Goal: Task Accomplishment & Management: Manage account settings

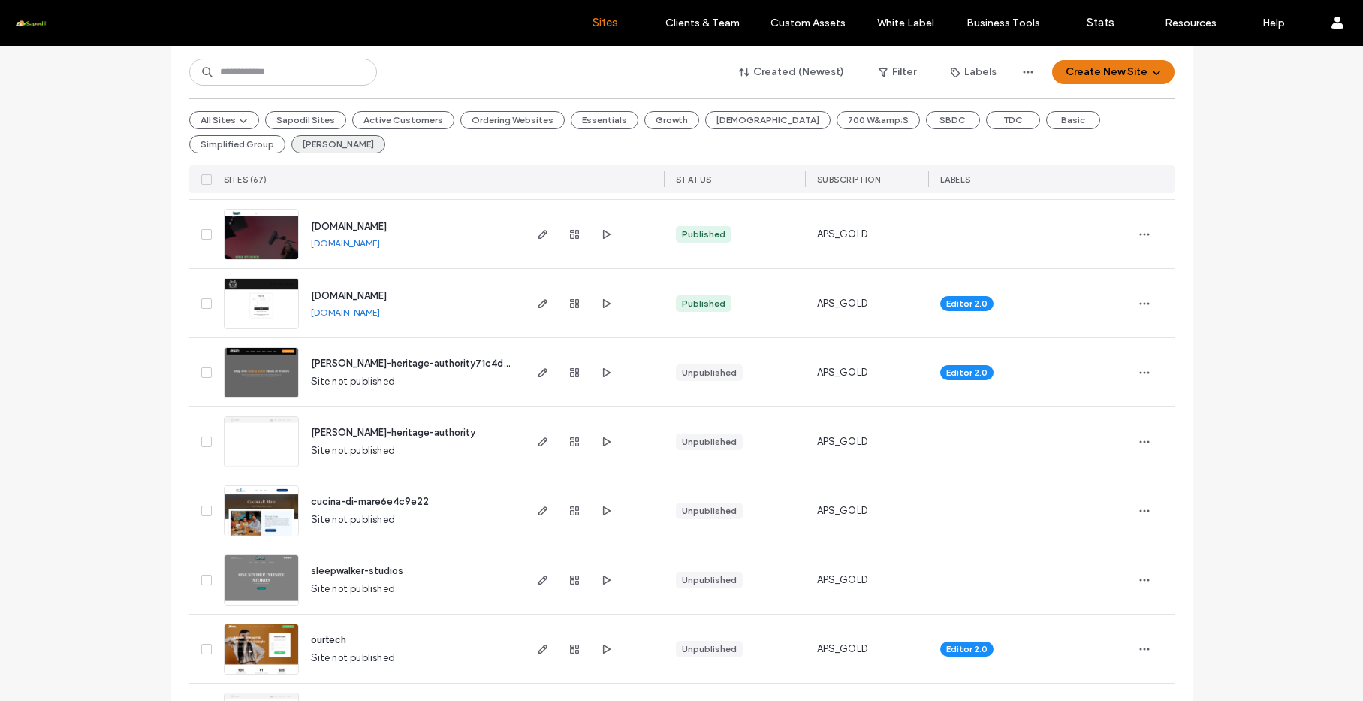
click at [291, 139] on button "Dolly Madison" at bounding box center [338, 144] width 94 height 18
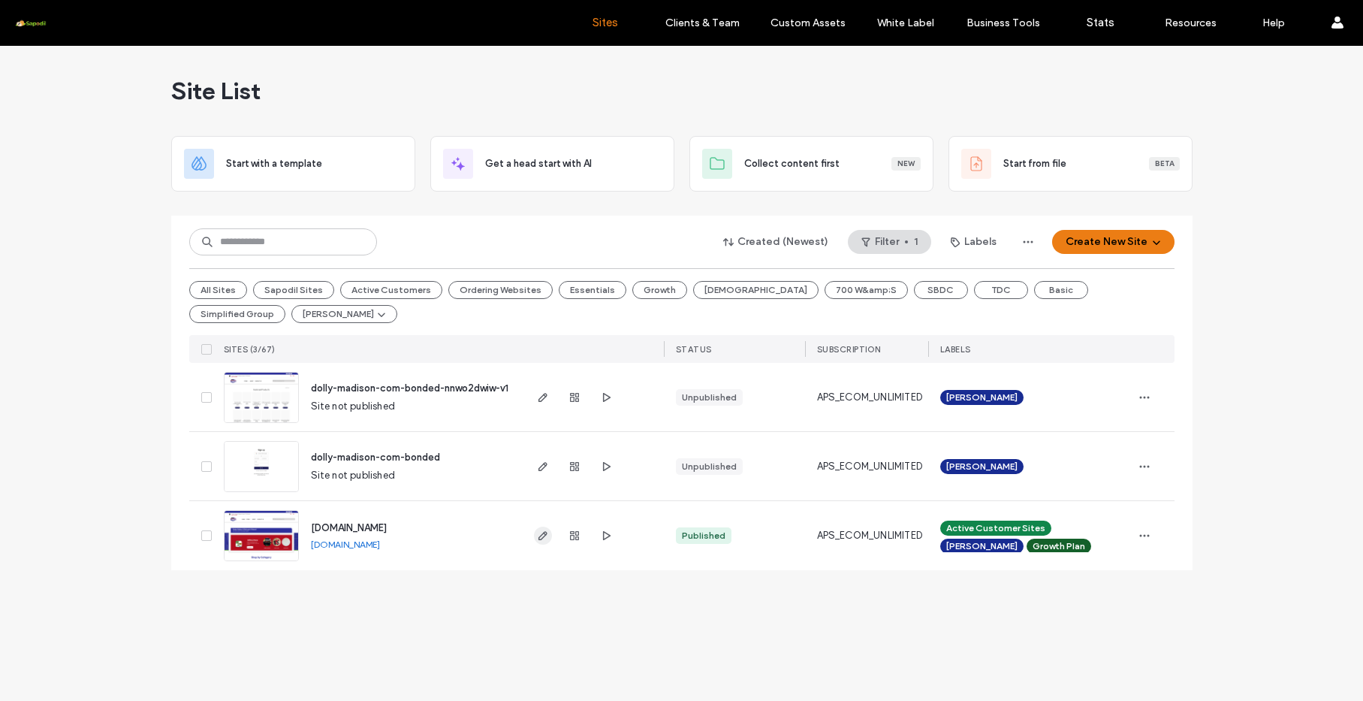
click at [549, 532] on span "button" at bounding box center [543, 536] width 18 height 18
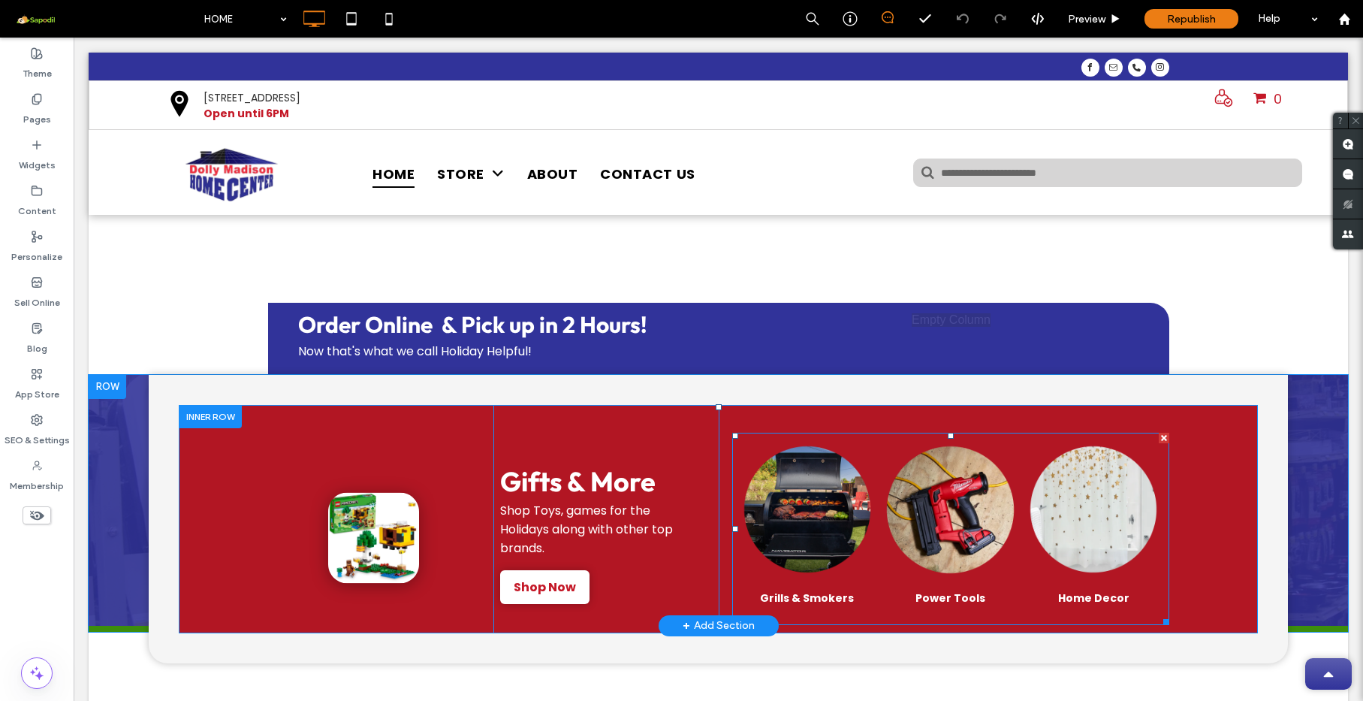
click at [764, 494] on link at bounding box center [808, 509] width 136 height 139
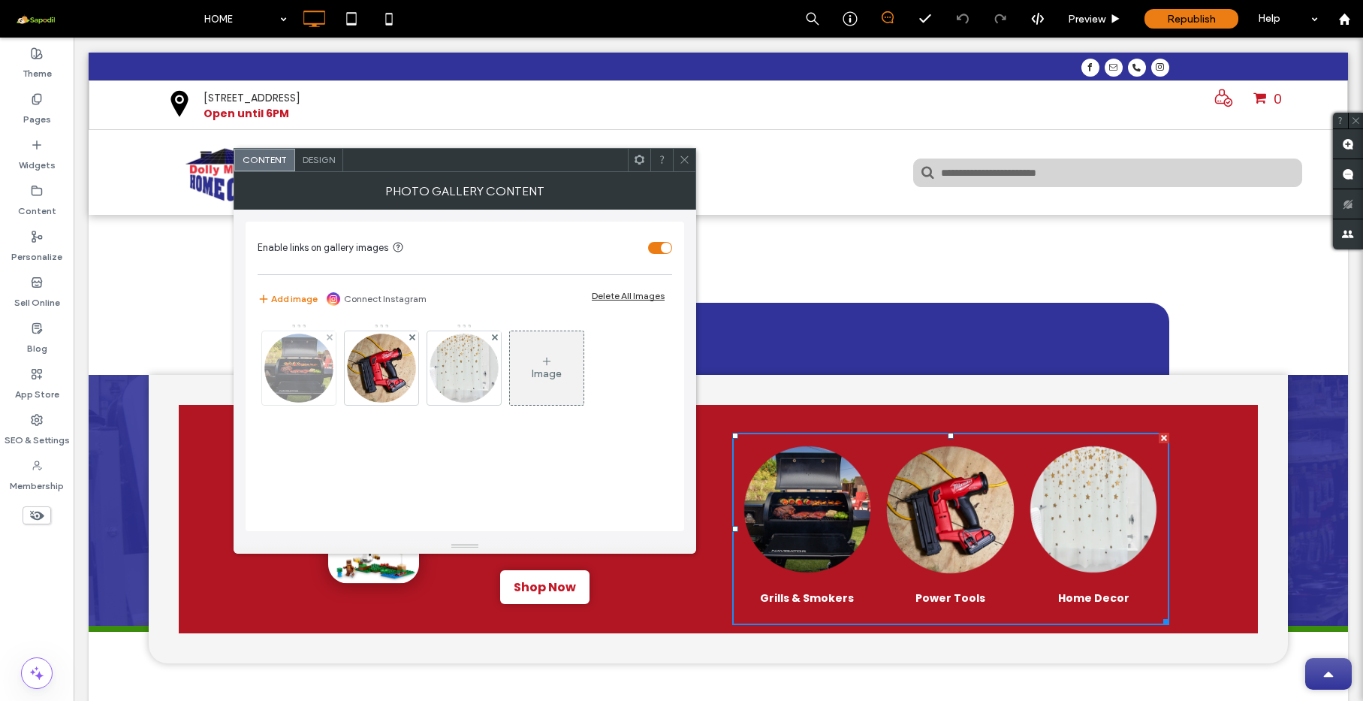
click at [316, 372] on img at bounding box center [299, 368] width 74 height 74
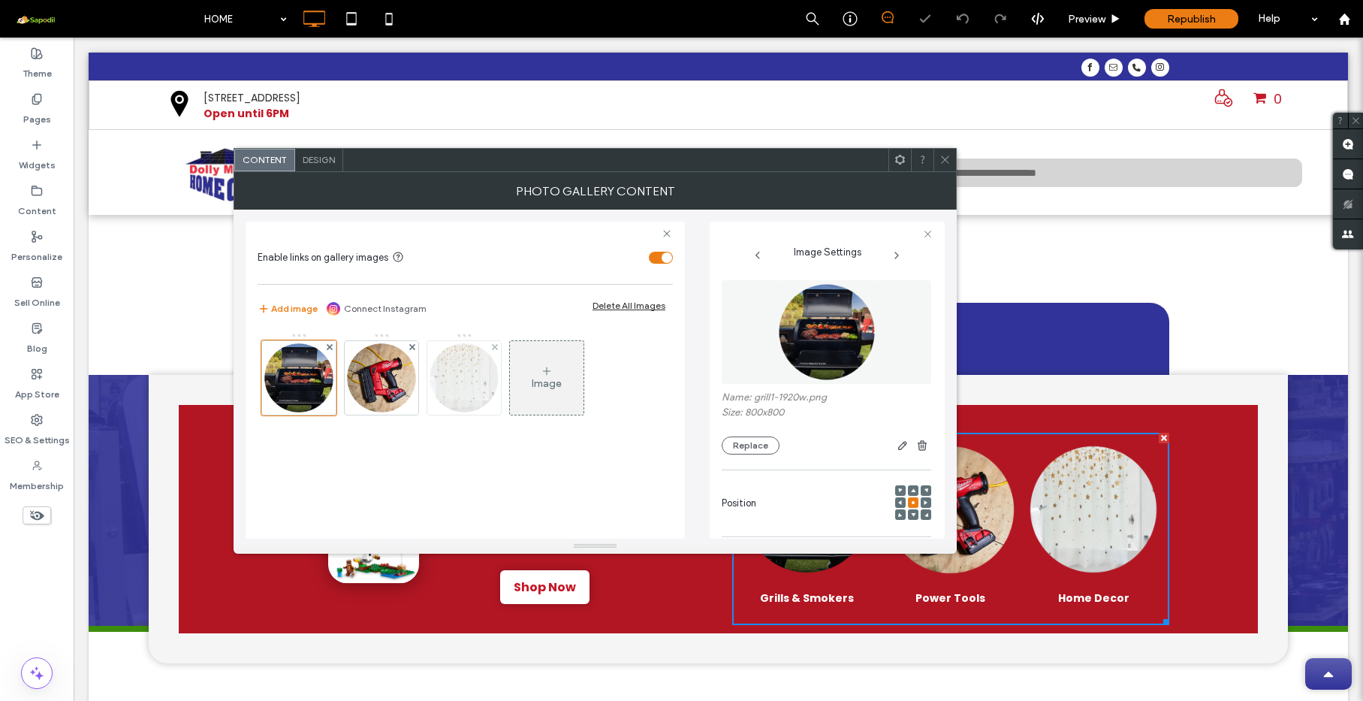
scroll to position [237, 0]
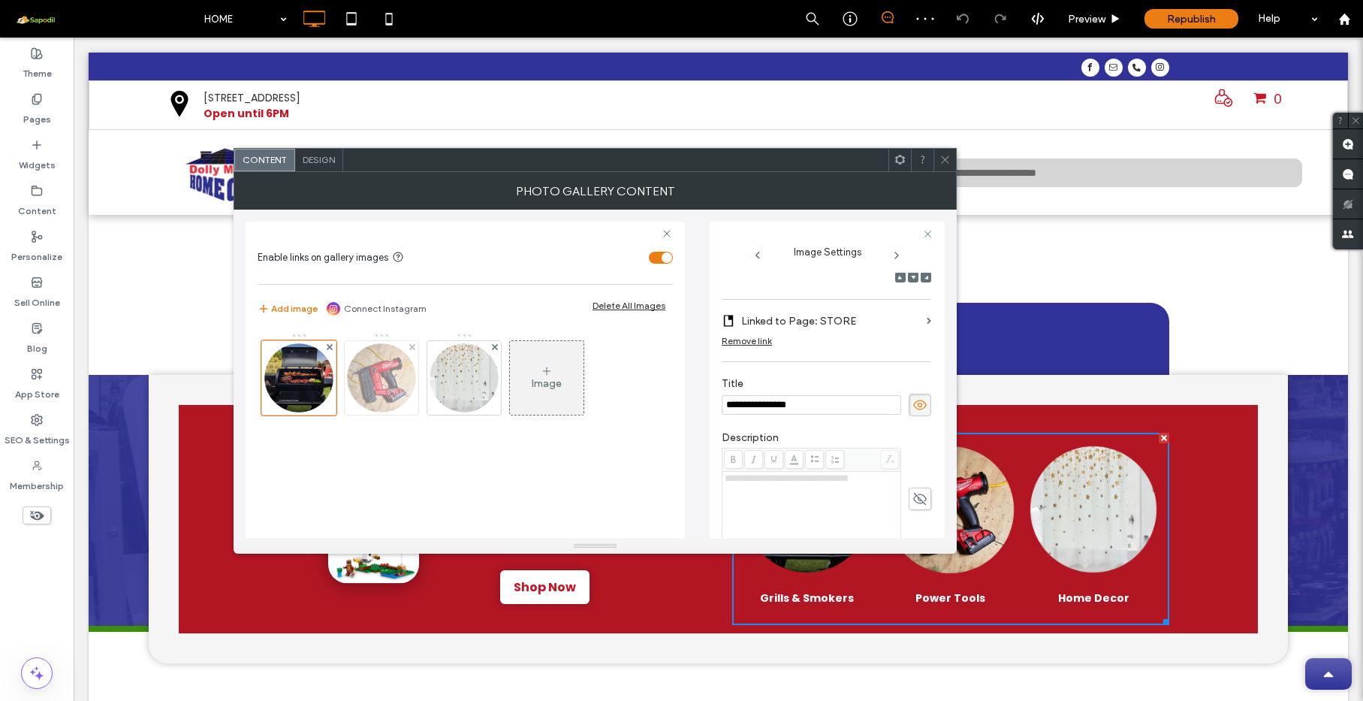
click at [385, 380] on img at bounding box center [382, 378] width 74 height 74
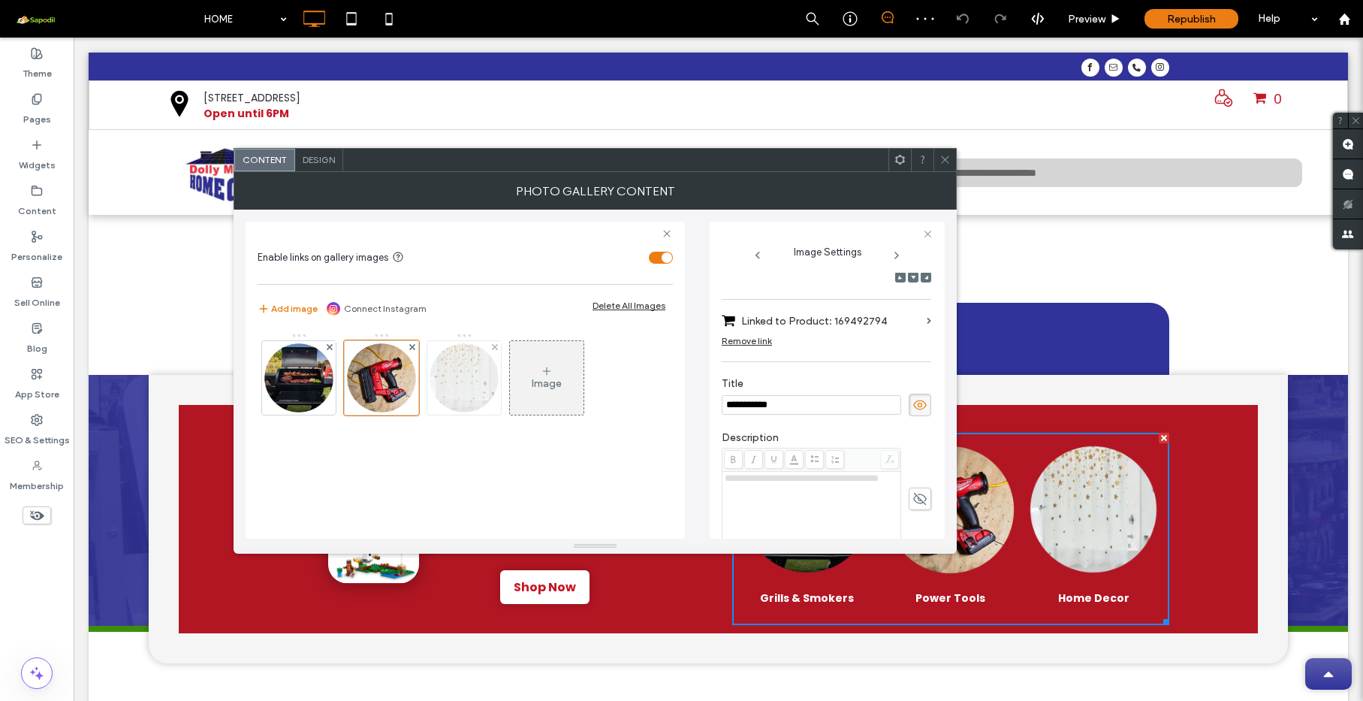
click at [459, 382] on img at bounding box center [464, 378] width 74 height 74
click at [867, 324] on label "Linked to Product: login" at bounding box center [831, 321] width 180 height 28
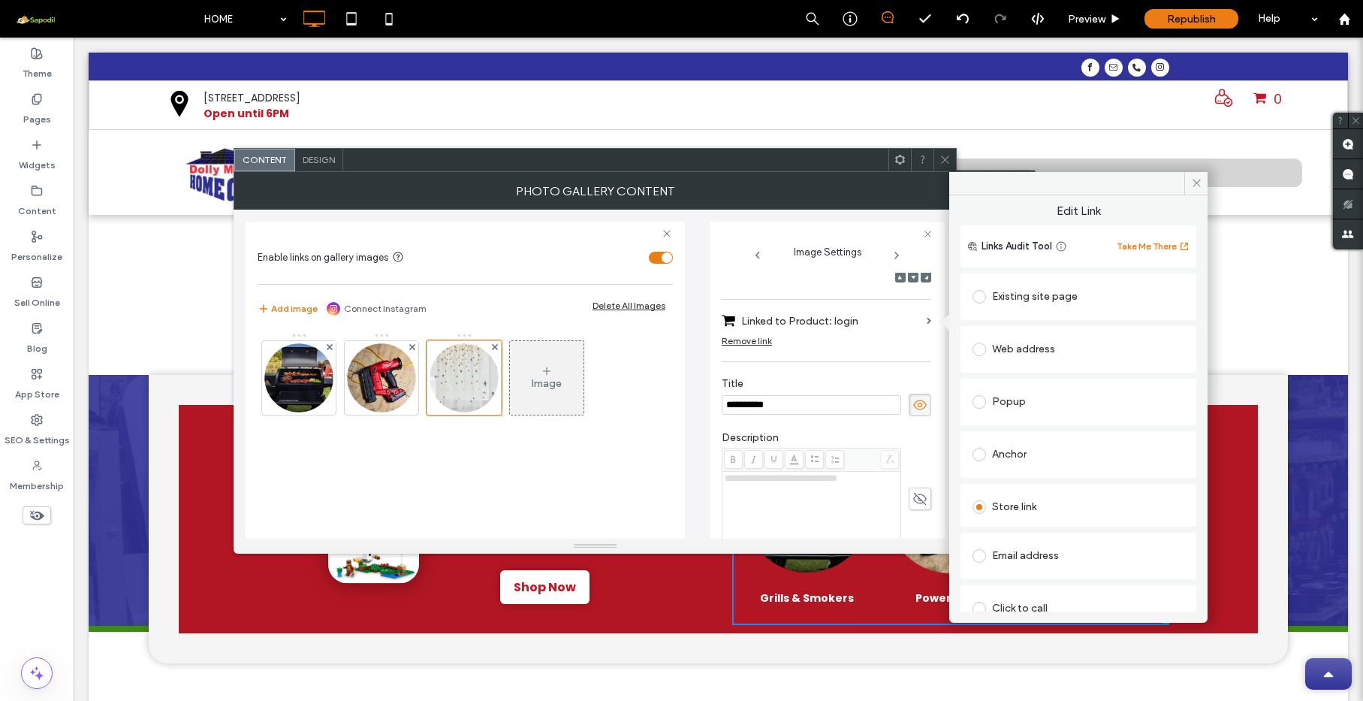
click at [1037, 302] on div "Existing site page" at bounding box center [1079, 297] width 212 height 24
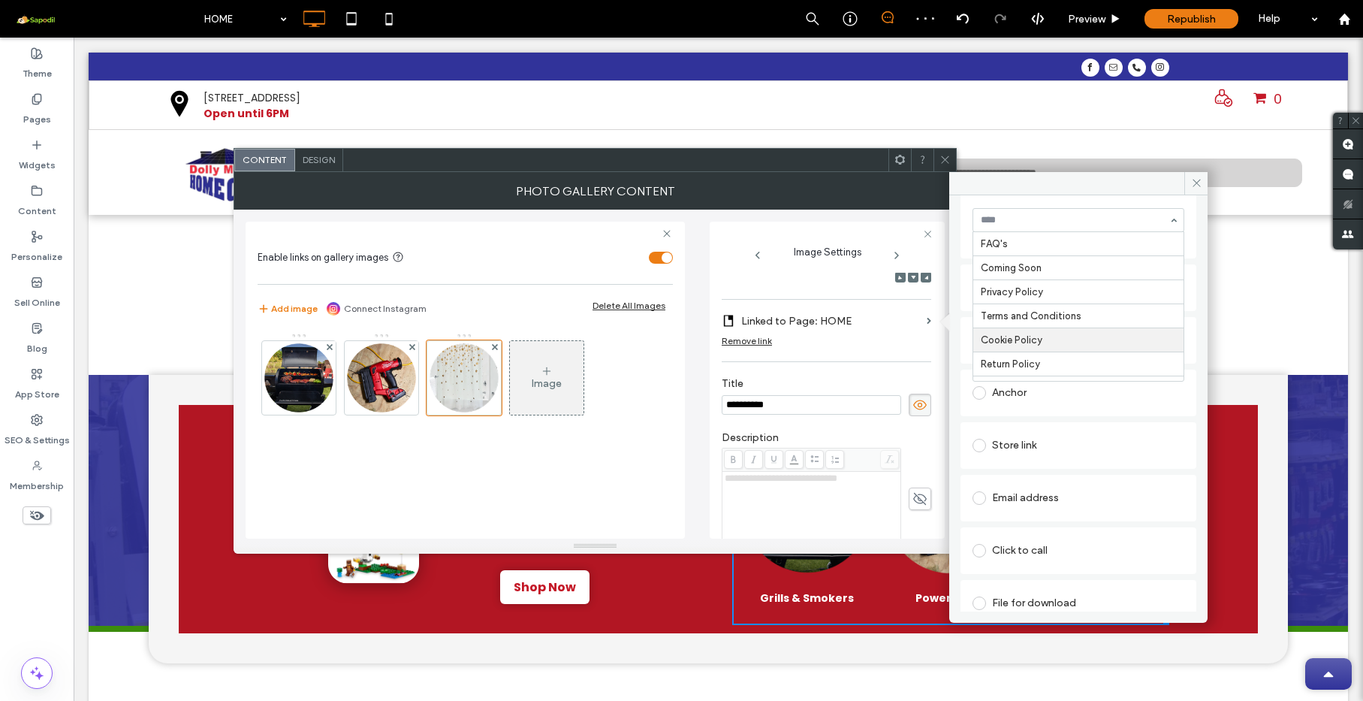
scroll to position [423, 0]
type input "**"
click at [608, 445] on div "Image" at bounding box center [465, 428] width 415 height 206
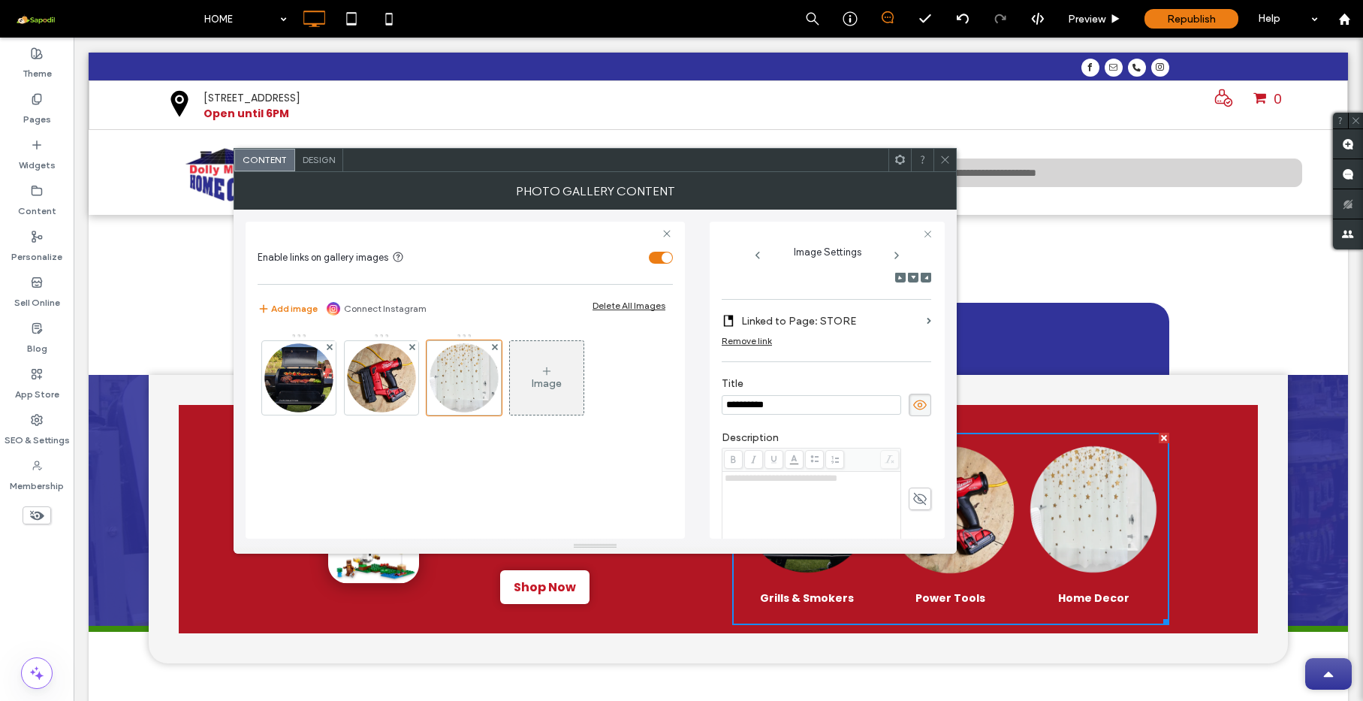
click at [950, 164] on icon at bounding box center [945, 159] width 11 height 11
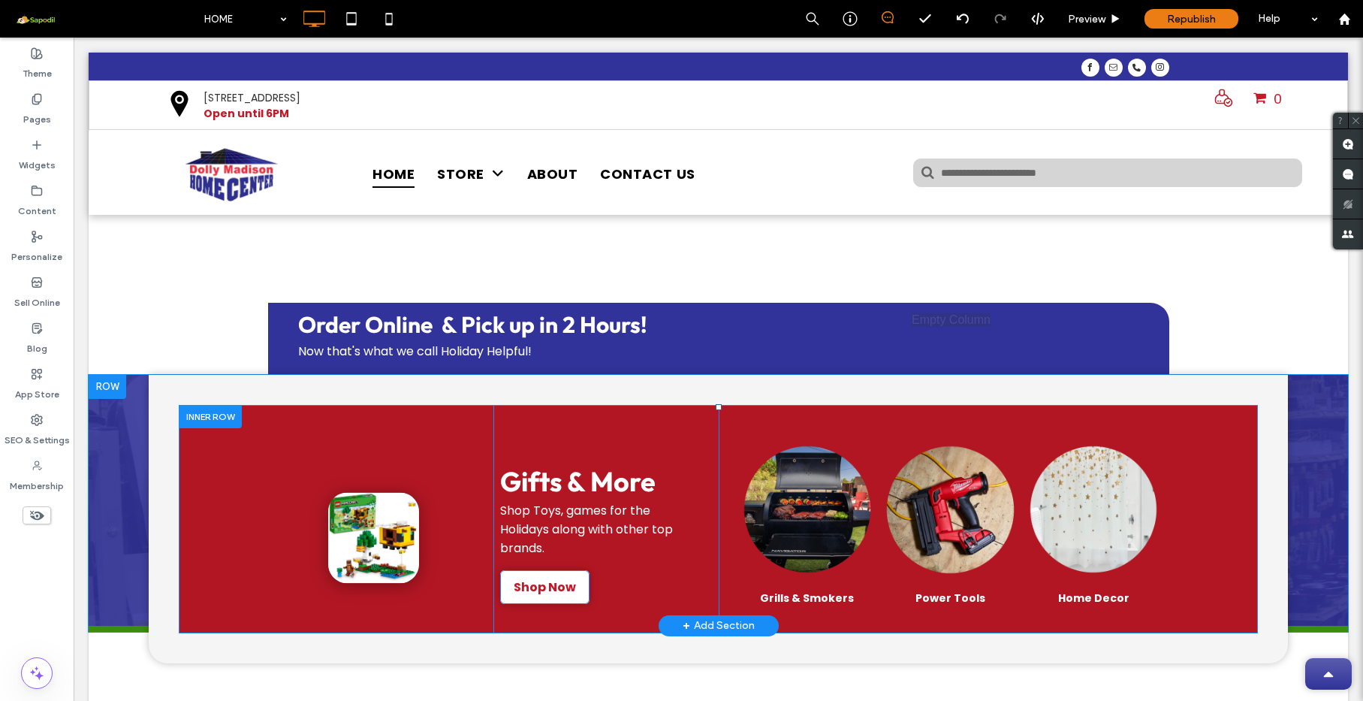
click at [529, 590] on span "Shop Now" at bounding box center [545, 587] width 62 height 19
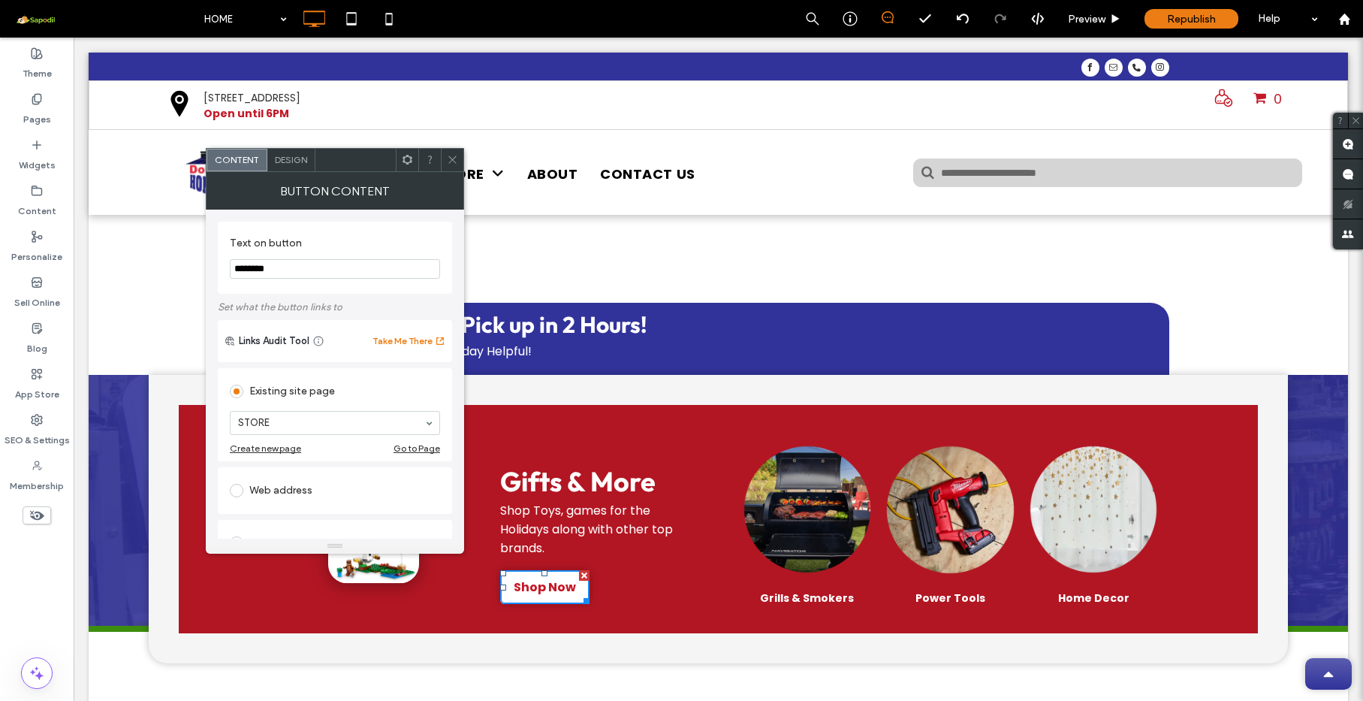
click at [454, 162] on use at bounding box center [452, 160] width 8 height 8
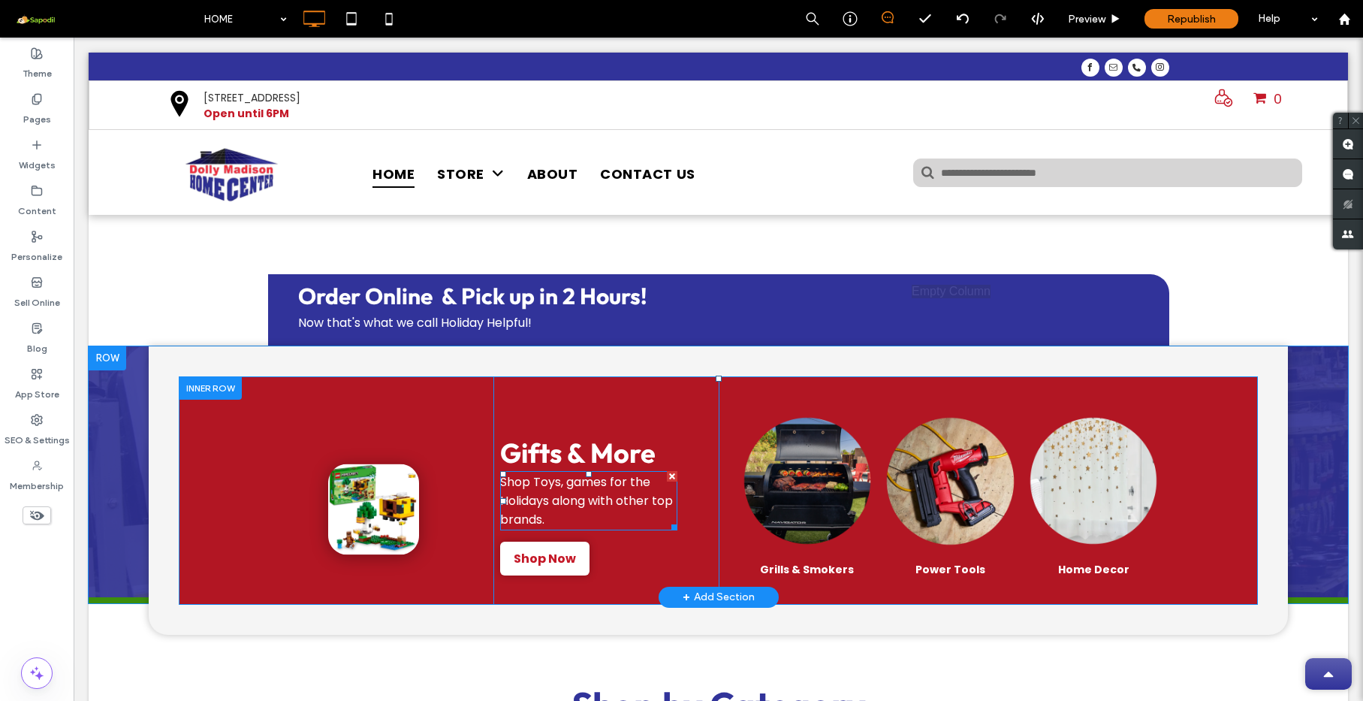
scroll to position [143, 0]
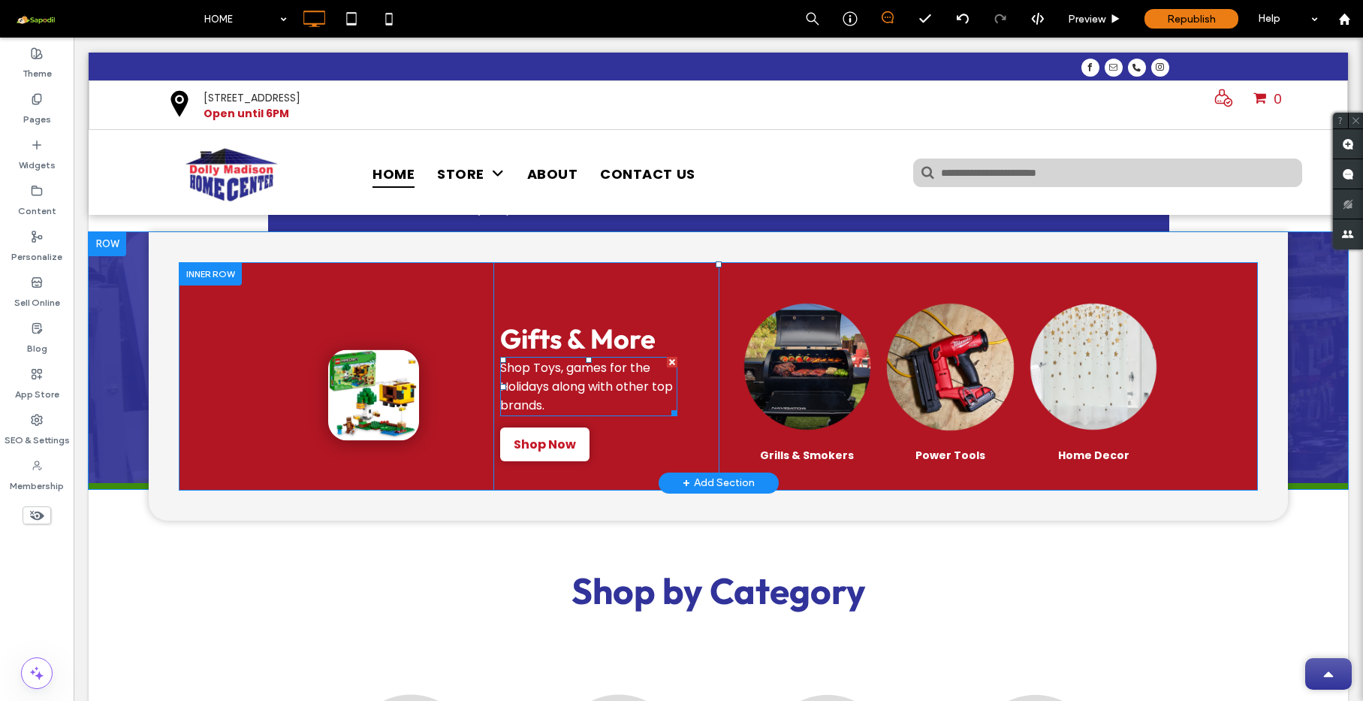
click at [585, 387] on span "Shop Toys, games for the Holidays along with other top brands." at bounding box center [586, 386] width 173 height 55
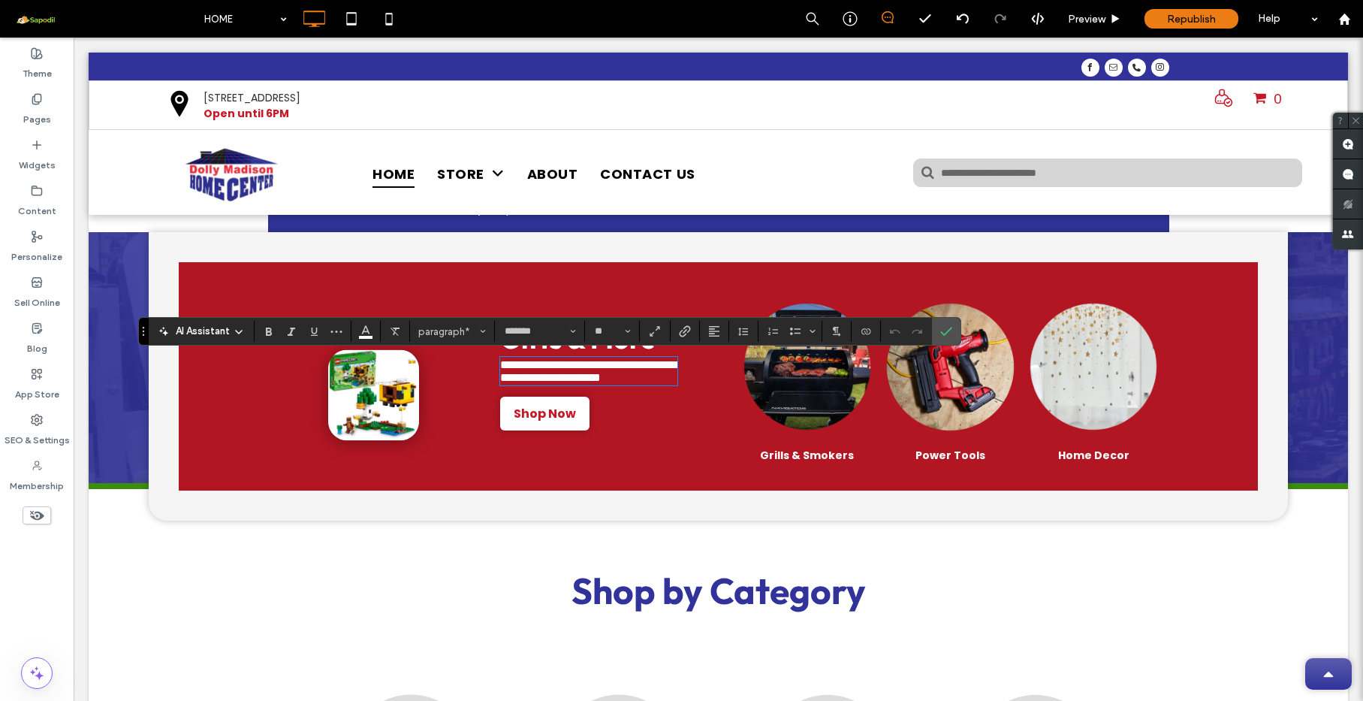
click at [550, 382] on span "**********" at bounding box center [590, 371] width 181 height 24
drag, startPoint x: 529, startPoint y: 367, endPoint x: 559, endPoint y: 405, distance: 48.7
click at [559, 384] on p "**********" at bounding box center [589, 371] width 178 height 26
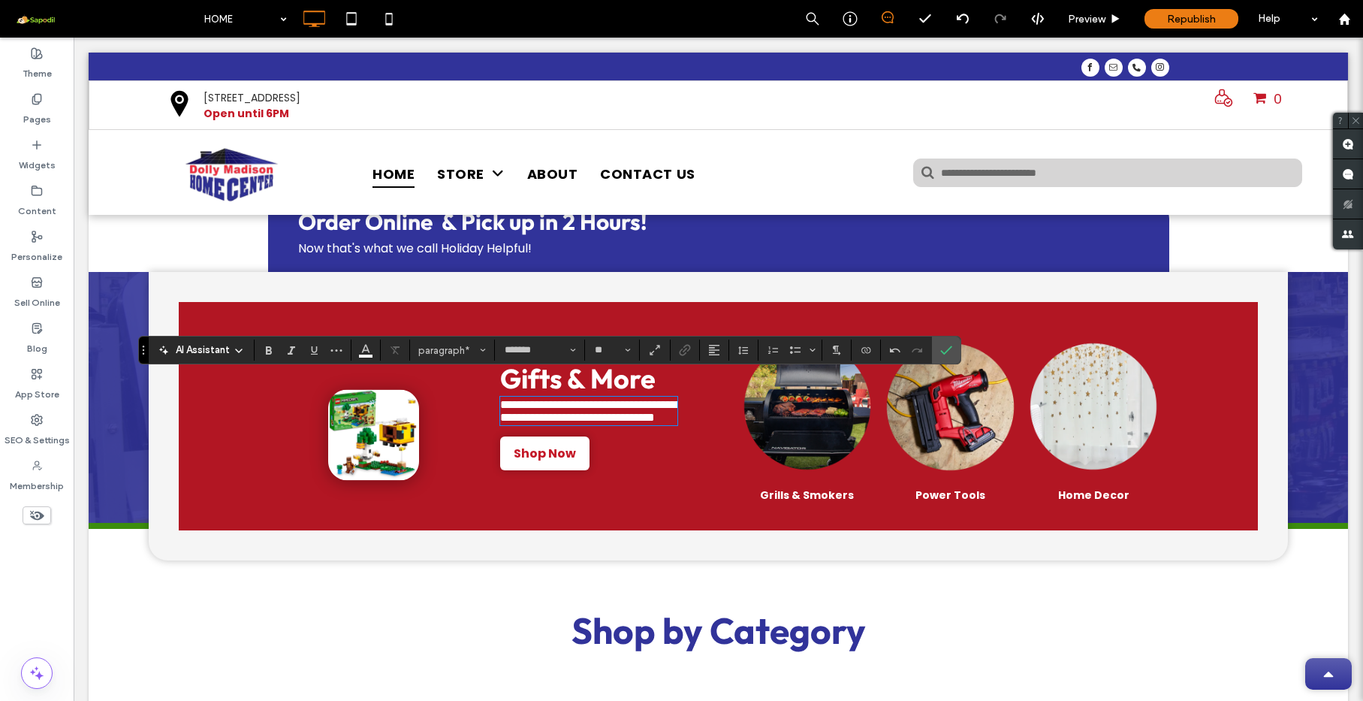
scroll to position [0, 0]
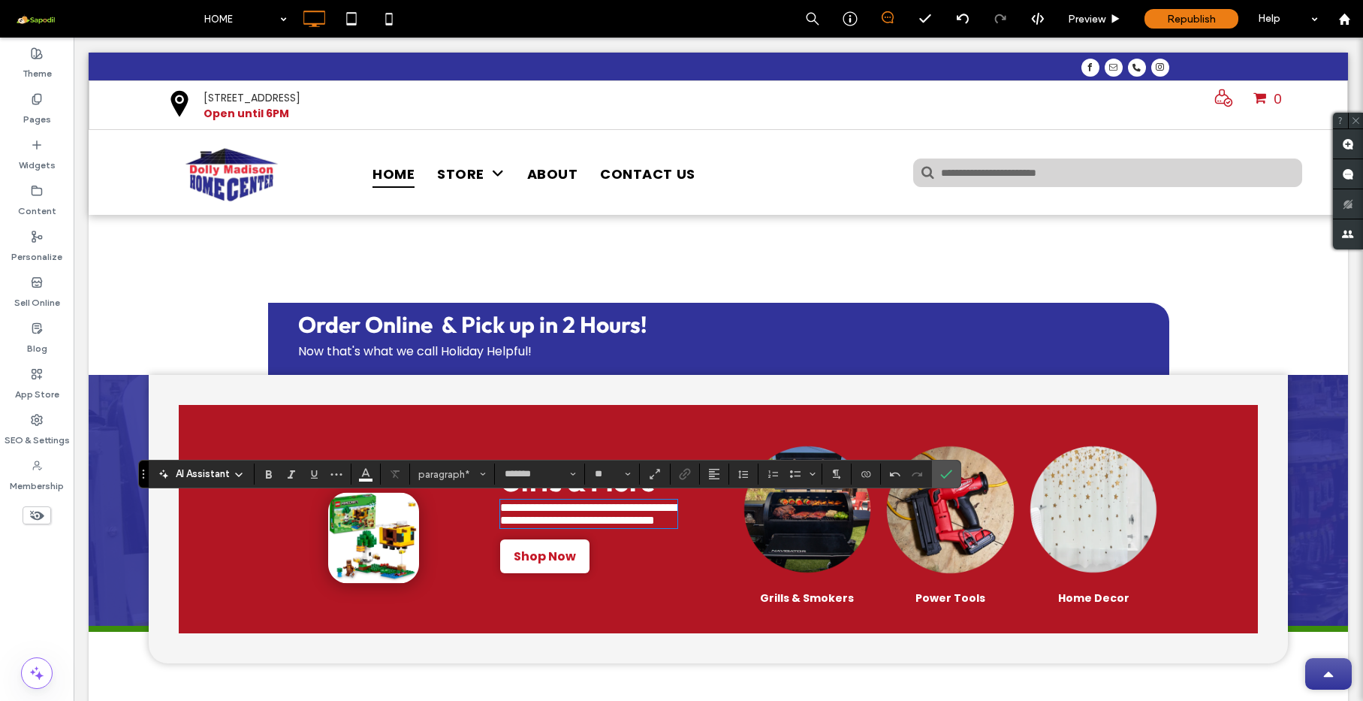
click at [661, 527] on p "**********" at bounding box center [589, 514] width 178 height 26
click at [740, 530] on link at bounding box center [808, 509] width 136 height 139
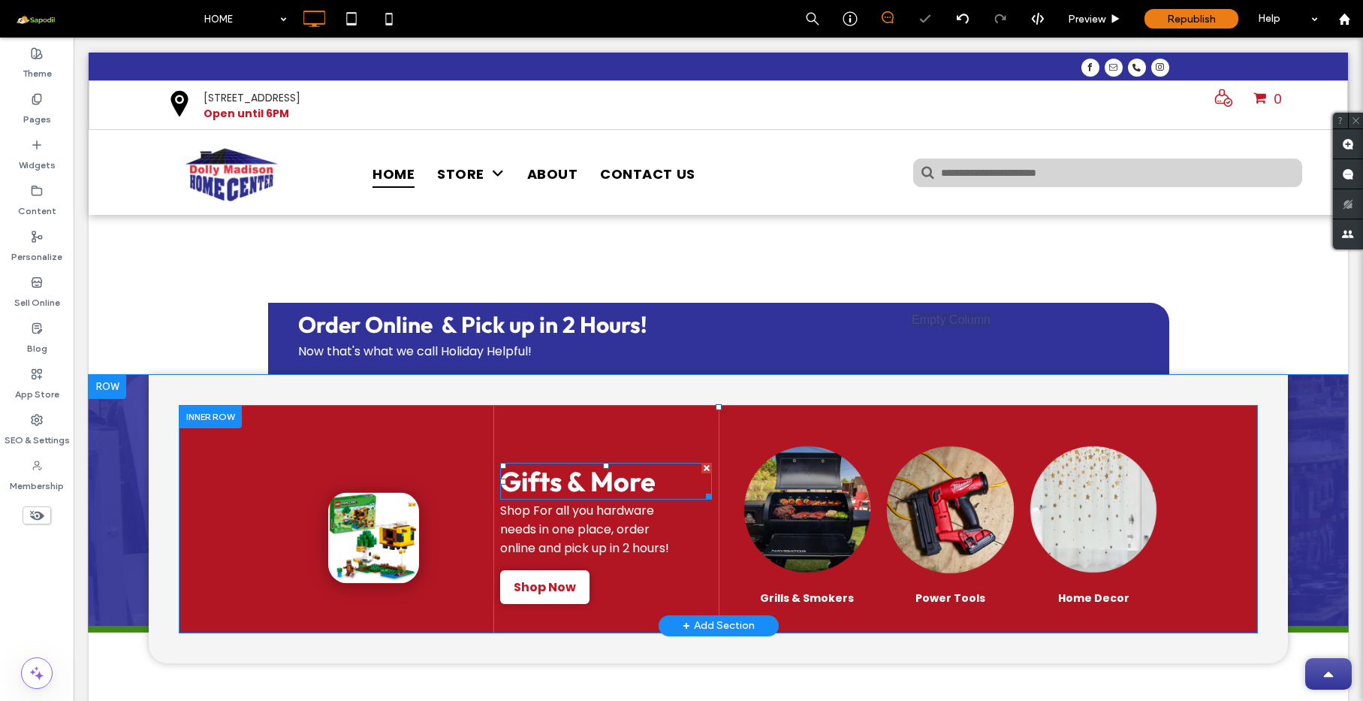
click at [551, 480] on strong "Gifts & More" at bounding box center [577, 481] width 155 height 34
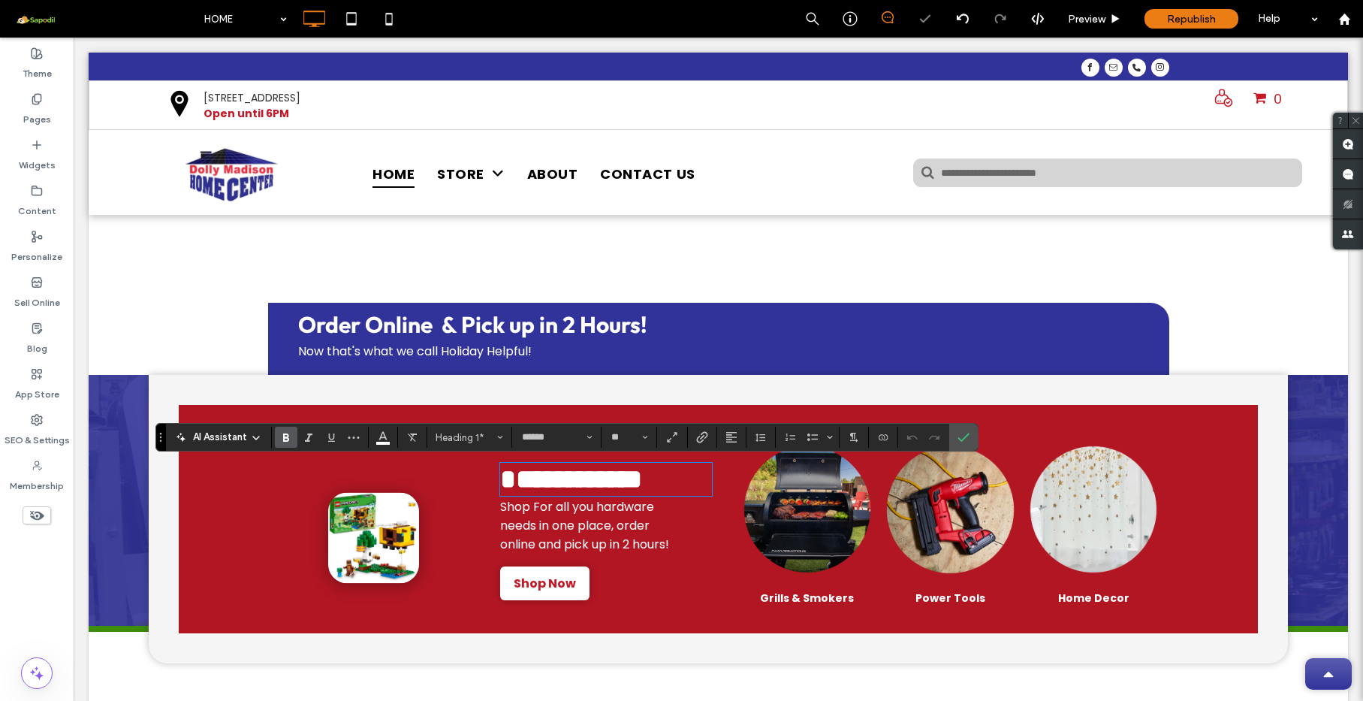
click at [551, 480] on strong "**********" at bounding box center [571, 479] width 142 height 27
click at [571, 487] on strong "**********" at bounding box center [571, 479] width 142 height 27
drag, startPoint x: 642, startPoint y: 486, endPoint x: 476, endPoint y: 485, distance: 166.0
click at [476, 485] on div "**********" at bounding box center [718, 519] width 901 height 228
click at [614, 488] on strong "**********" at bounding box center [571, 479] width 142 height 27
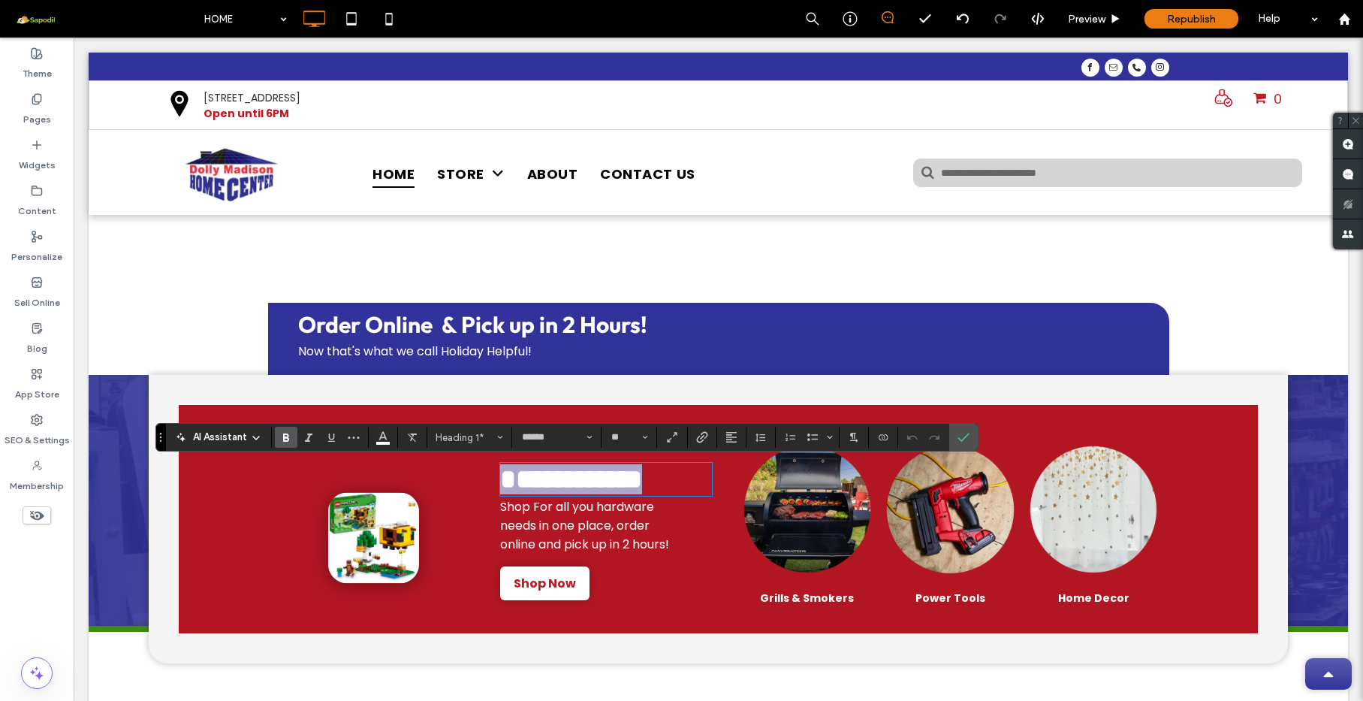
drag, startPoint x: 672, startPoint y: 483, endPoint x: 458, endPoint y: 484, distance: 213.3
click at [458, 484] on div "**********" at bounding box center [718, 519] width 901 height 228
type input "**"
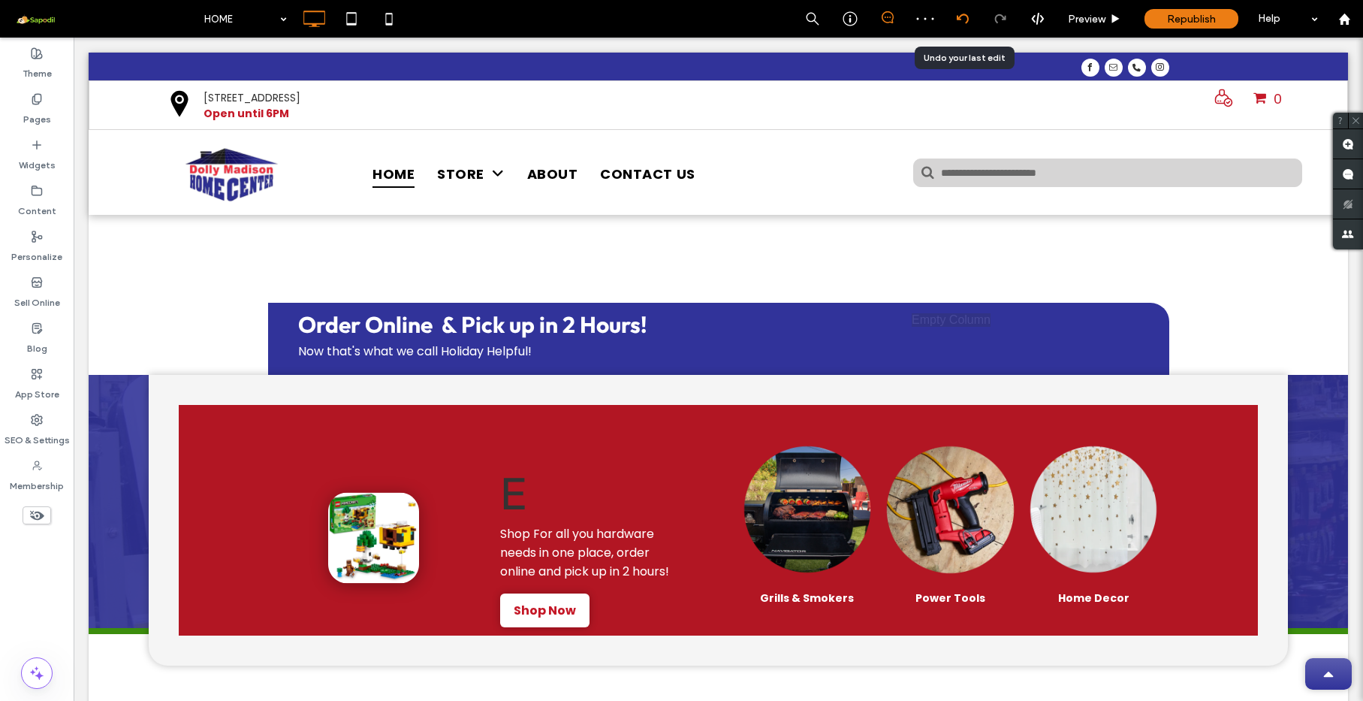
click at [972, 19] on div at bounding box center [962, 19] width 37 height 12
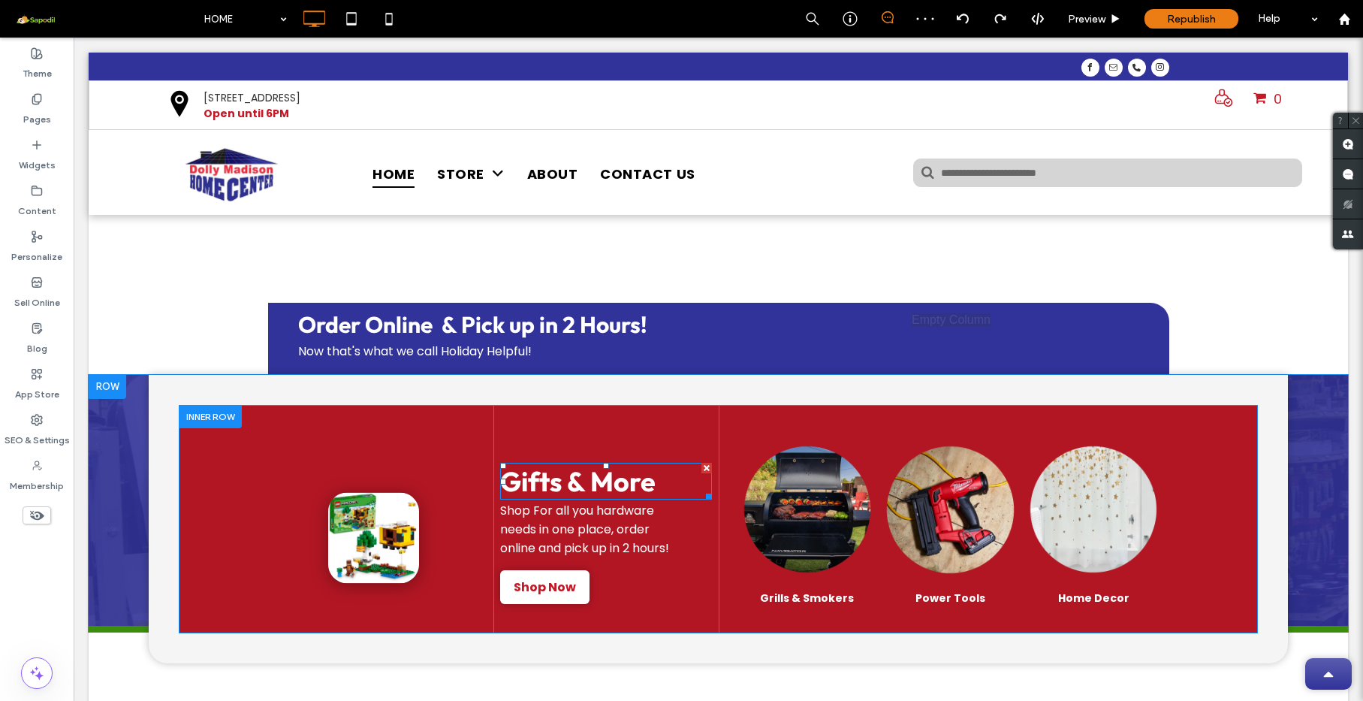
click at [608, 487] on strong "Gifts & More" at bounding box center [577, 481] width 155 height 34
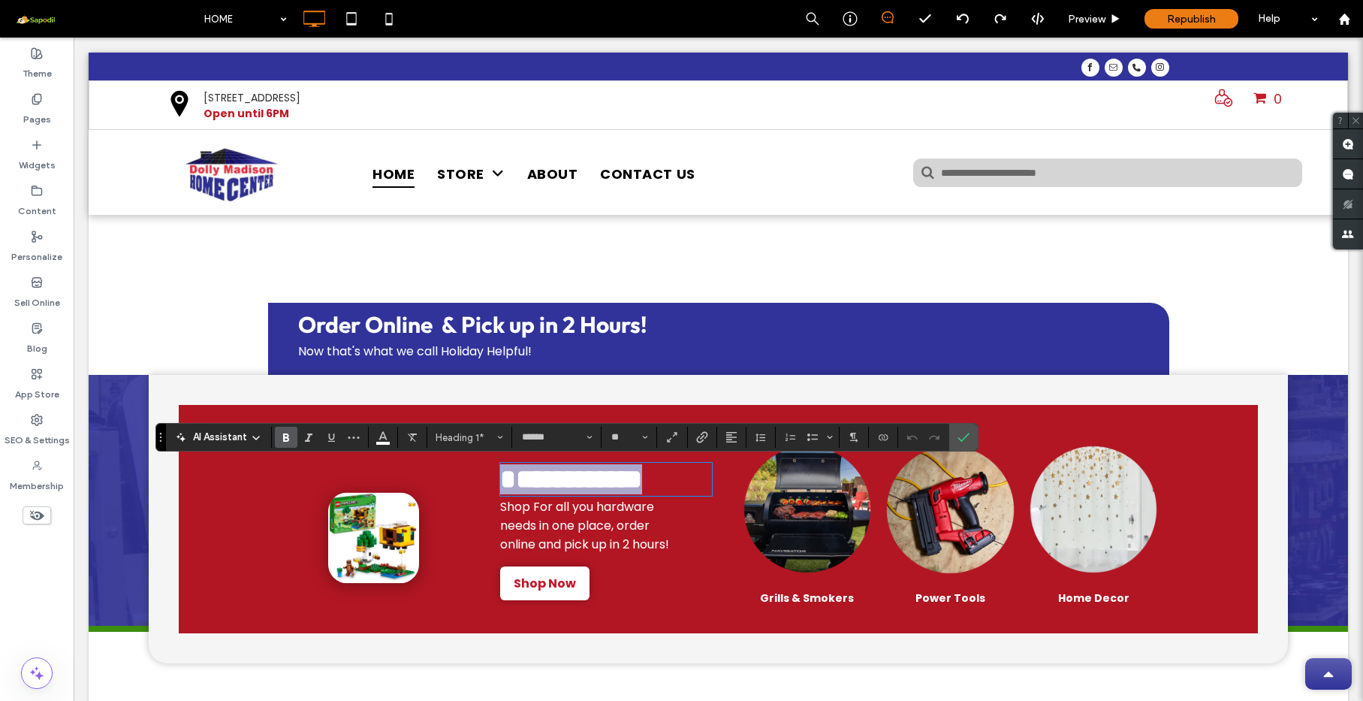
click at [608, 487] on strong "**********" at bounding box center [571, 479] width 142 height 27
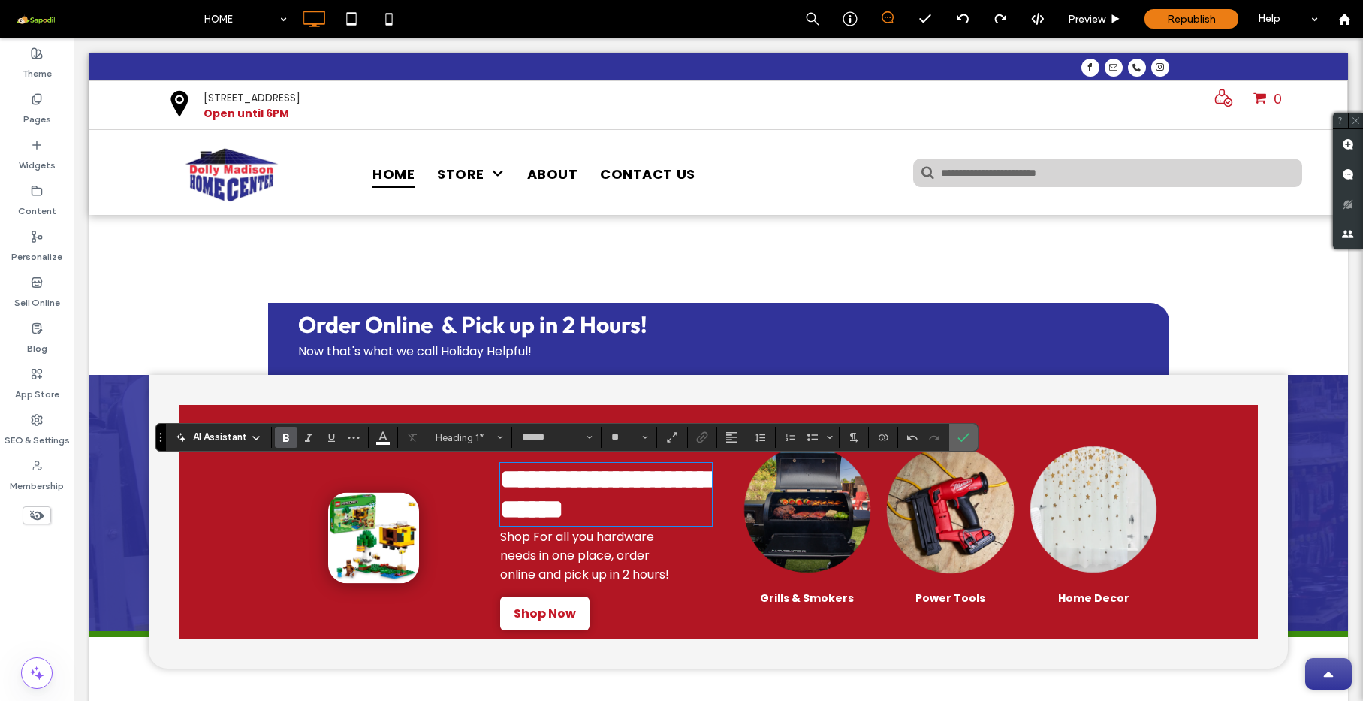
click at [963, 431] on span "Confirm" at bounding box center [961, 437] width 7 height 27
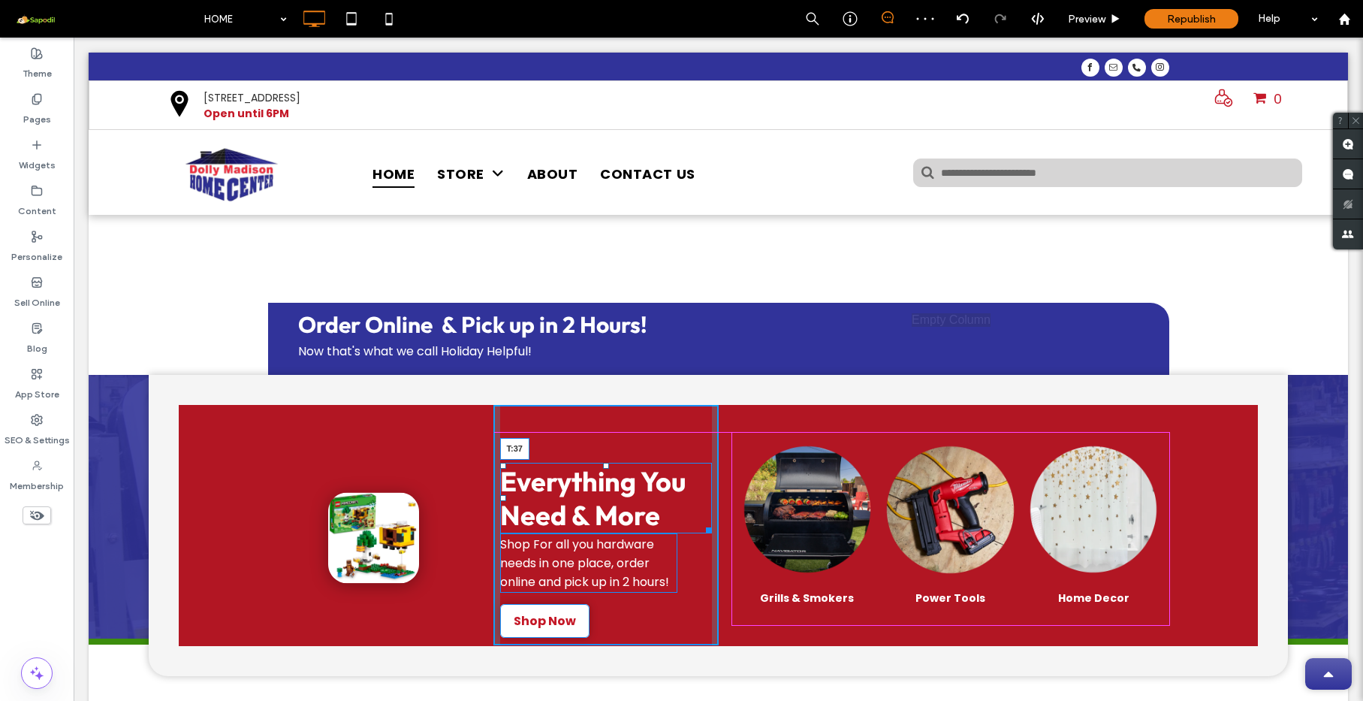
drag, startPoint x: 600, startPoint y: 466, endPoint x: 606, endPoint y: 436, distance: 30.6
click at [606, 463] on div "Everything You Need & More T:37" at bounding box center [606, 498] width 212 height 71
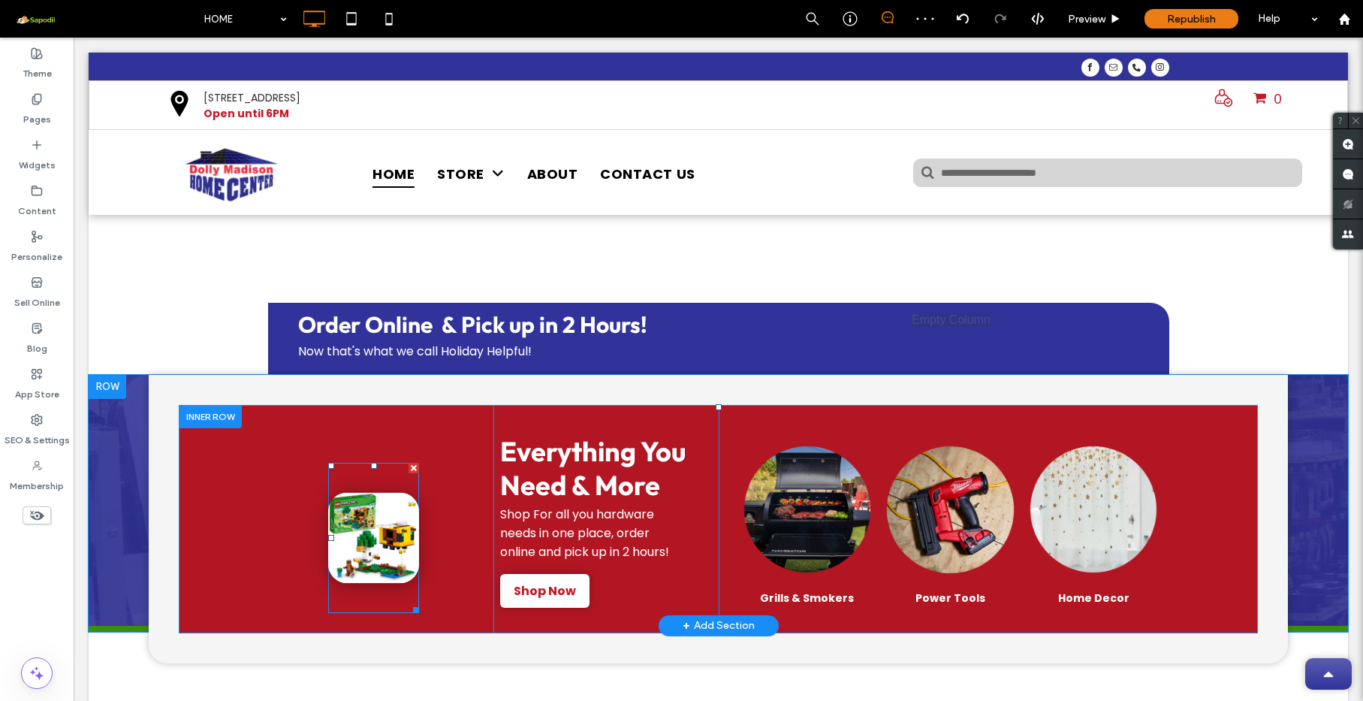
click at [348, 530] on link at bounding box center [373, 538] width 91 height 150
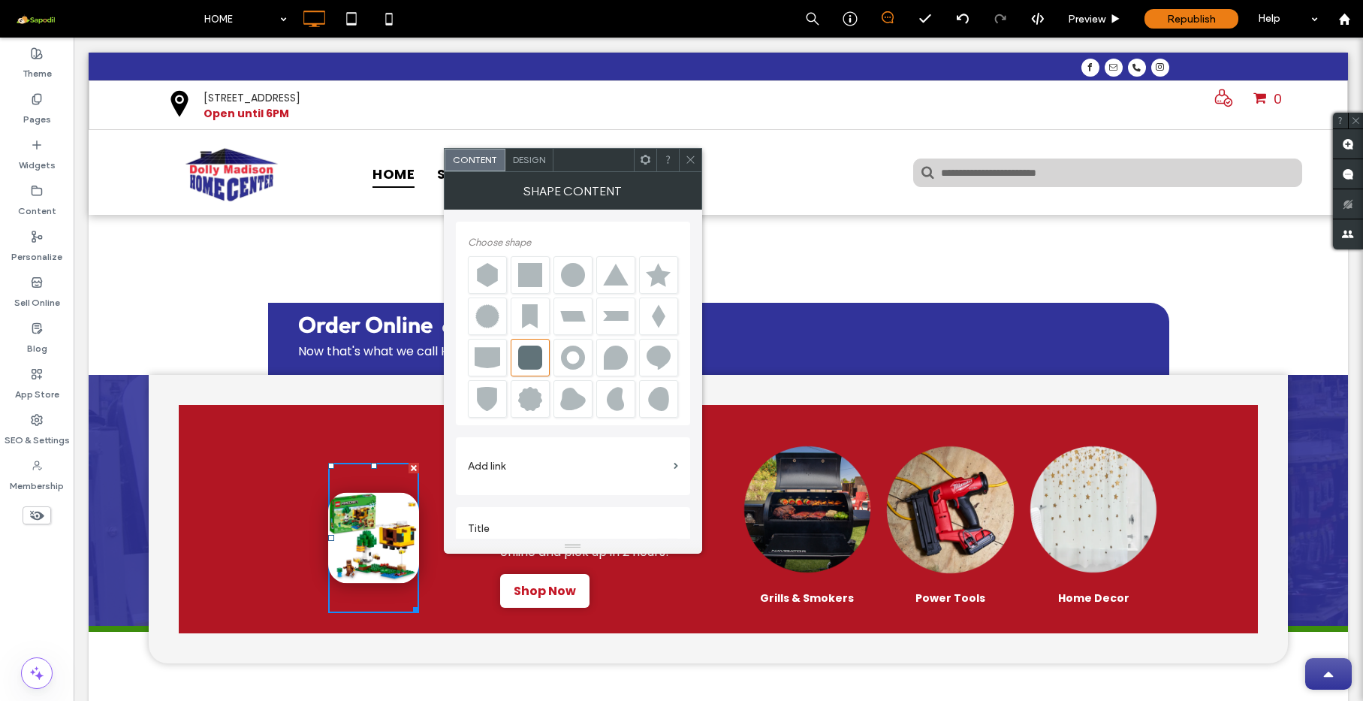
click at [545, 165] on div "Design" at bounding box center [530, 160] width 48 height 23
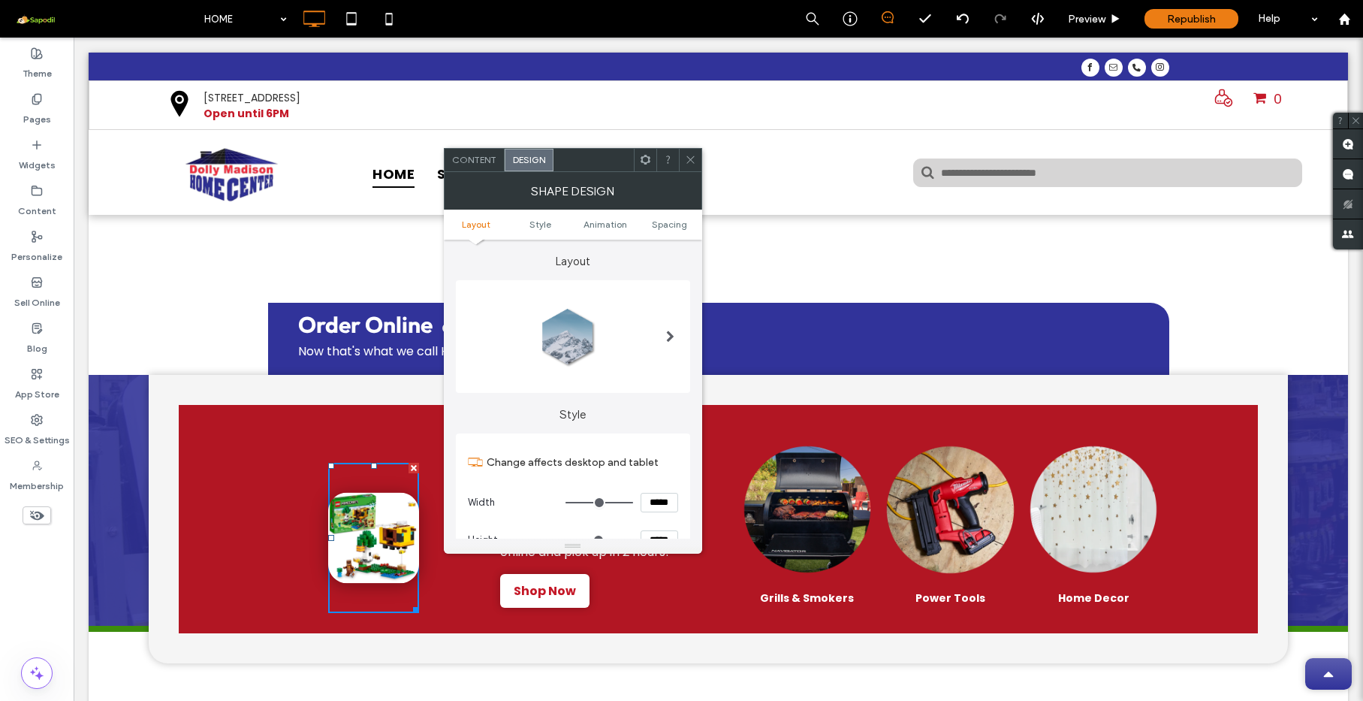
click at [480, 169] on div "Content" at bounding box center [475, 160] width 60 height 23
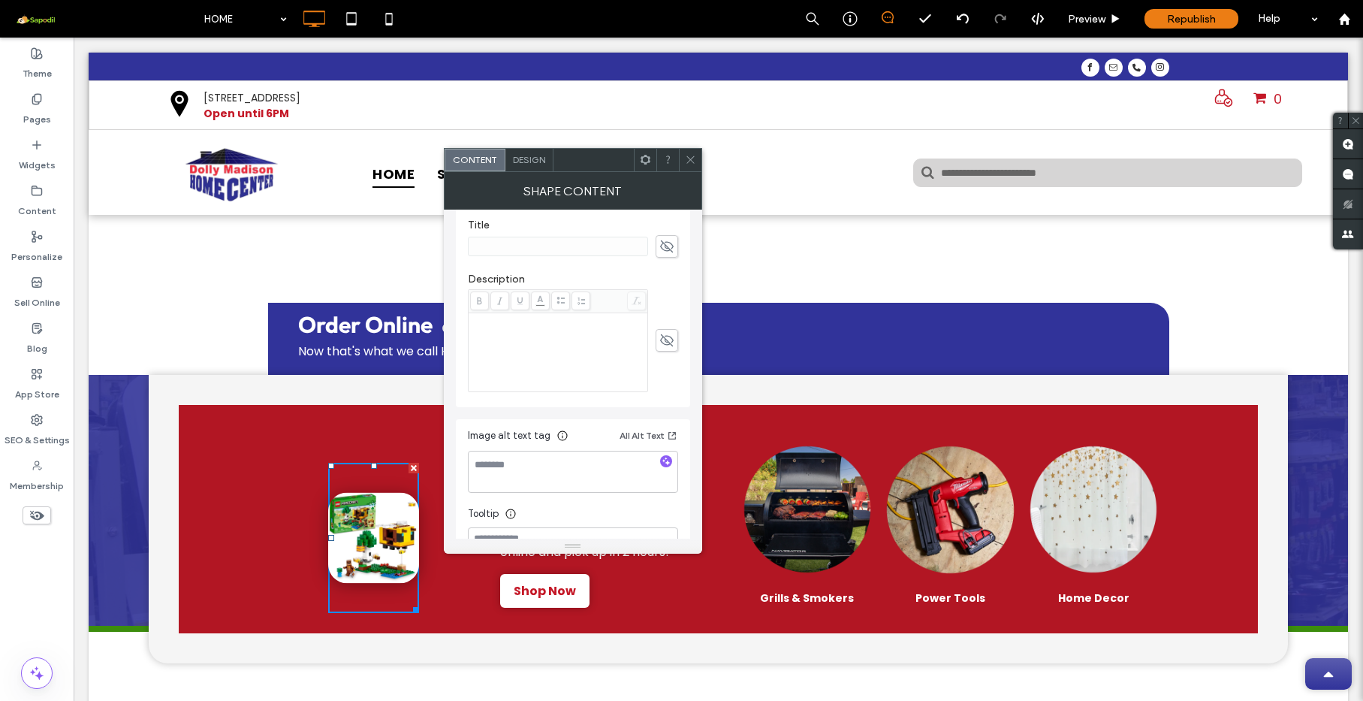
scroll to position [289, 0]
click at [369, 535] on link at bounding box center [373, 538] width 91 height 150
click at [358, 545] on link at bounding box center [373, 538] width 91 height 150
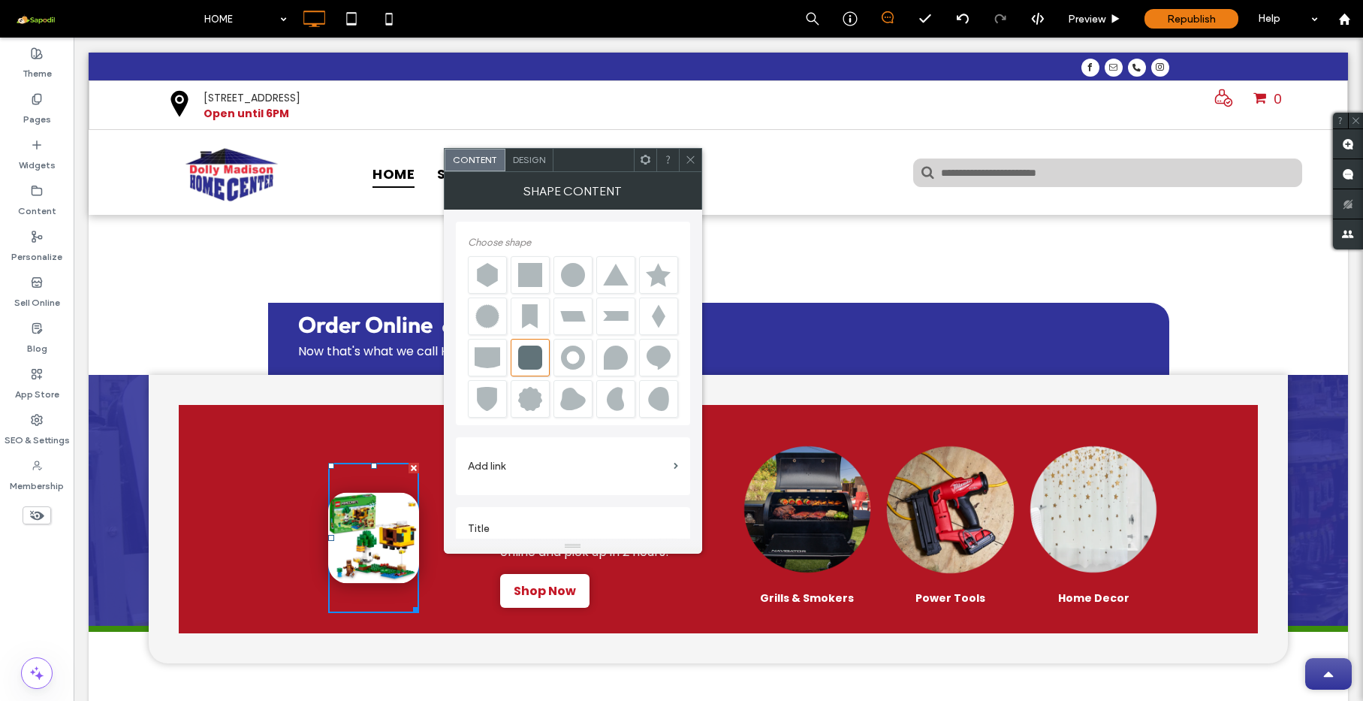
click at [527, 163] on span "Design" at bounding box center [529, 159] width 32 height 11
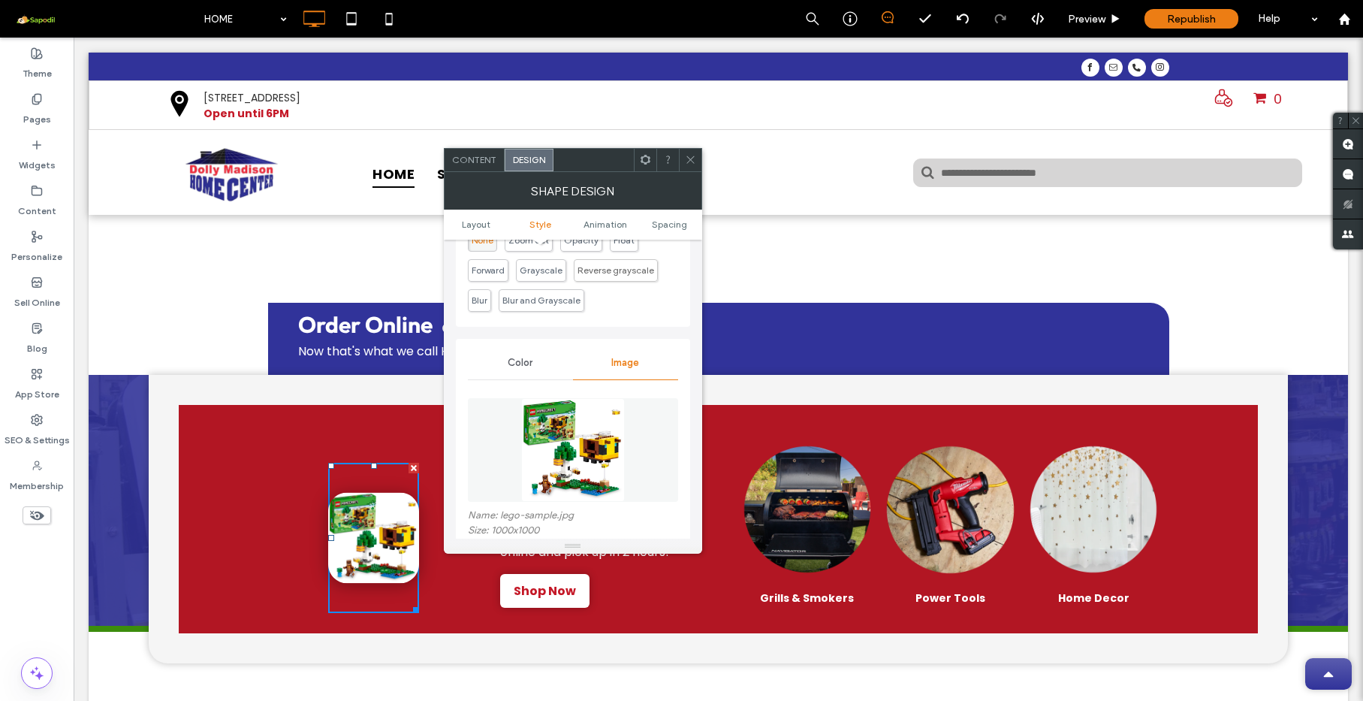
scroll to position [600, 0]
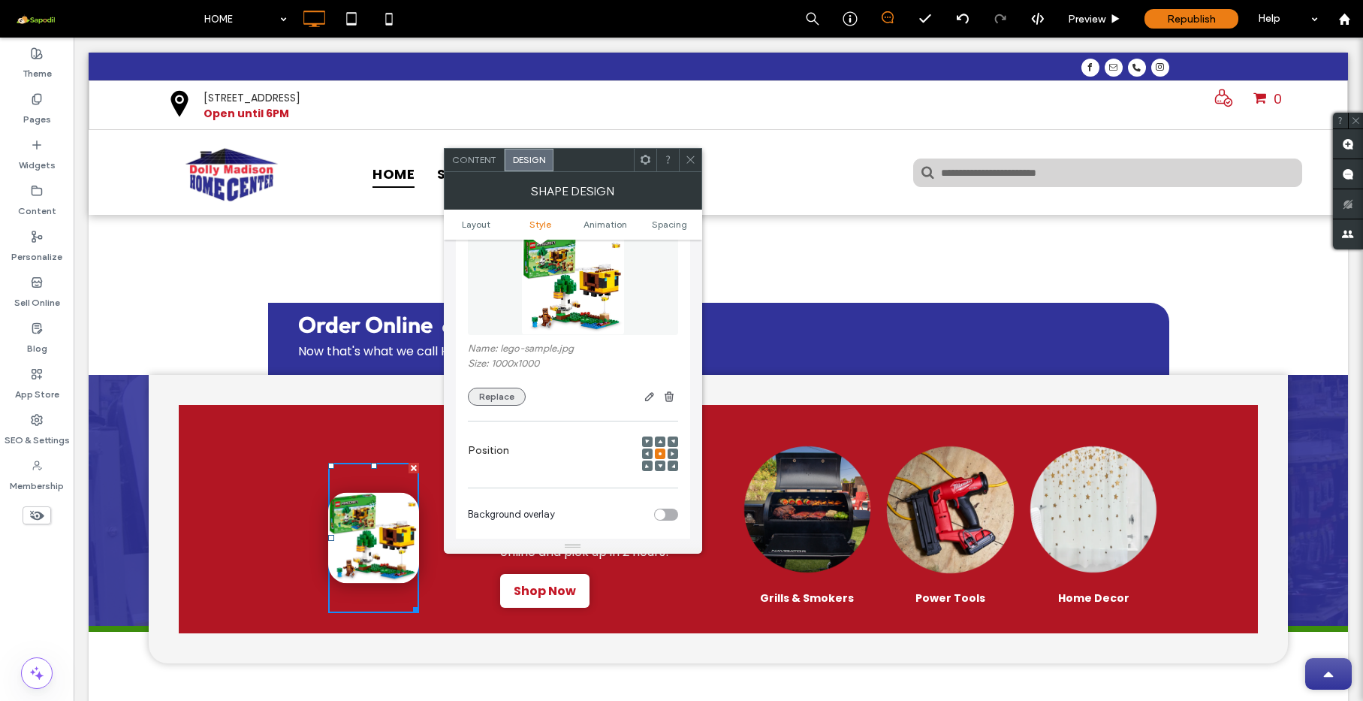
click at [509, 394] on button "Replace" at bounding box center [497, 397] width 58 height 18
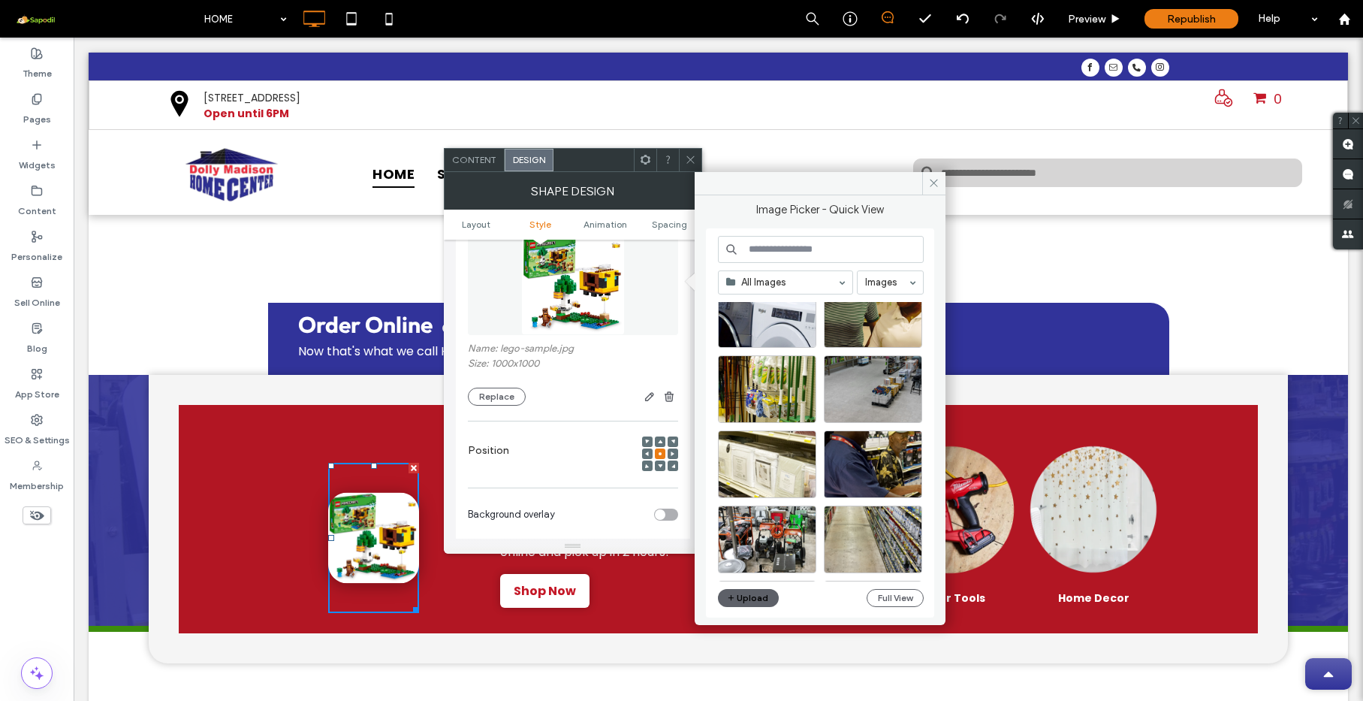
scroll to position [528, 0]
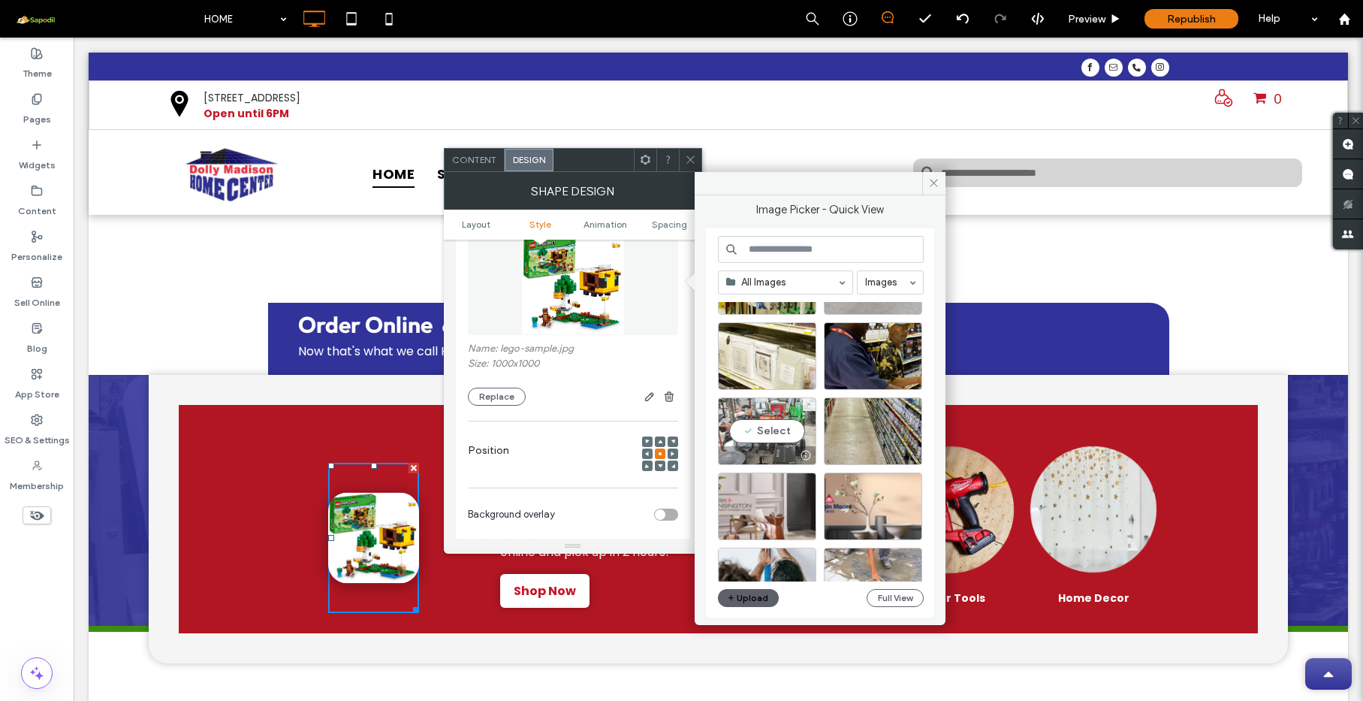
click at [781, 430] on div "Select" at bounding box center [767, 431] width 98 height 68
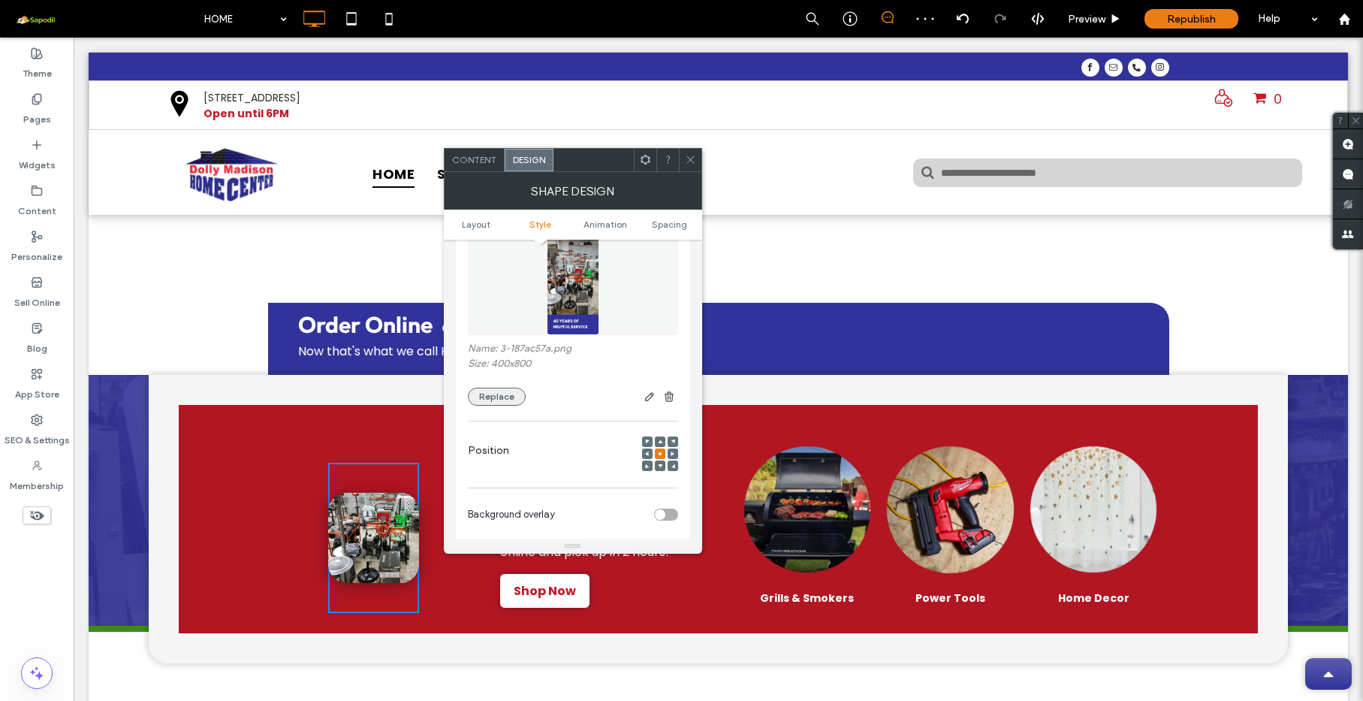
click at [502, 394] on button "Replace" at bounding box center [497, 397] width 58 height 18
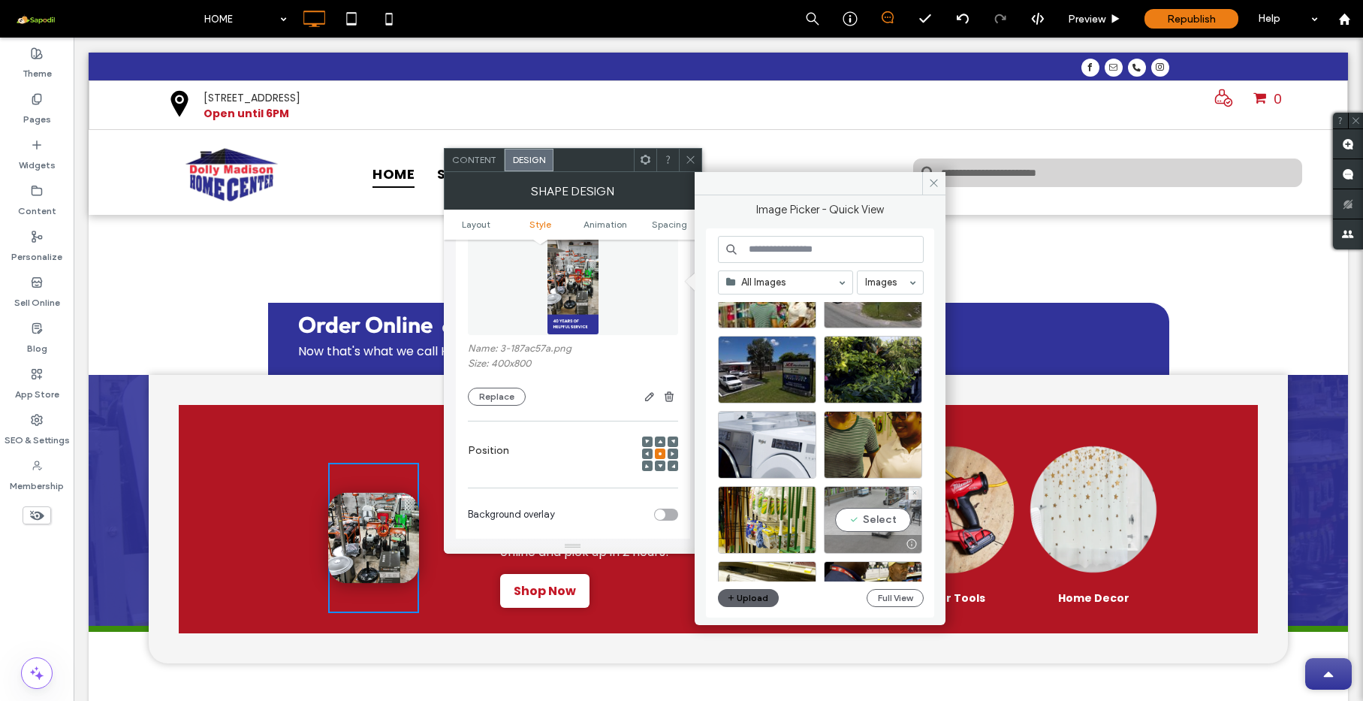
scroll to position [170, 0]
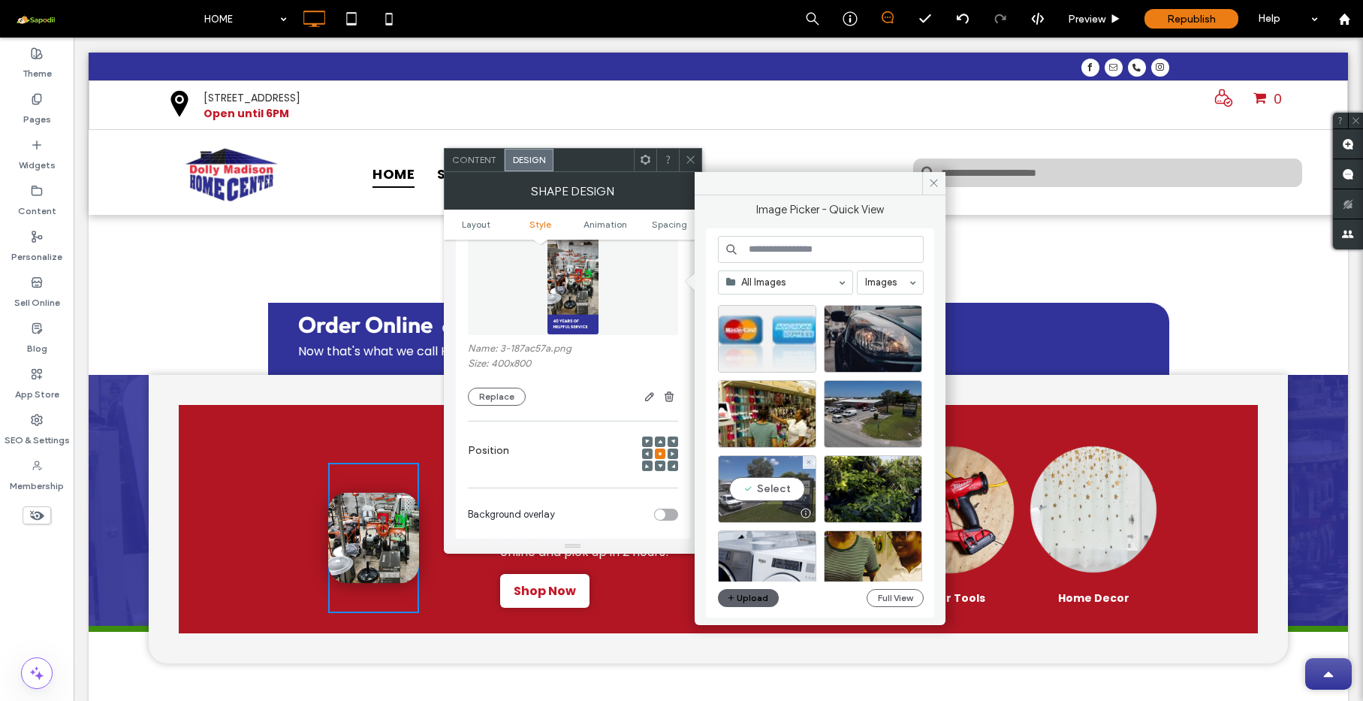
drag, startPoint x: 780, startPoint y: 494, endPoint x: 709, endPoint y: 463, distance: 77.4
click at [780, 494] on div "Select" at bounding box center [767, 489] width 98 height 68
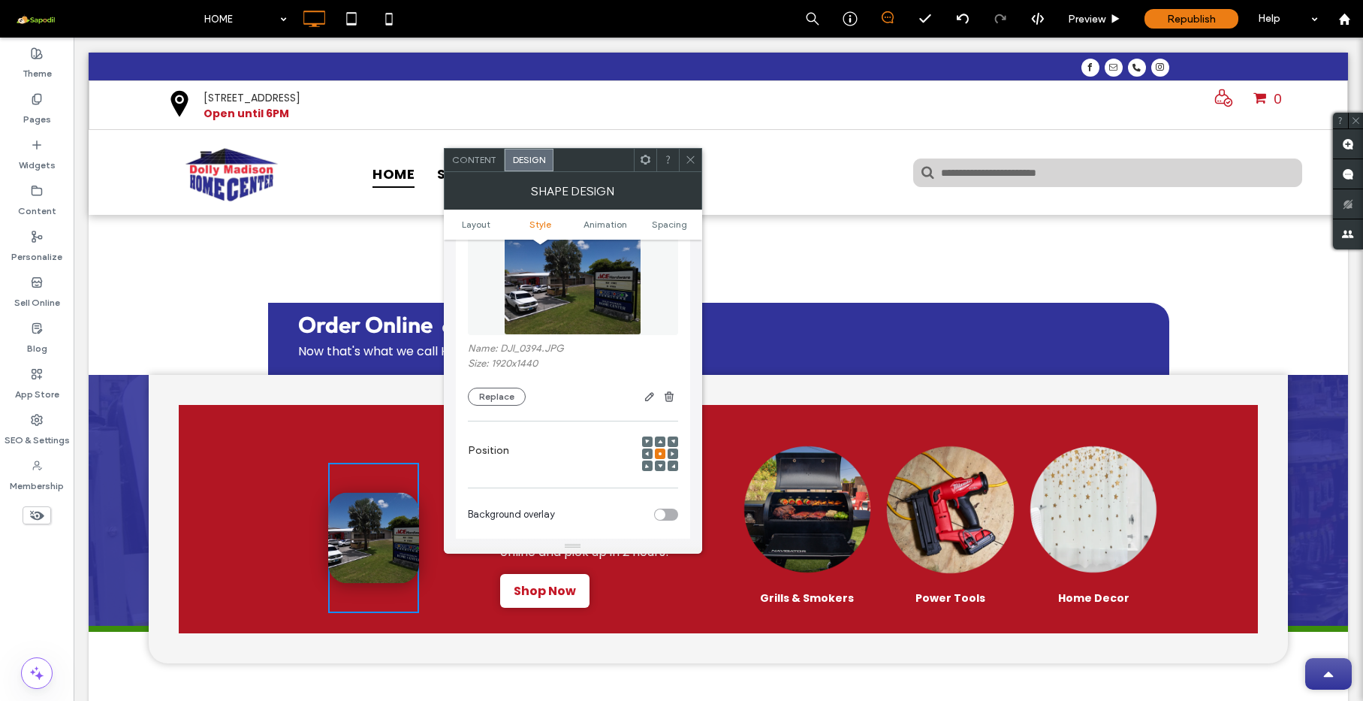
click at [711, 157] on nav "HOME STORE BUILDING SUPPLIES HARDWARE LIGHTING AND ELECTRICAL PAINT AND SUPPLIE…" at bounding box center [533, 173] width 409 height 39
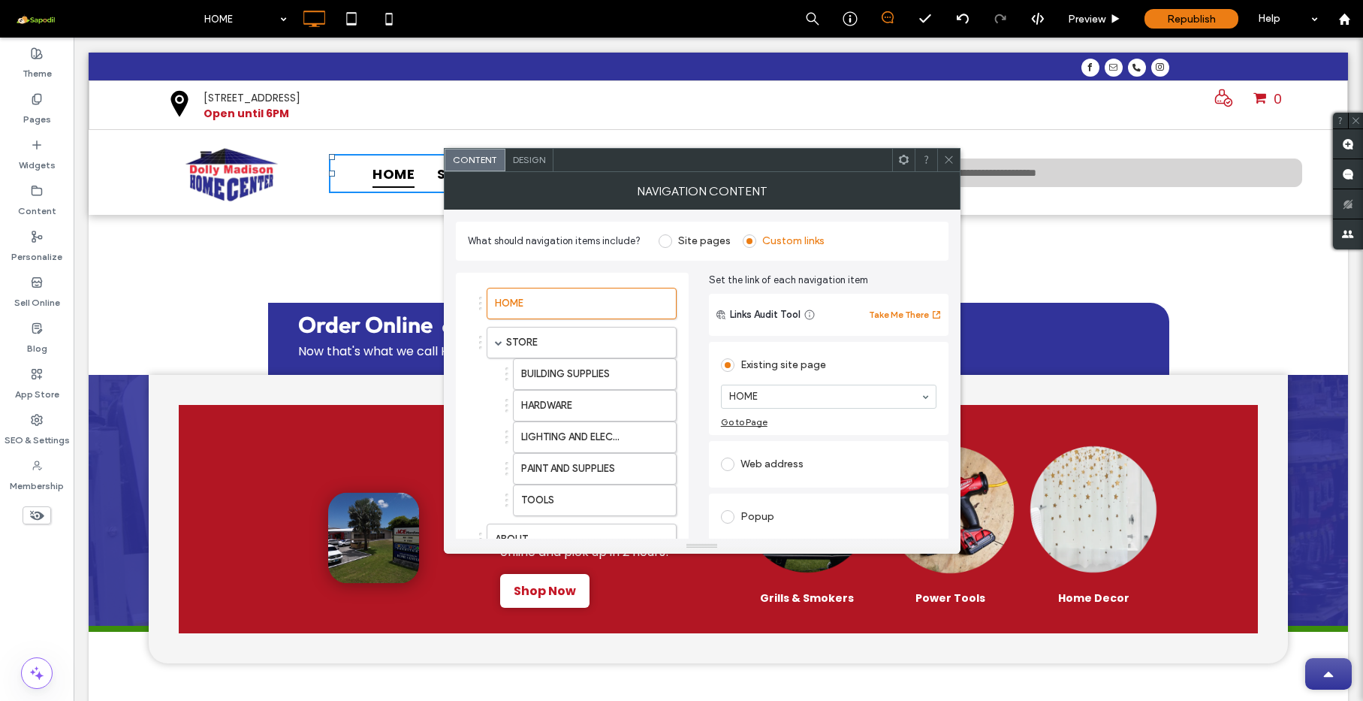
click at [946, 163] on use at bounding box center [949, 160] width 8 height 8
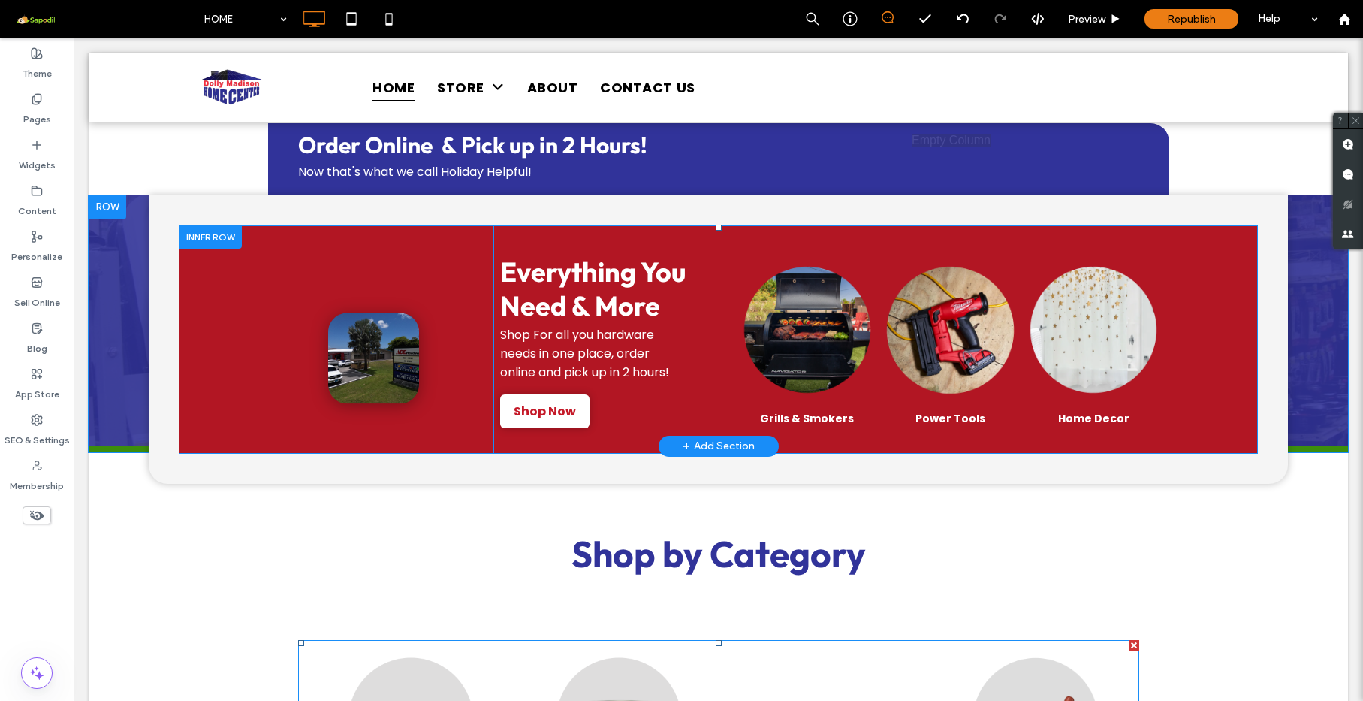
scroll to position [72, 0]
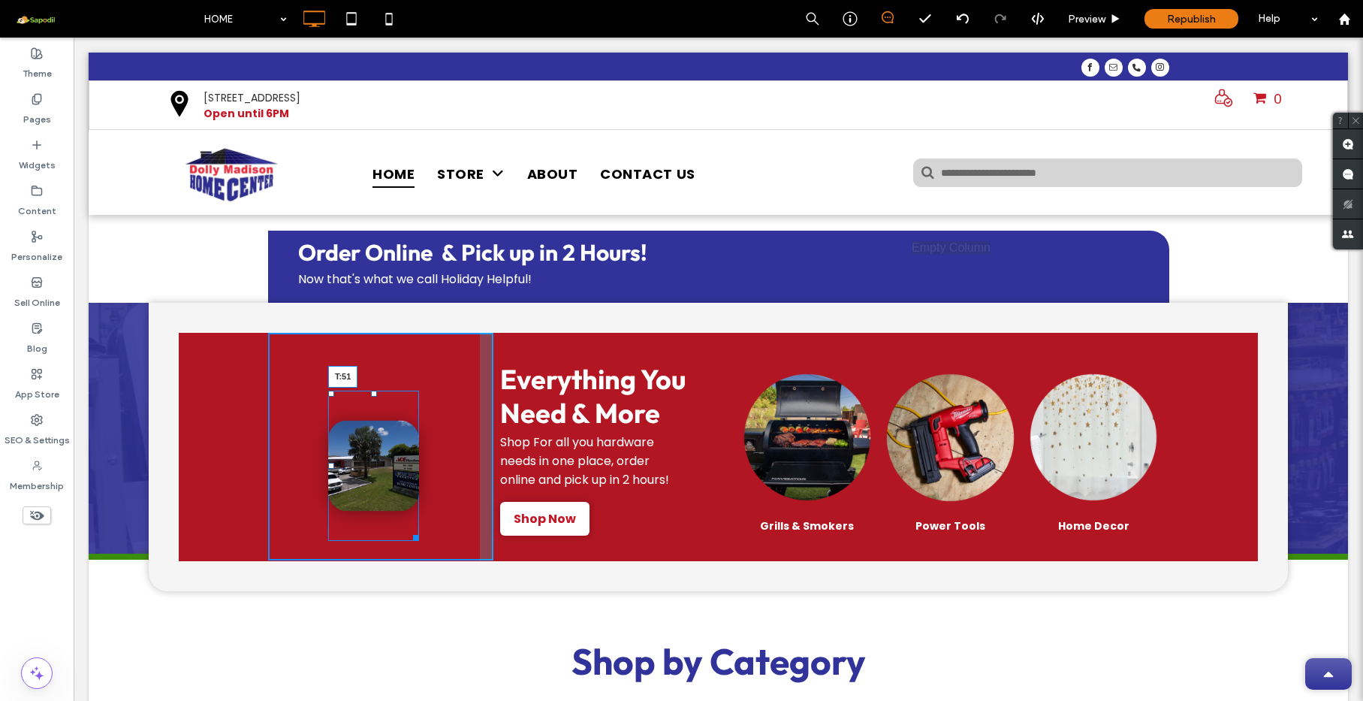
drag, startPoint x: 367, startPoint y: 396, endPoint x: 368, endPoint y: 376, distance: 19.6
click at [371, 391] on div at bounding box center [374, 394] width 6 height 6
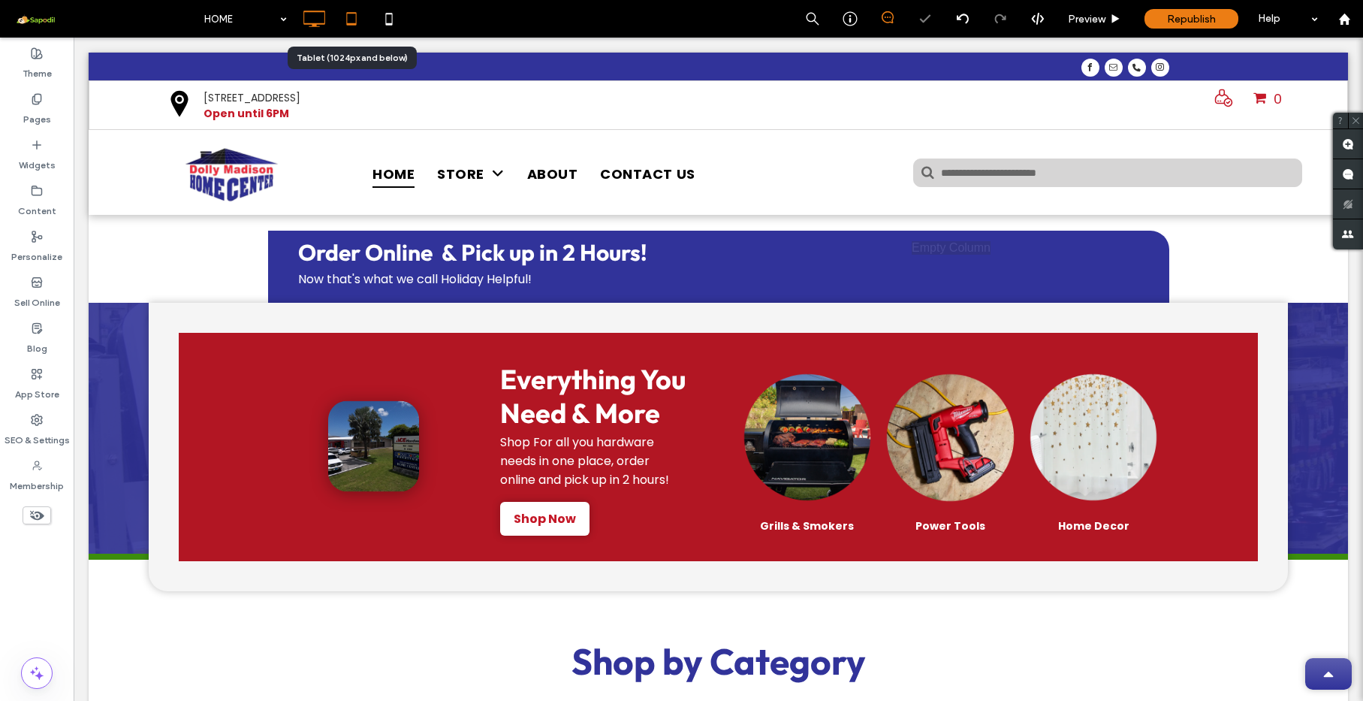
click at [347, 20] on use at bounding box center [351, 18] width 10 height 13
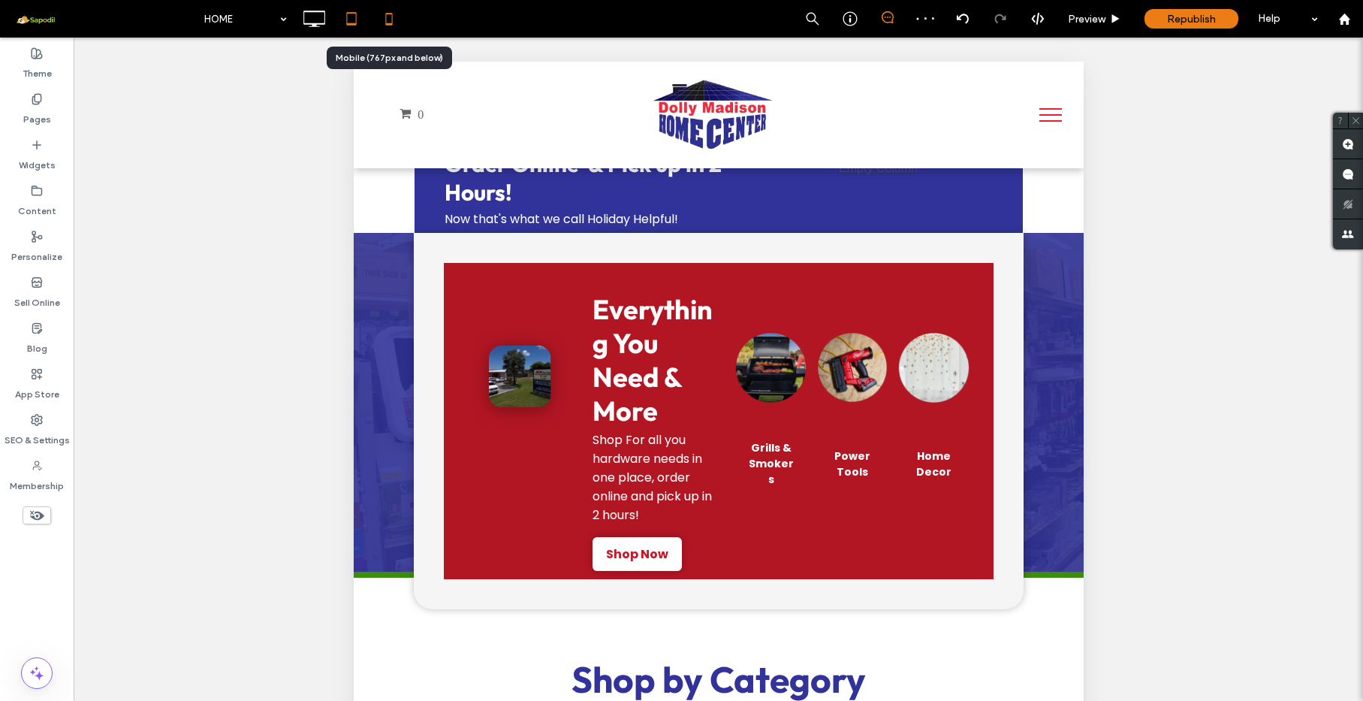
click at [397, 24] on icon at bounding box center [389, 19] width 30 height 30
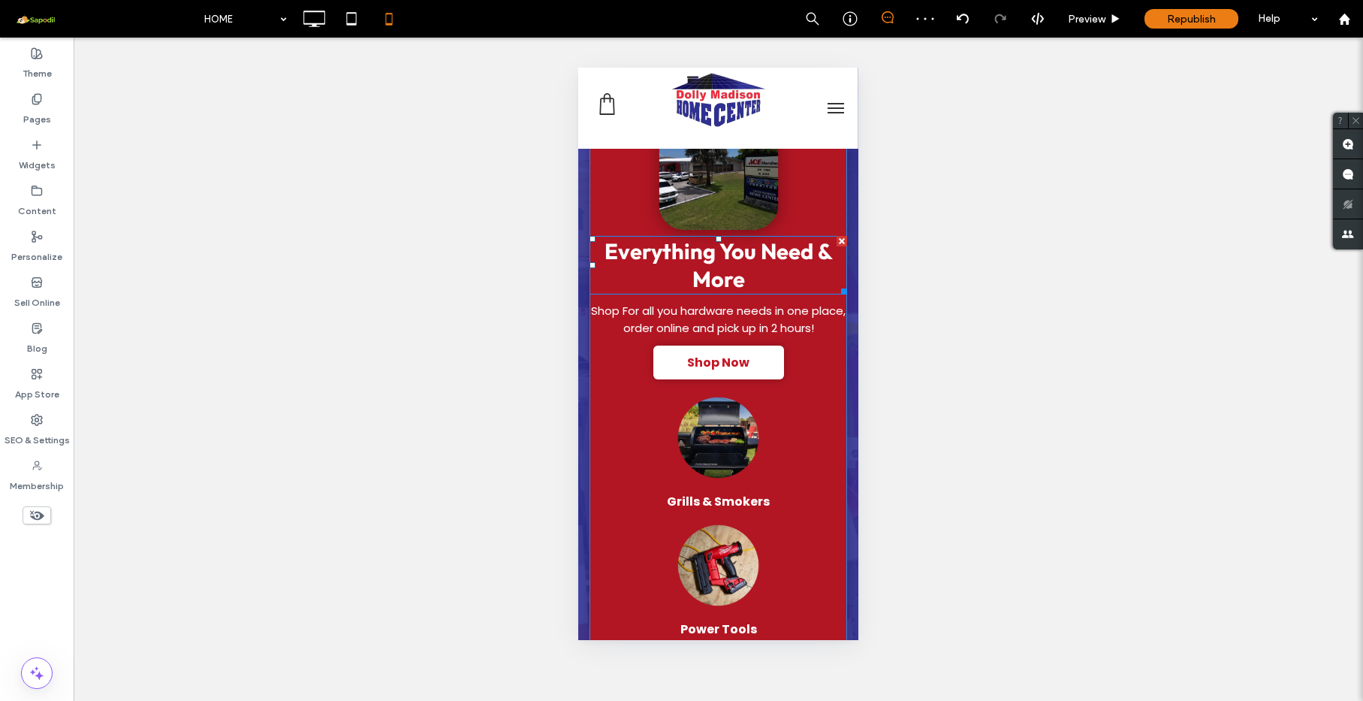
scroll to position [291, 0]
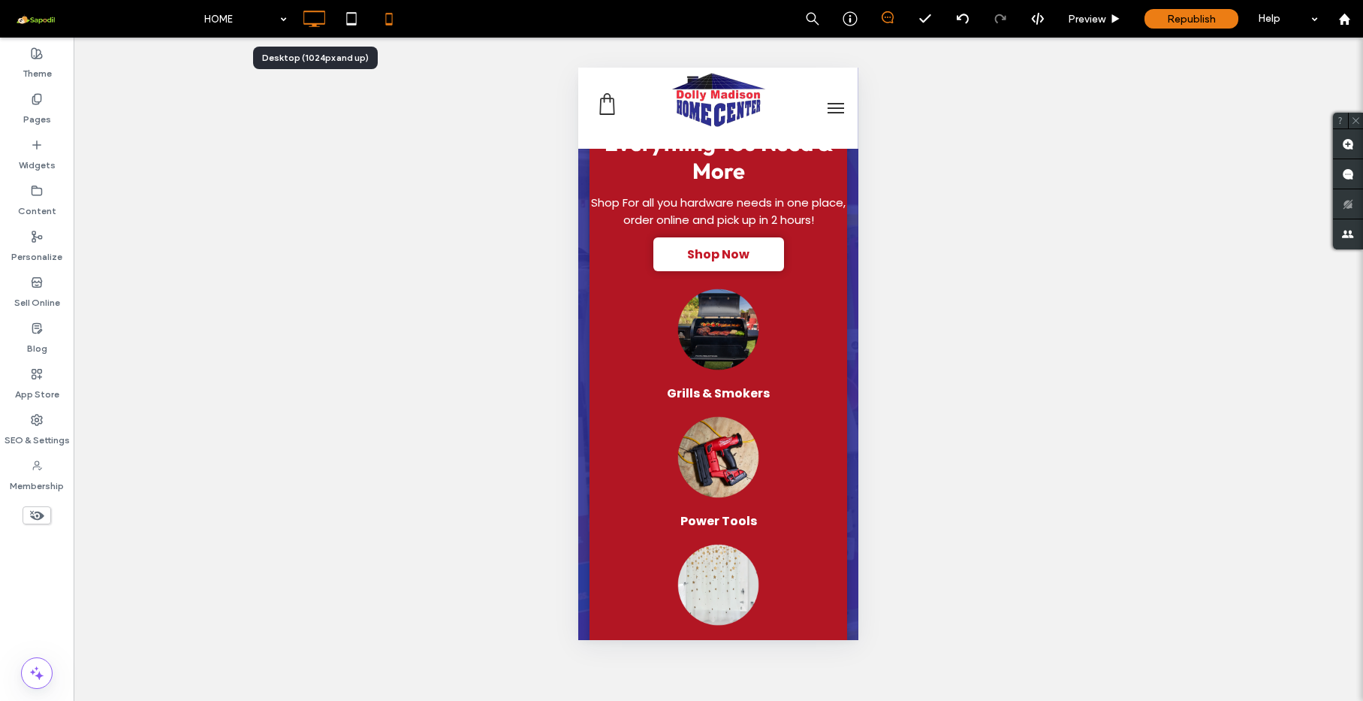
click at [312, 17] on icon at bounding box center [314, 19] width 30 height 30
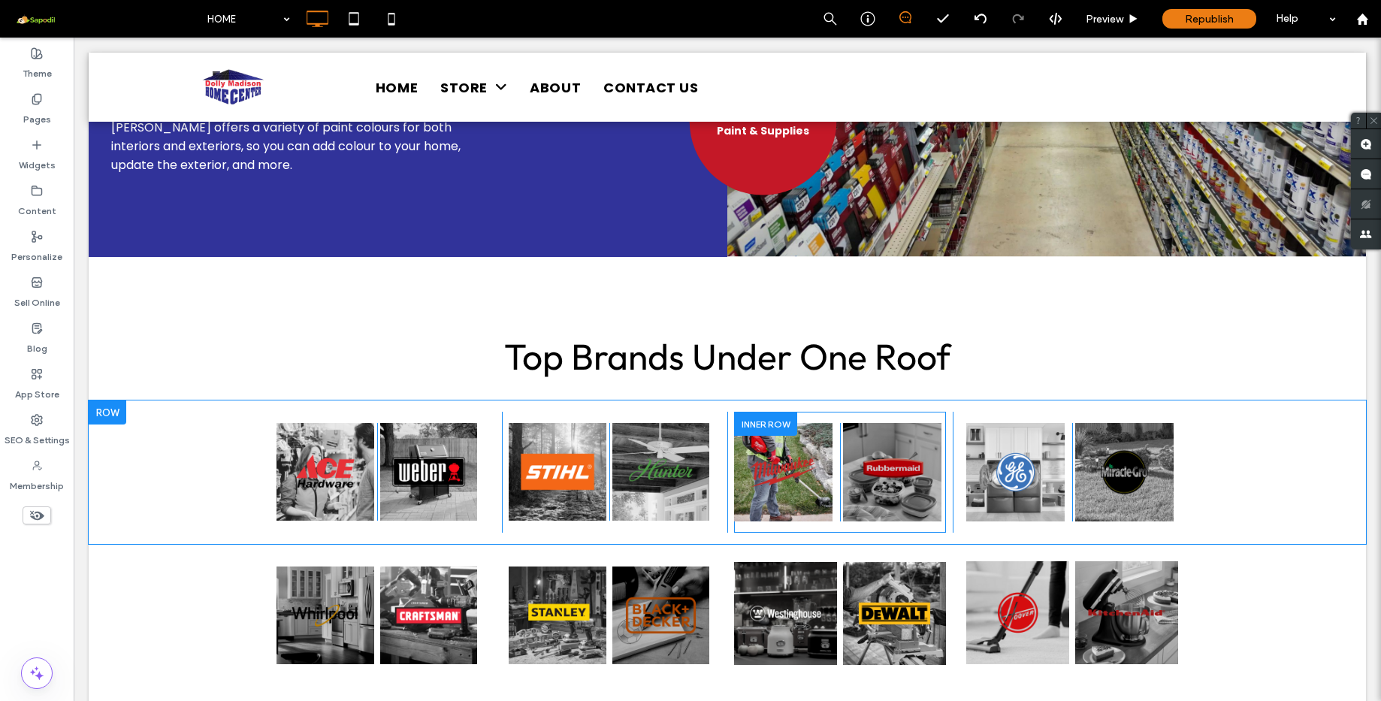
scroll to position [1628, 0]
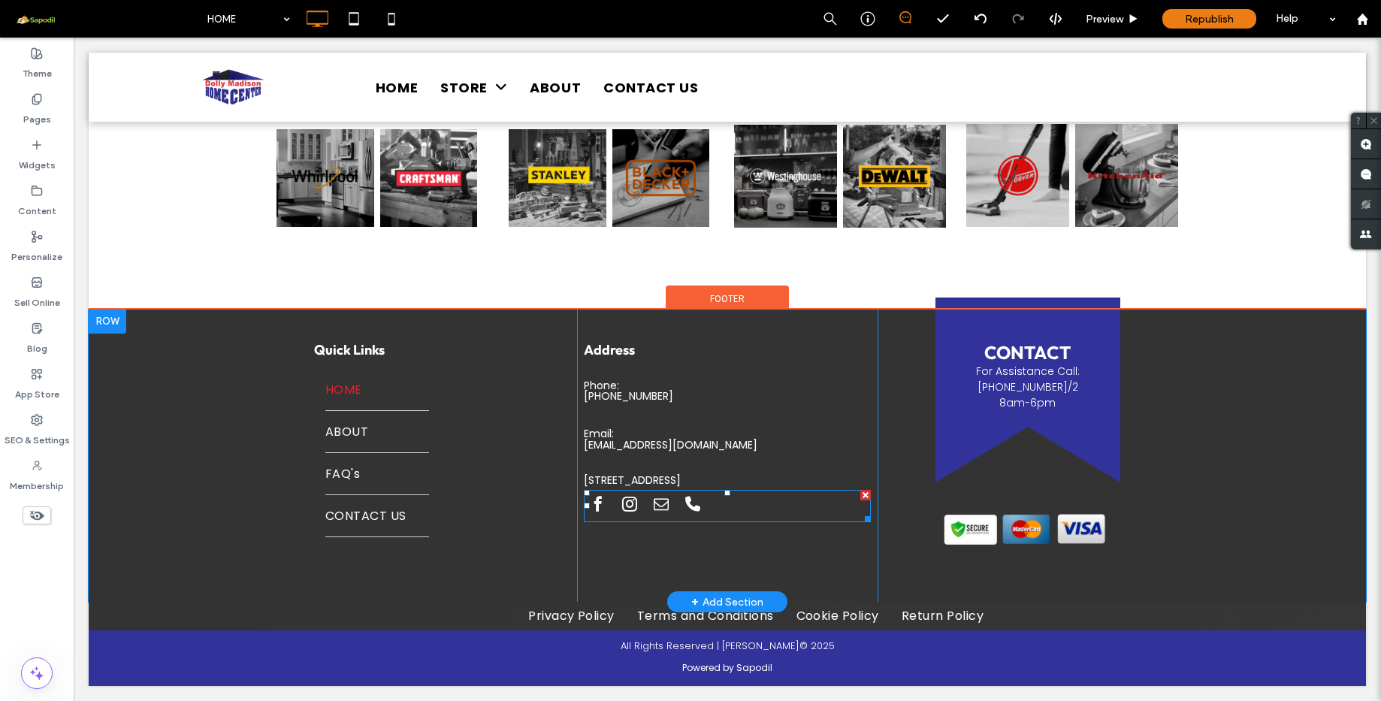
click at [658, 509] on span "email" at bounding box center [661, 504] width 29 height 29
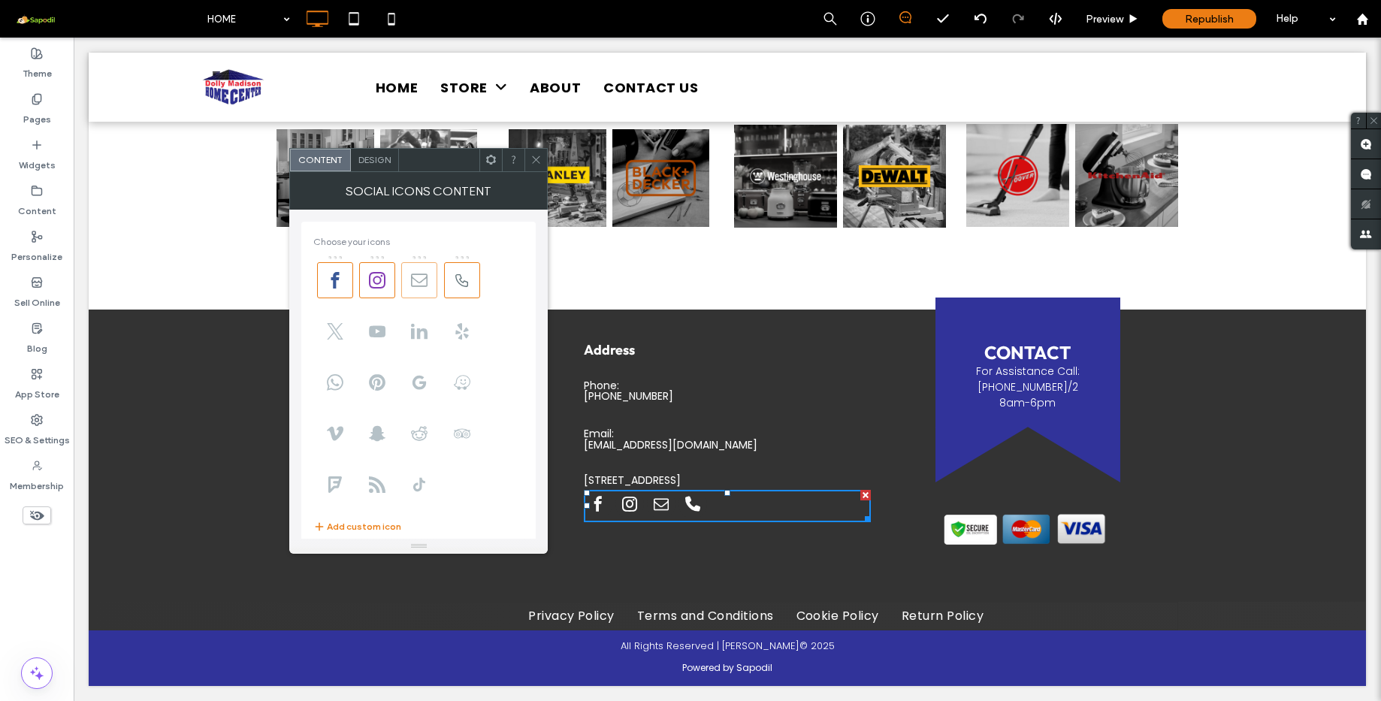
click at [425, 279] on icon at bounding box center [419, 280] width 17 height 17
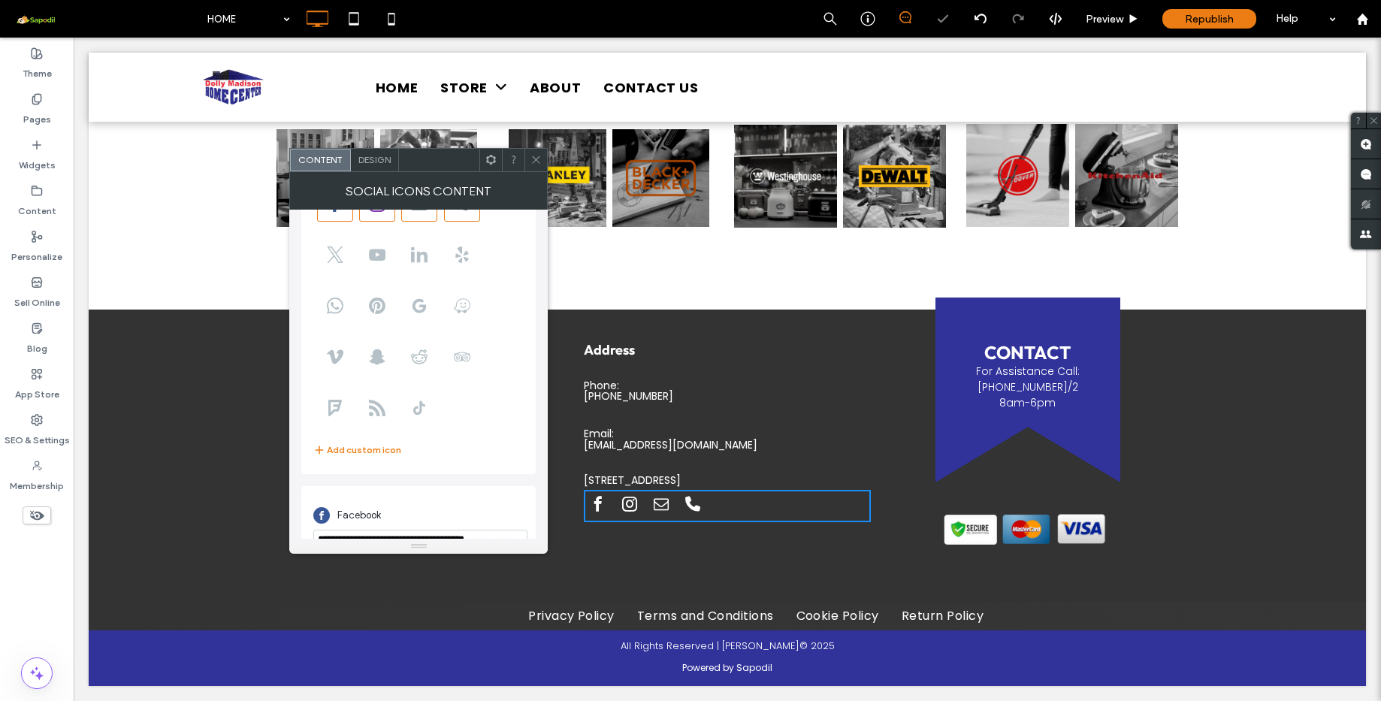
scroll to position [292, 0]
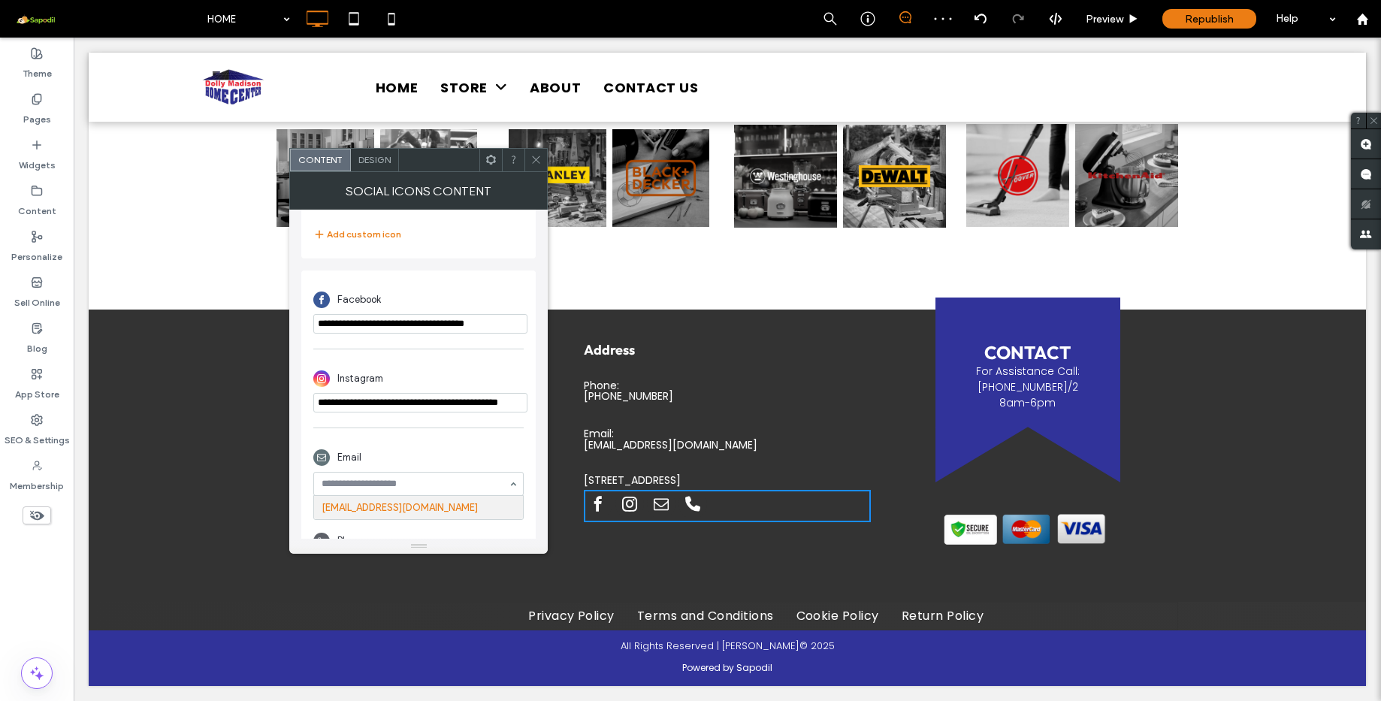
click at [530, 462] on div "**********" at bounding box center [418, 429] width 234 height 319
click at [535, 162] on use at bounding box center [537, 160] width 8 height 8
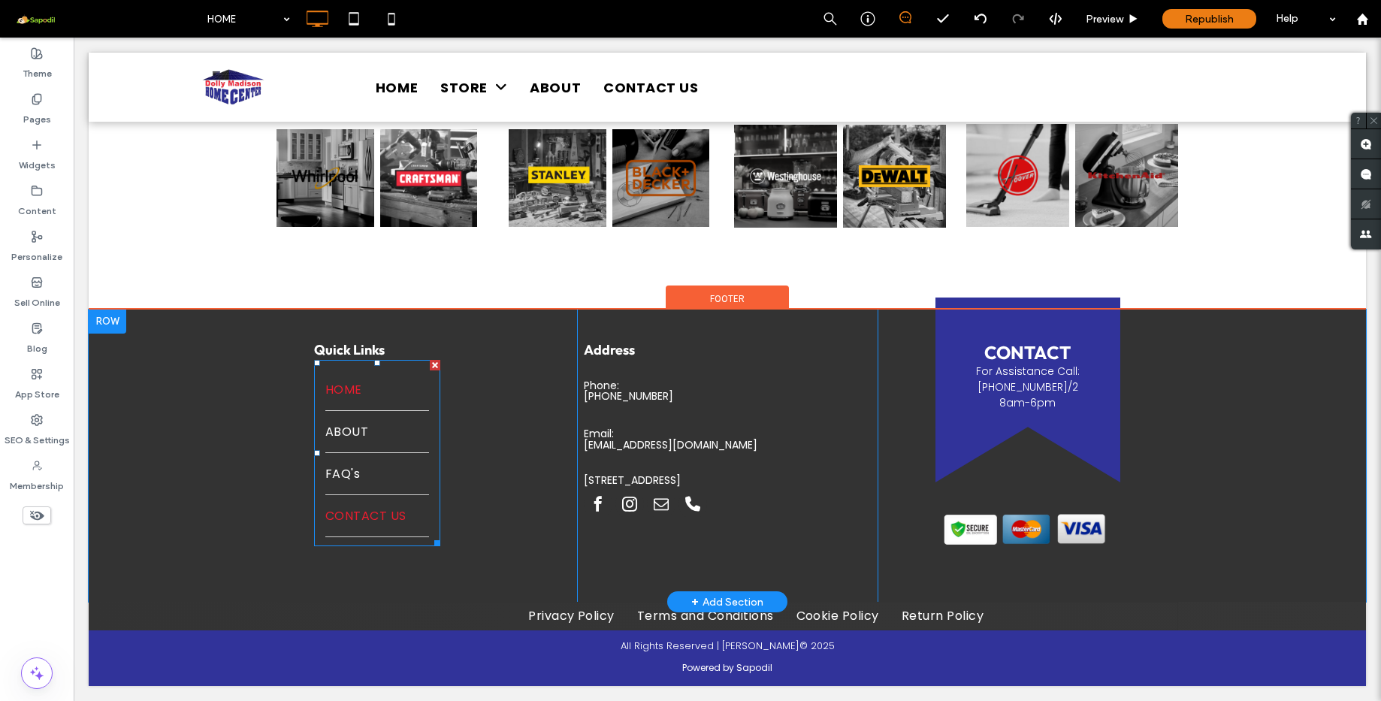
click at [376, 500] on link "CONTACT US" at bounding box center [377, 515] width 104 height 41
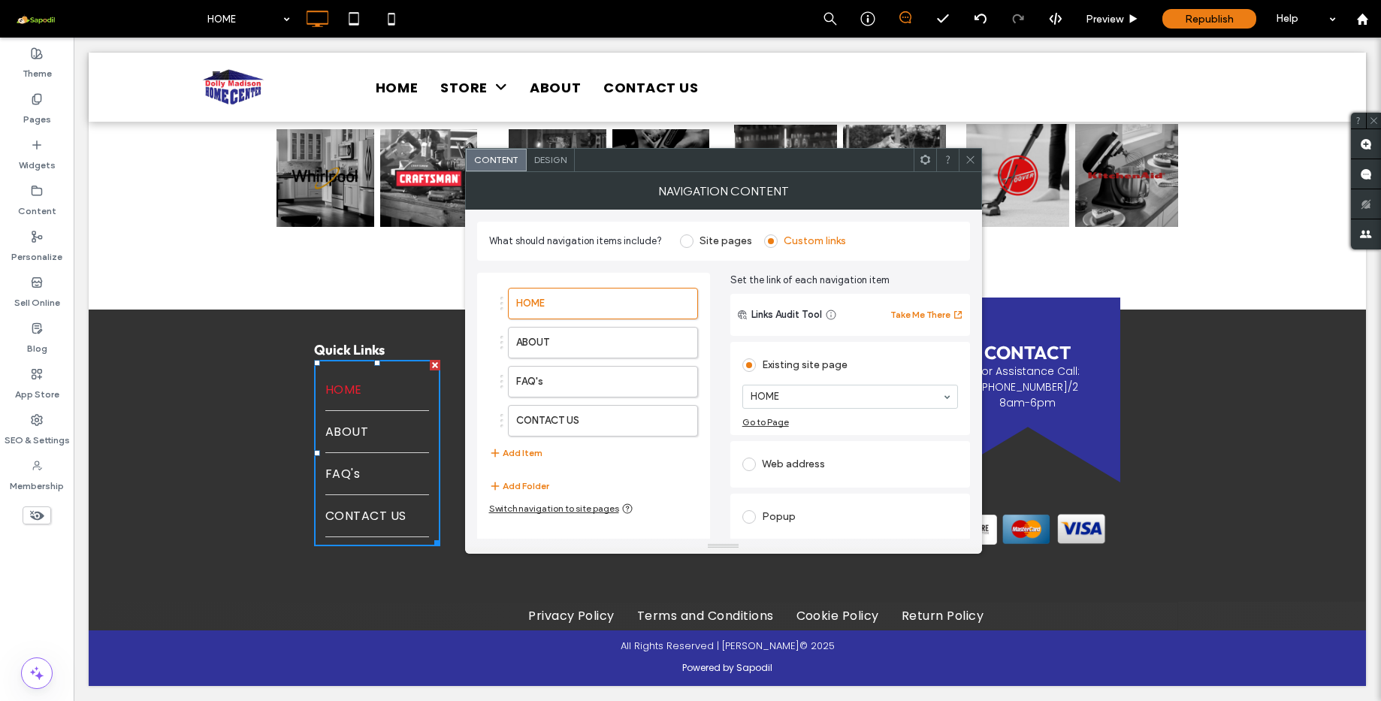
click at [977, 162] on div at bounding box center [970, 160] width 23 height 23
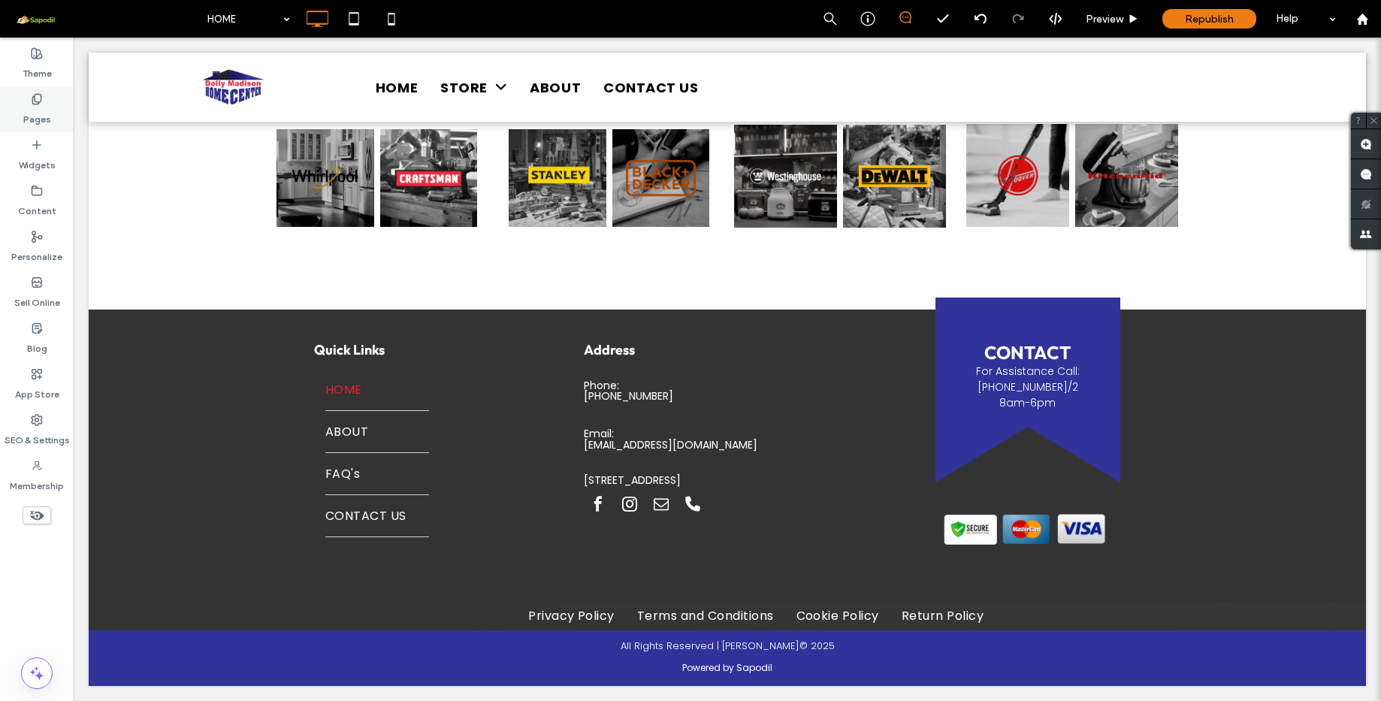
click at [41, 104] on icon at bounding box center [37, 99] width 12 height 12
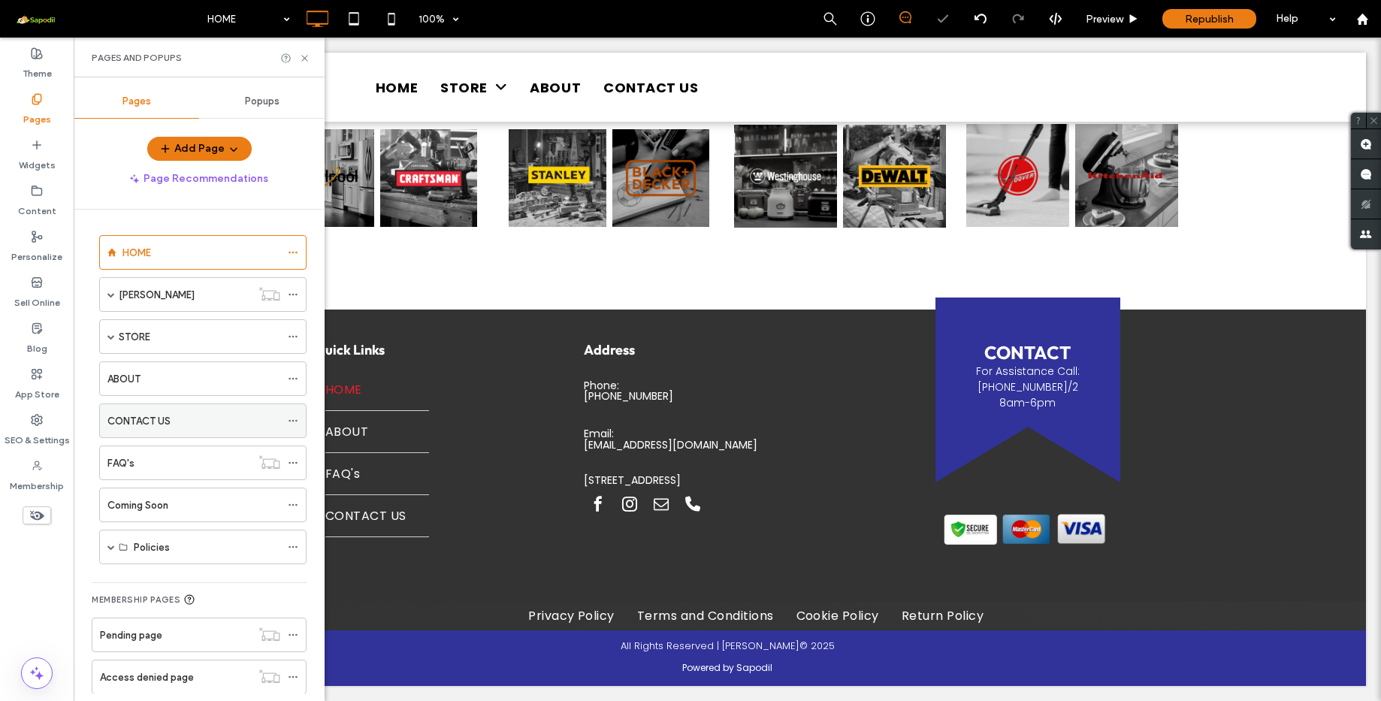
click at [144, 418] on label "CONTACT US" at bounding box center [138, 421] width 63 height 26
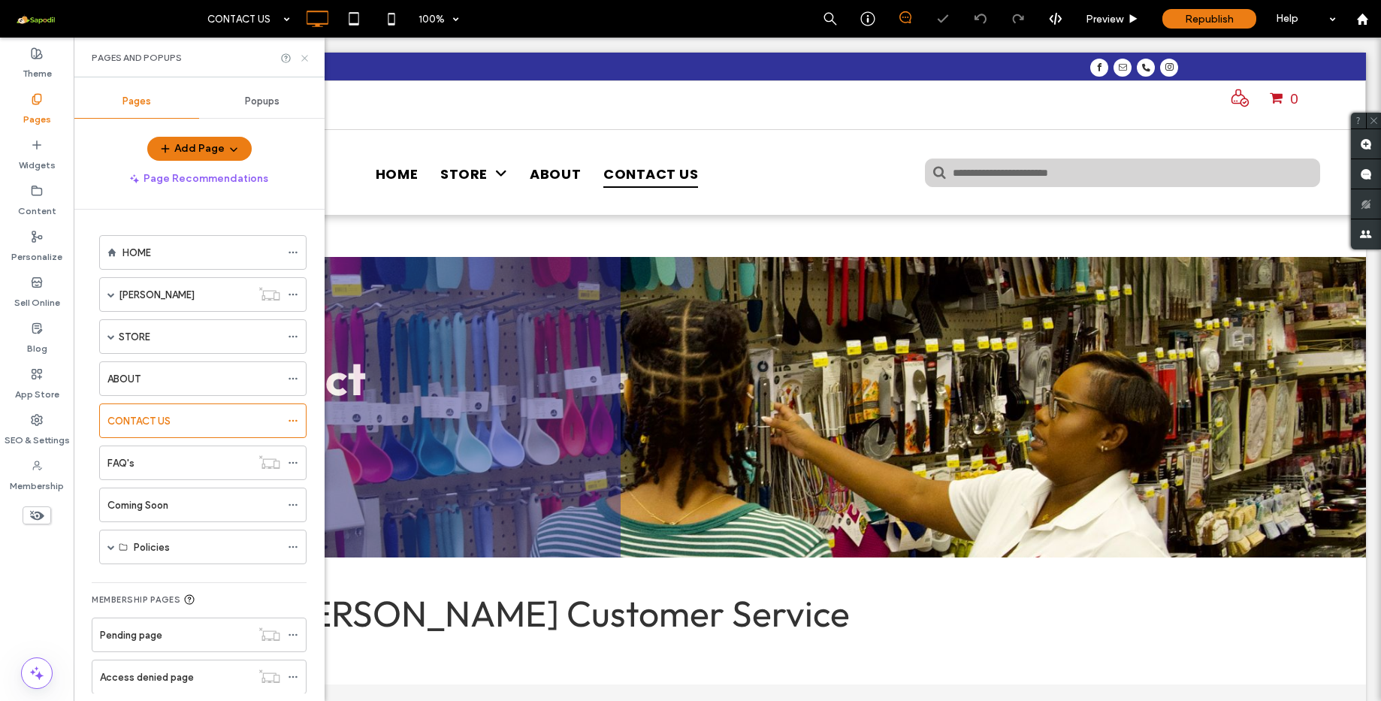
drag, startPoint x: 302, startPoint y: 52, endPoint x: 442, endPoint y: 152, distance: 172.8
click at [302, 53] on icon at bounding box center [304, 58] width 11 height 11
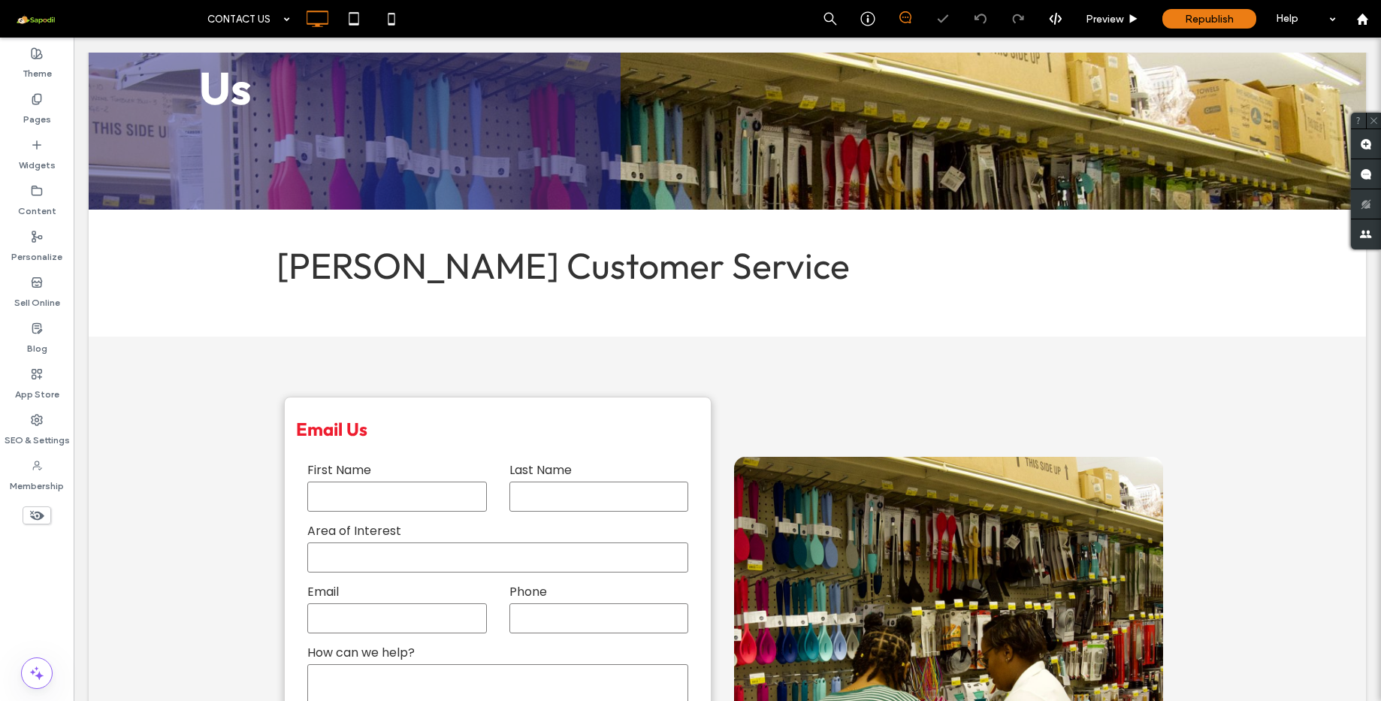
scroll to position [594, 0]
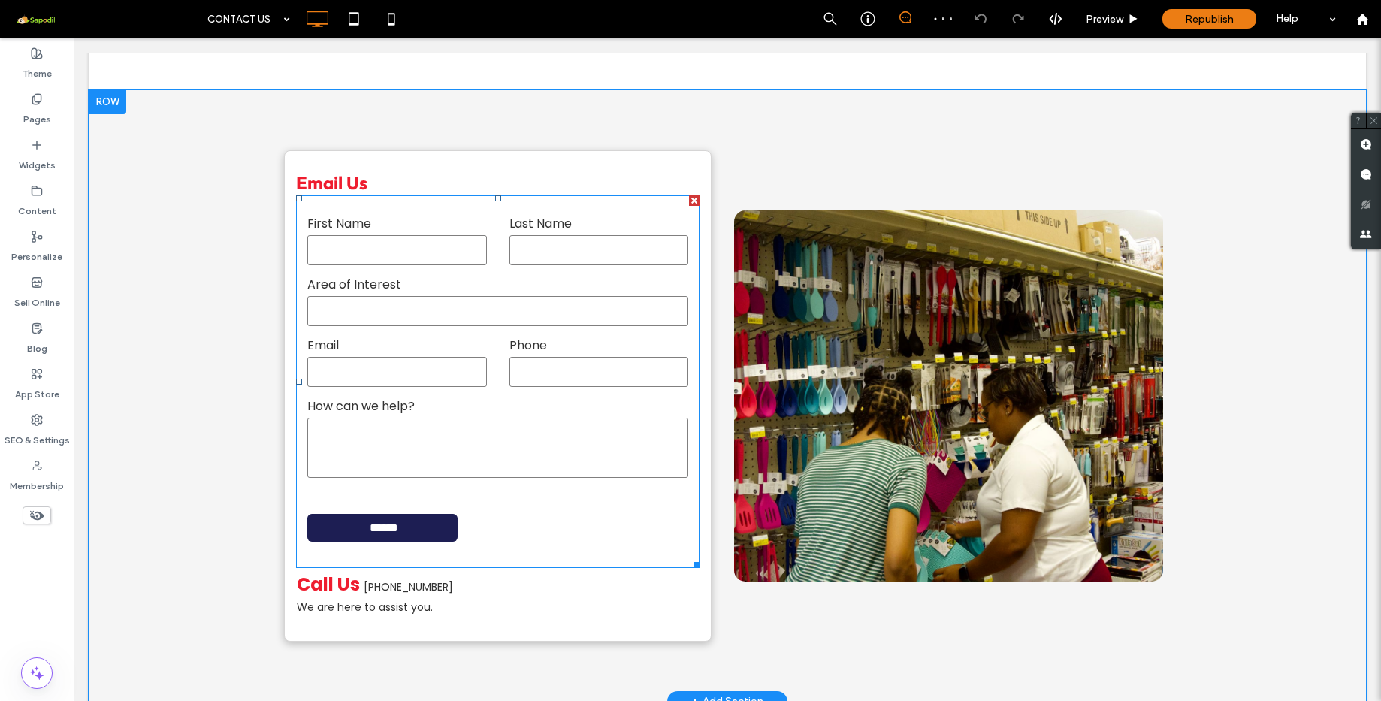
click at [367, 328] on form "First Name Last Name Area of Interest Email Phone How can we help? ******" at bounding box center [497, 381] width 403 height 373
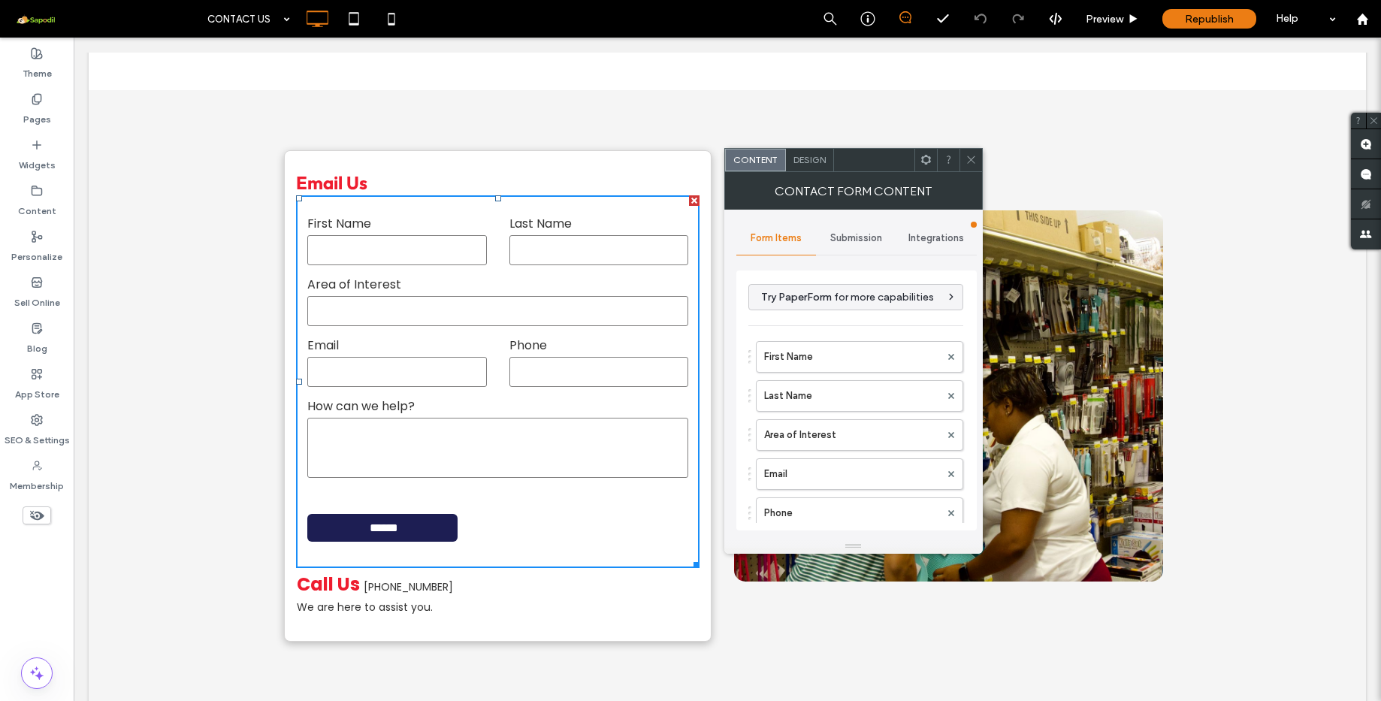
click at [874, 241] on span "Submission" at bounding box center [856, 238] width 52 height 12
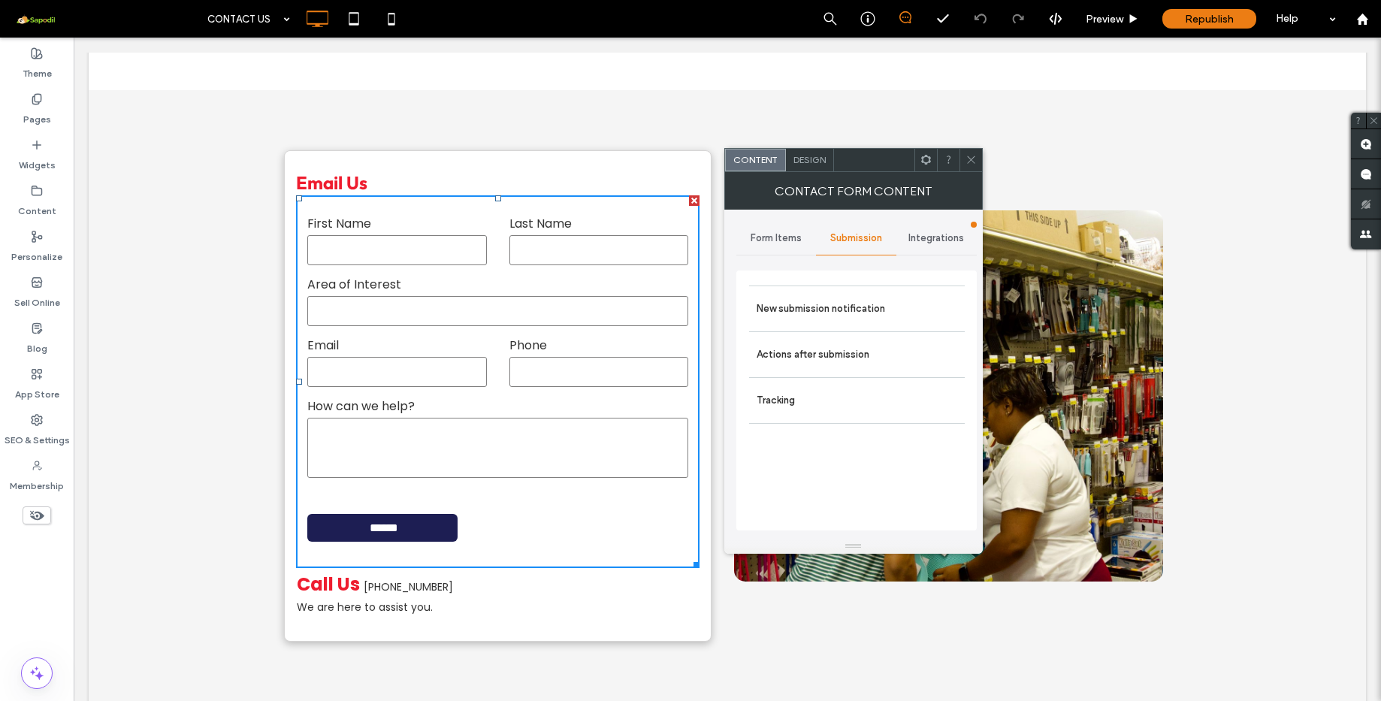
click at [773, 233] on span "Form Items" at bounding box center [775, 238] width 51 height 12
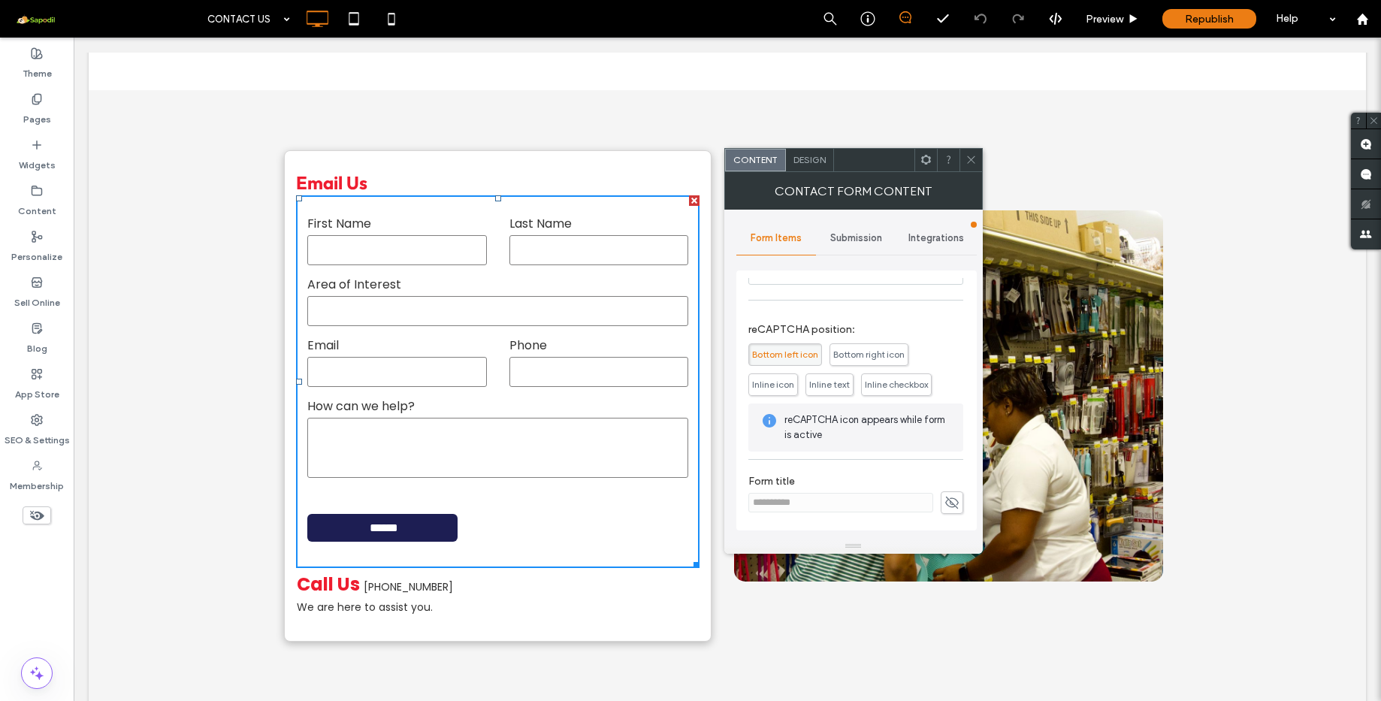
scroll to position [0, 0]
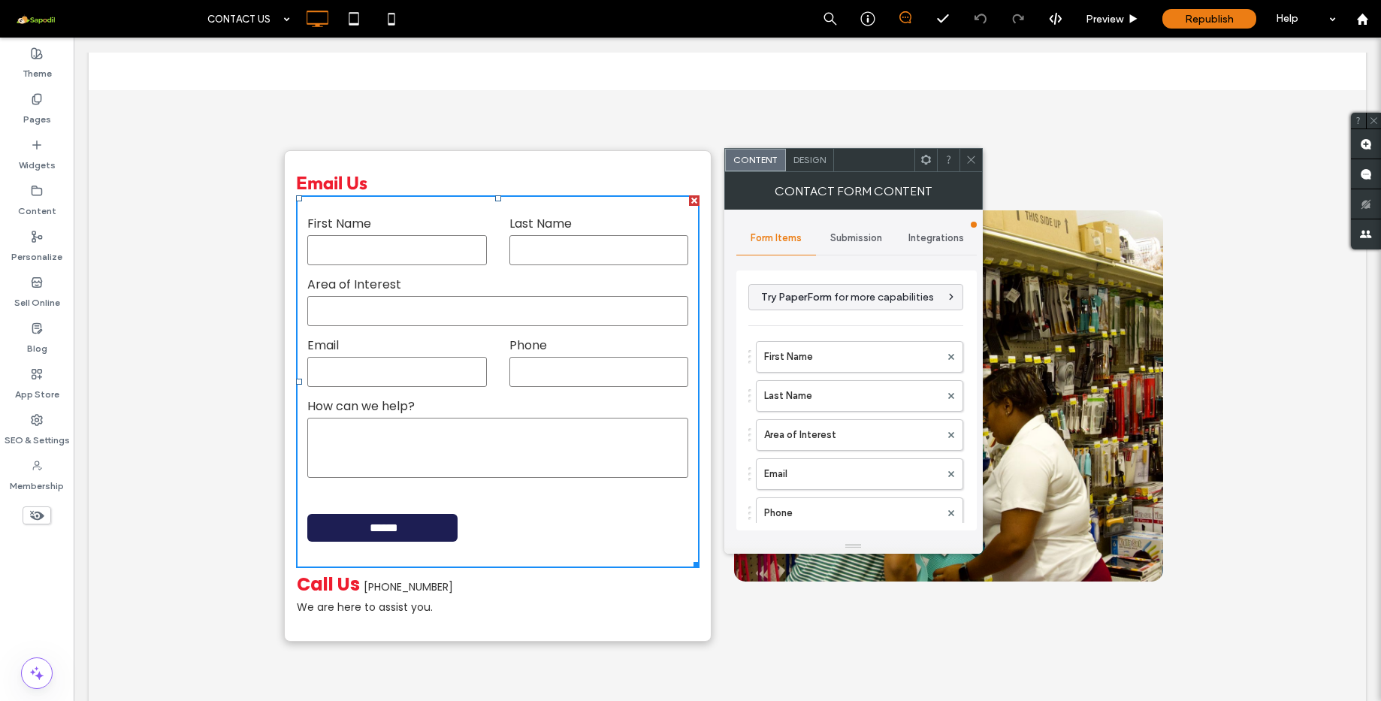
click at [878, 236] on span "Submission" at bounding box center [856, 238] width 52 height 12
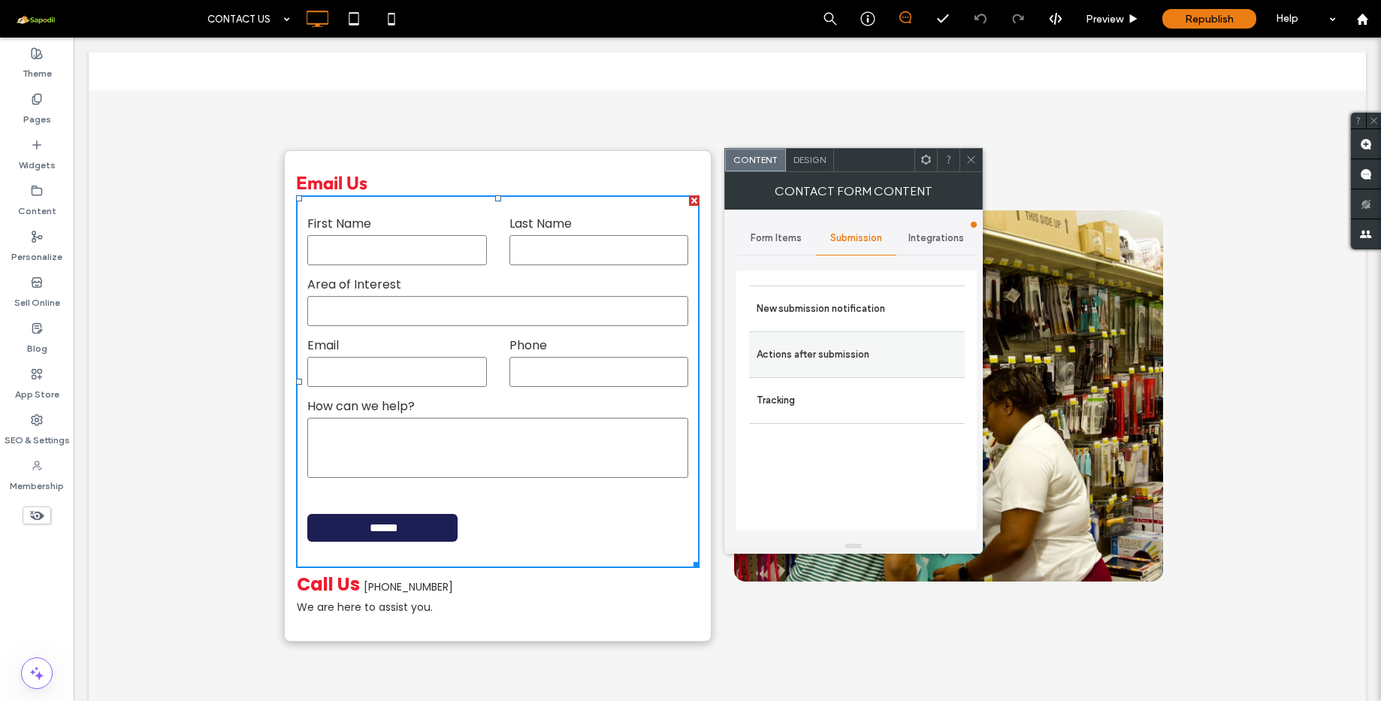
click at [816, 353] on label "Actions after submission" at bounding box center [856, 355] width 201 height 30
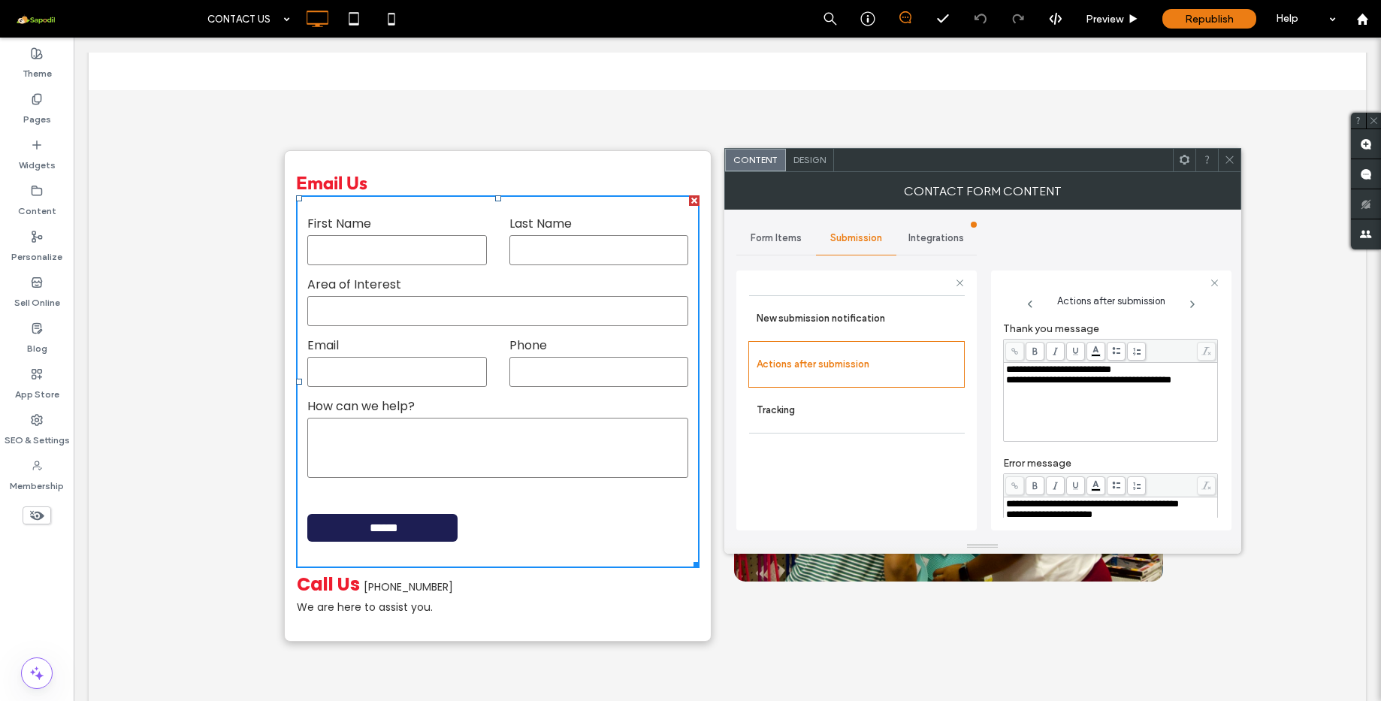
scroll to position [69, 0]
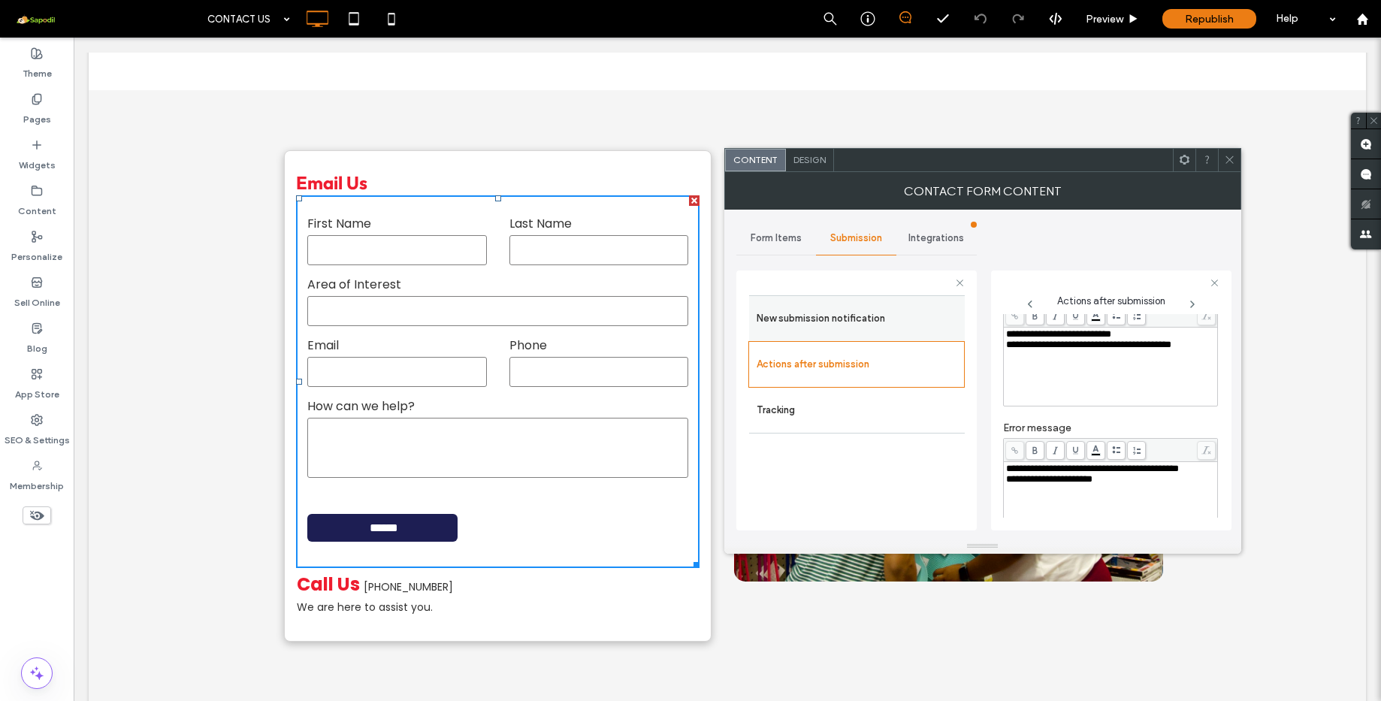
click at [883, 312] on label "New submission notification" at bounding box center [856, 318] width 201 height 30
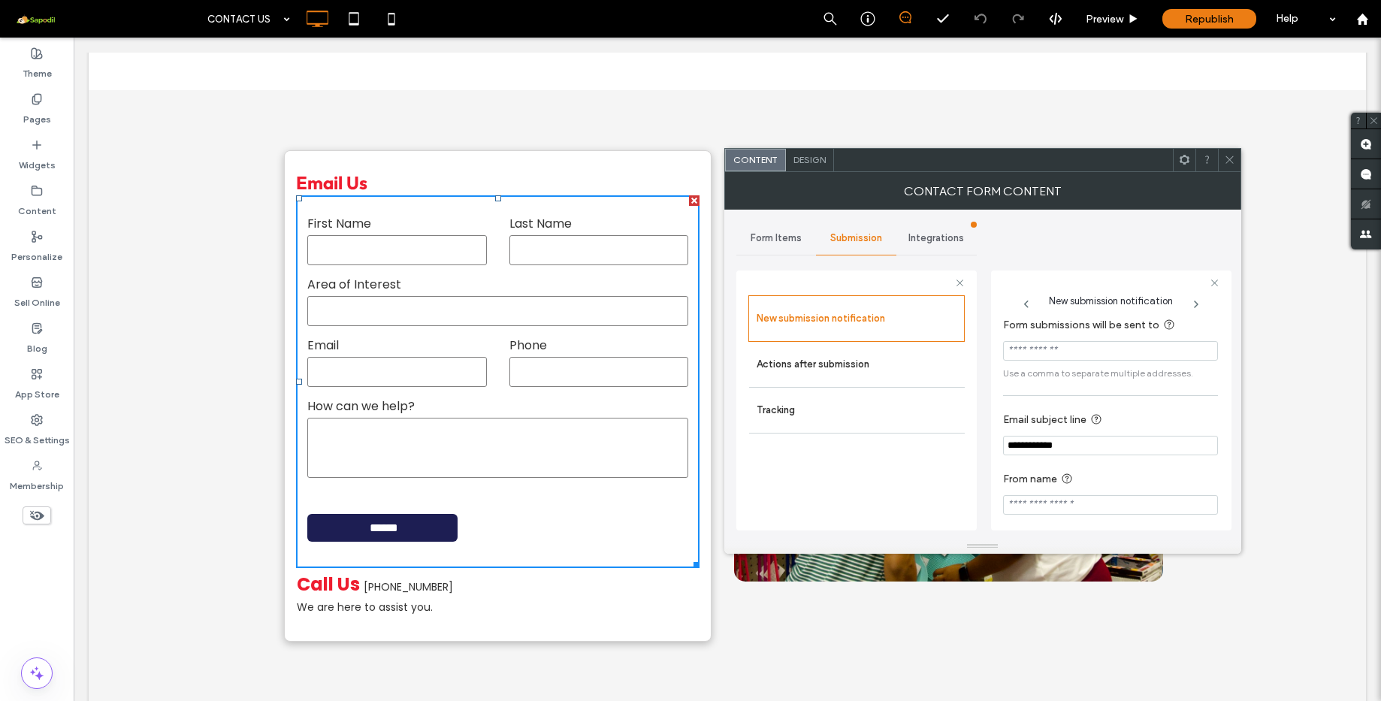
scroll to position [0, 0]
drag, startPoint x: 1047, startPoint y: 353, endPoint x: 1055, endPoint y: 349, distance: 8.4
click at [1055, 349] on input "Form submissions will be sent to" at bounding box center [1110, 356] width 215 height 20
paste input "**********"
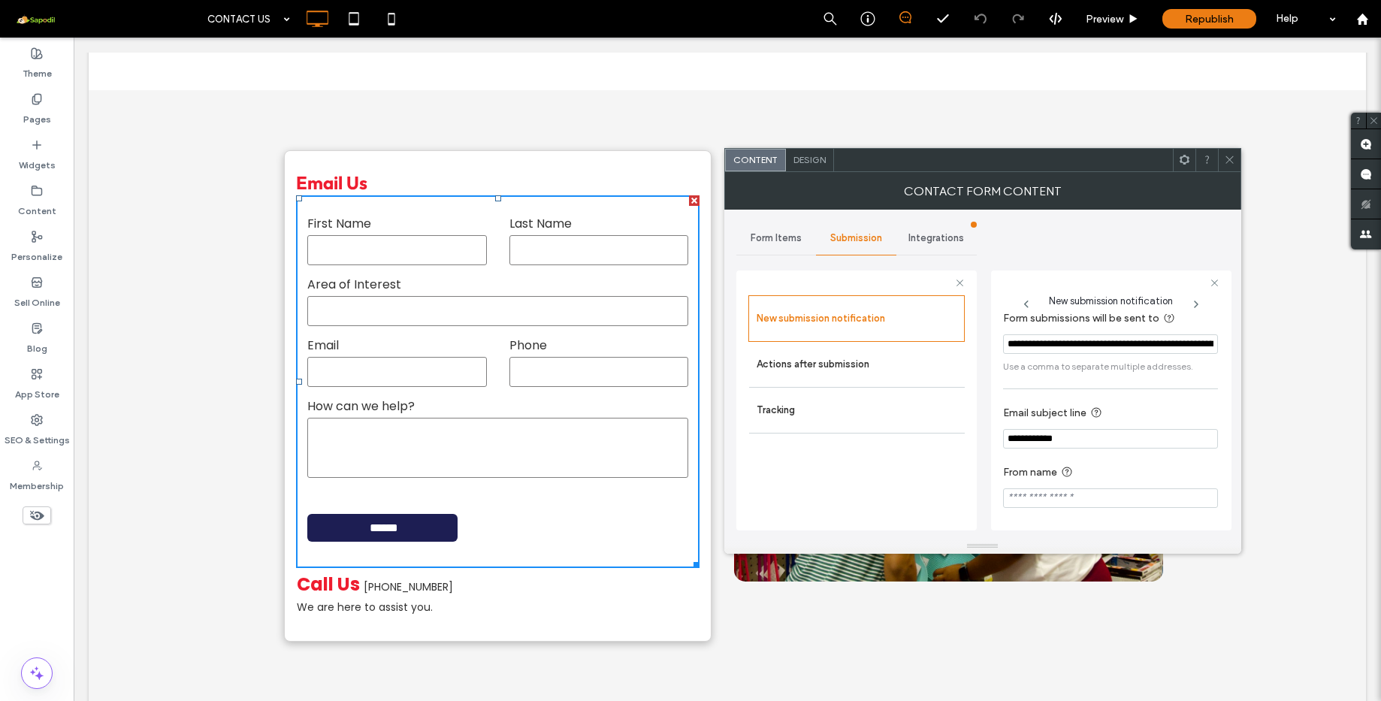
click at [1073, 338] on input "**********" at bounding box center [1110, 344] width 215 height 20
click at [1063, 339] on input "**********" at bounding box center [1110, 344] width 215 height 20
type input "**********"
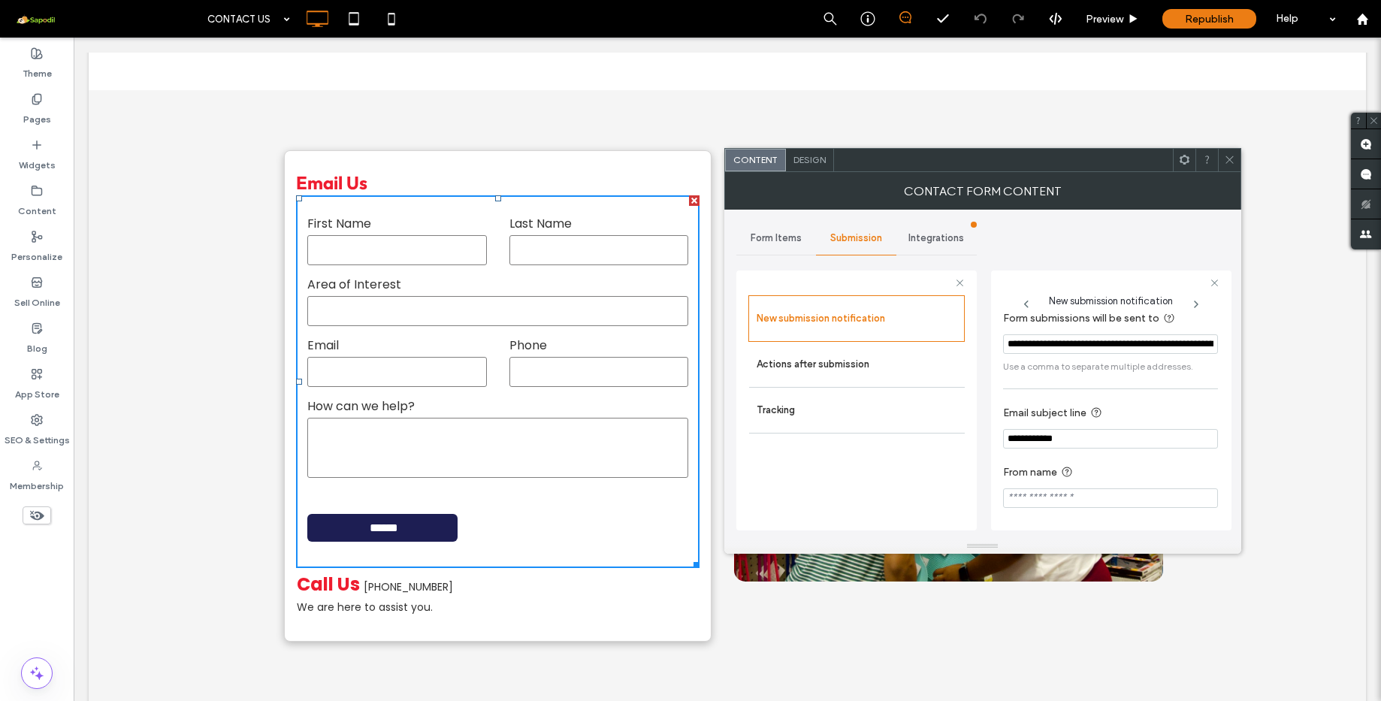
click at [1237, 158] on div at bounding box center [1229, 160] width 23 height 23
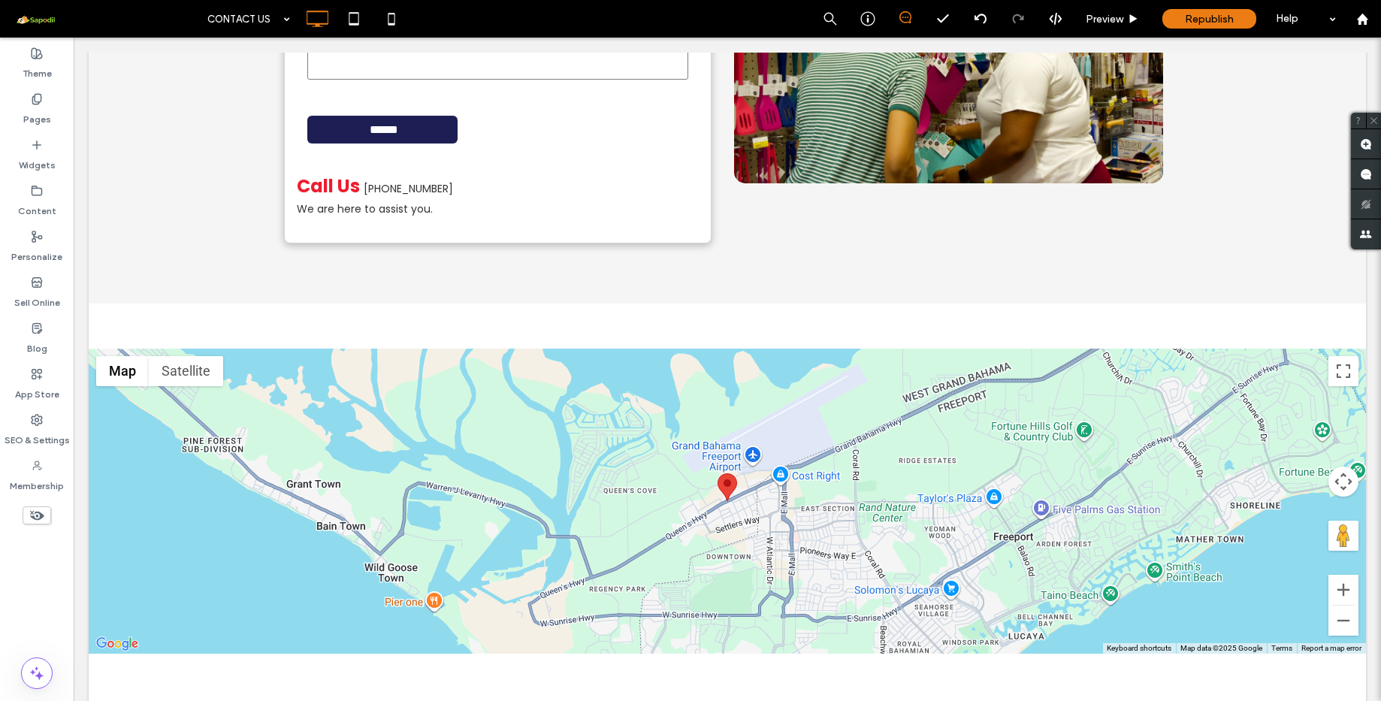
scroll to position [643, 0]
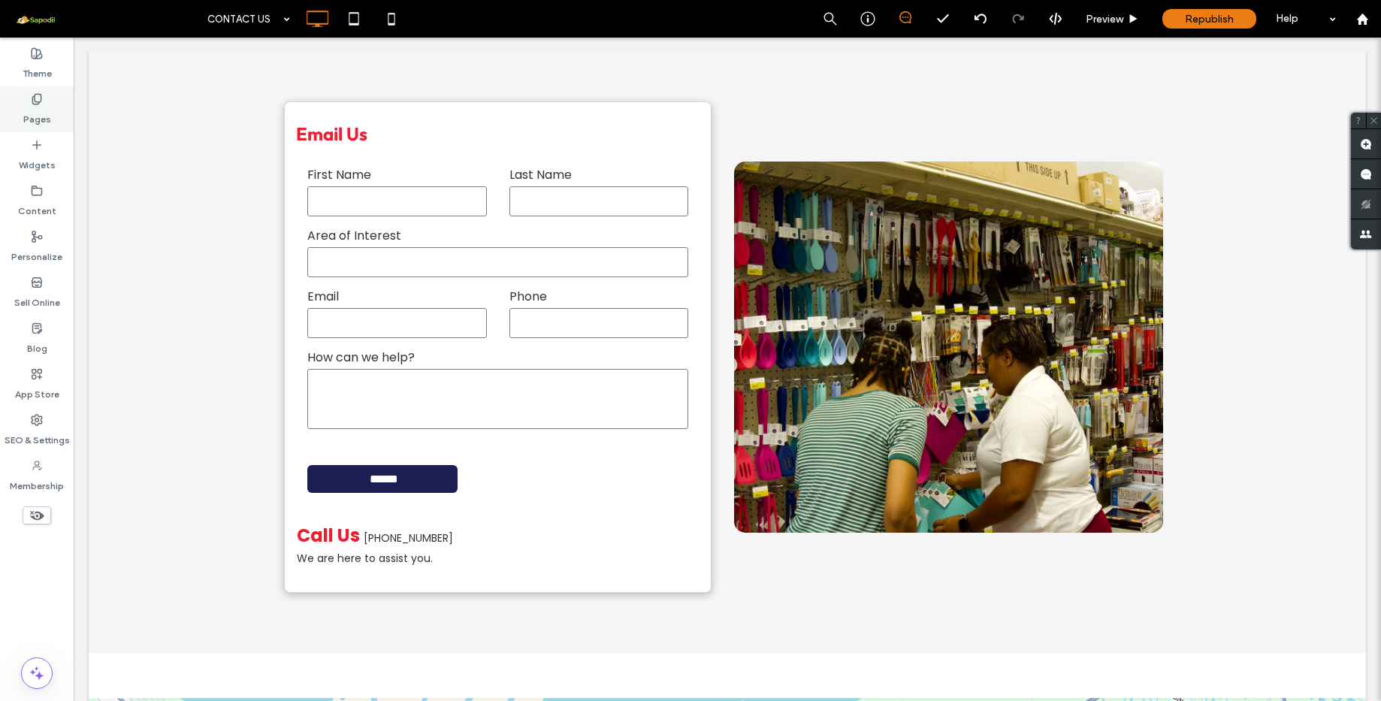
click at [34, 113] on label "Pages" at bounding box center [37, 115] width 28 height 21
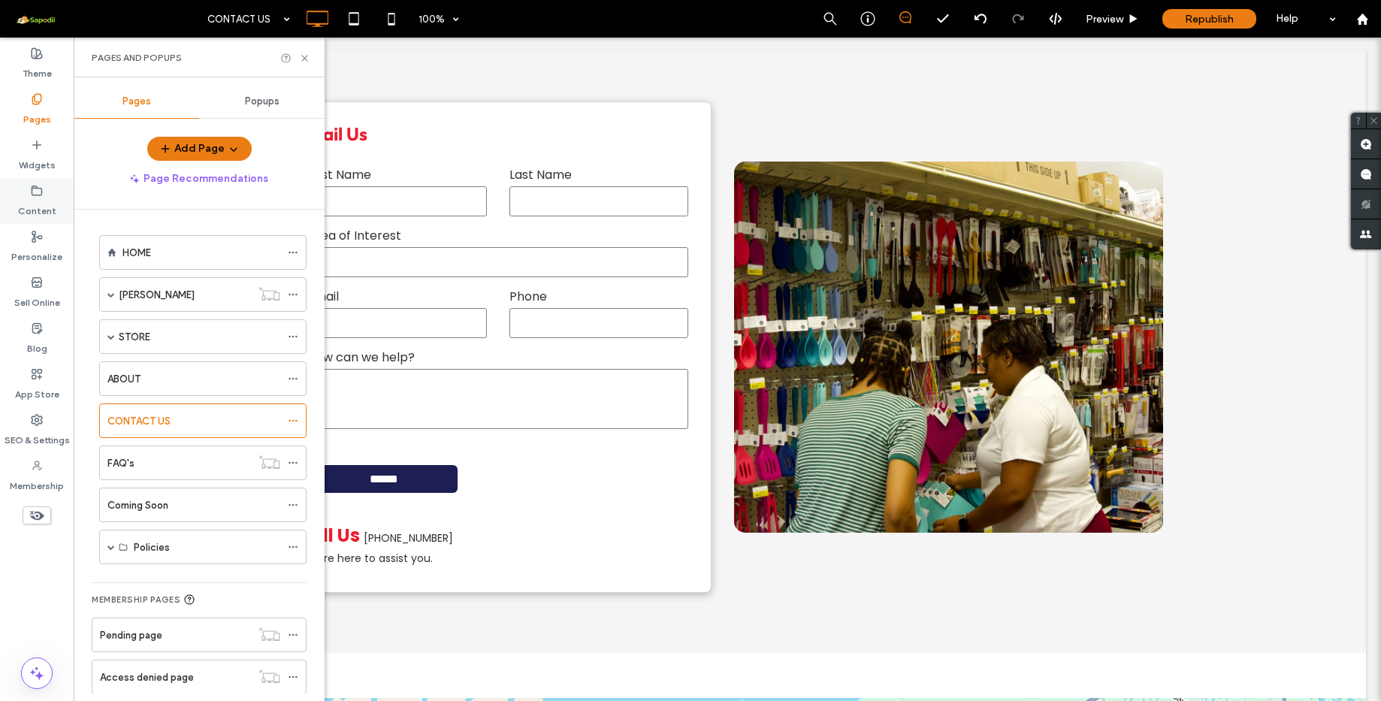
click at [35, 206] on label "Content" at bounding box center [37, 207] width 38 height 21
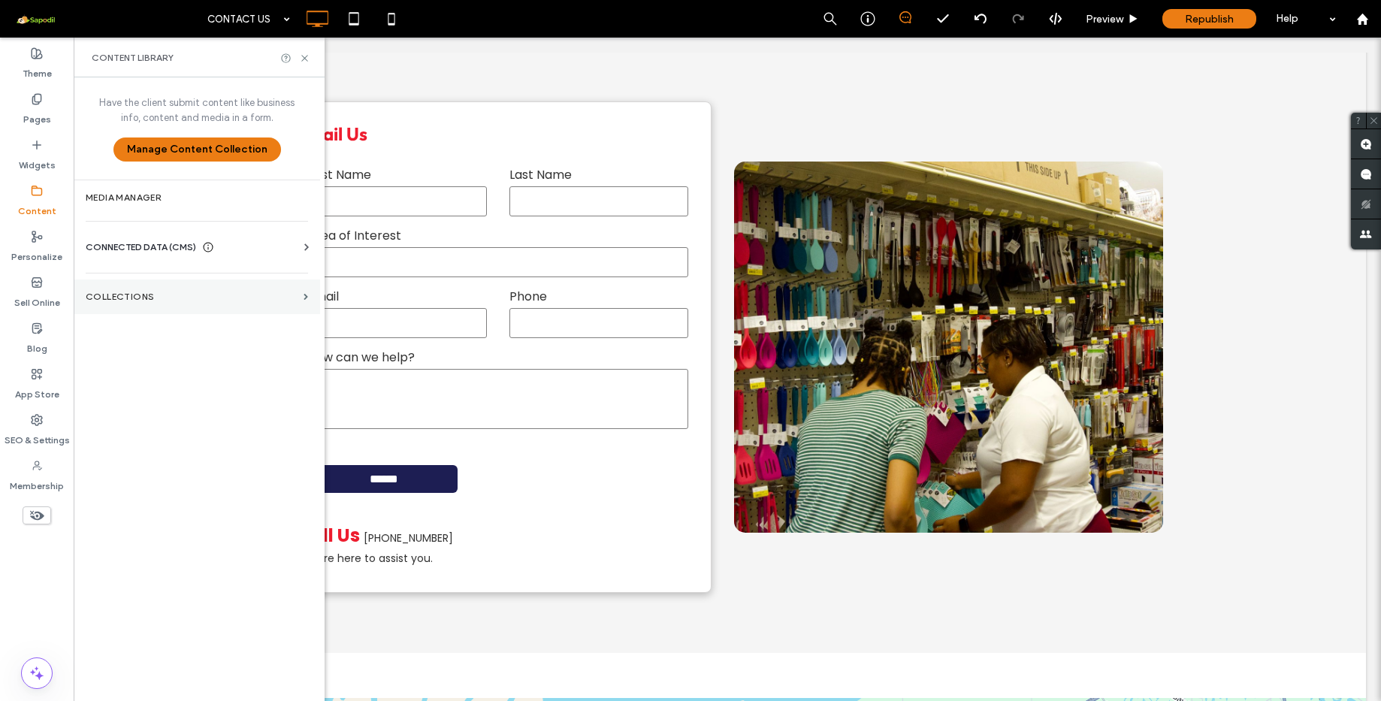
click at [185, 301] on label "Collections" at bounding box center [192, 296] width 212 height 11
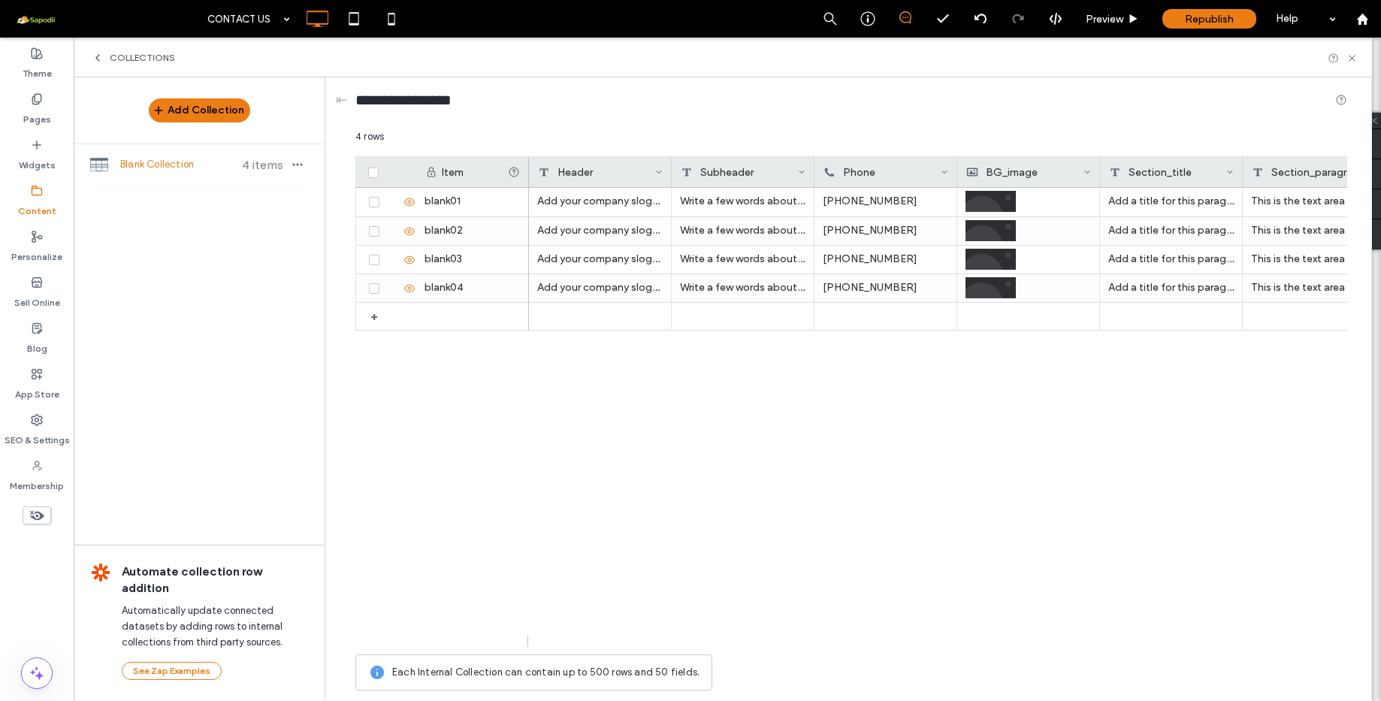
click at [117, 51] on div "Collections" at bounding box center [723, 58] width 1298 height 40
click at [114, 60] on span "Collections" at bounding box center [142, 58] width 65 height 12
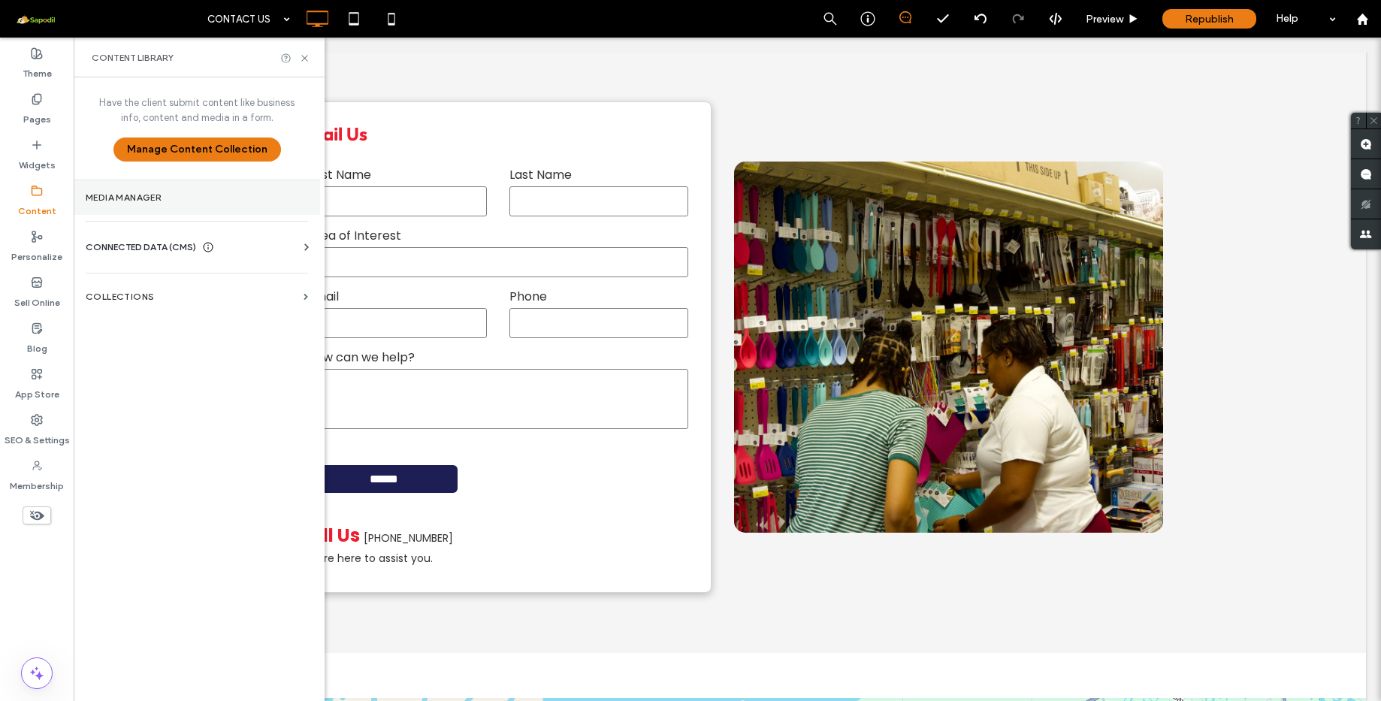
click at [156, 195] on label "Media Manager" at bounding box center [197, 197] width 222 height 11
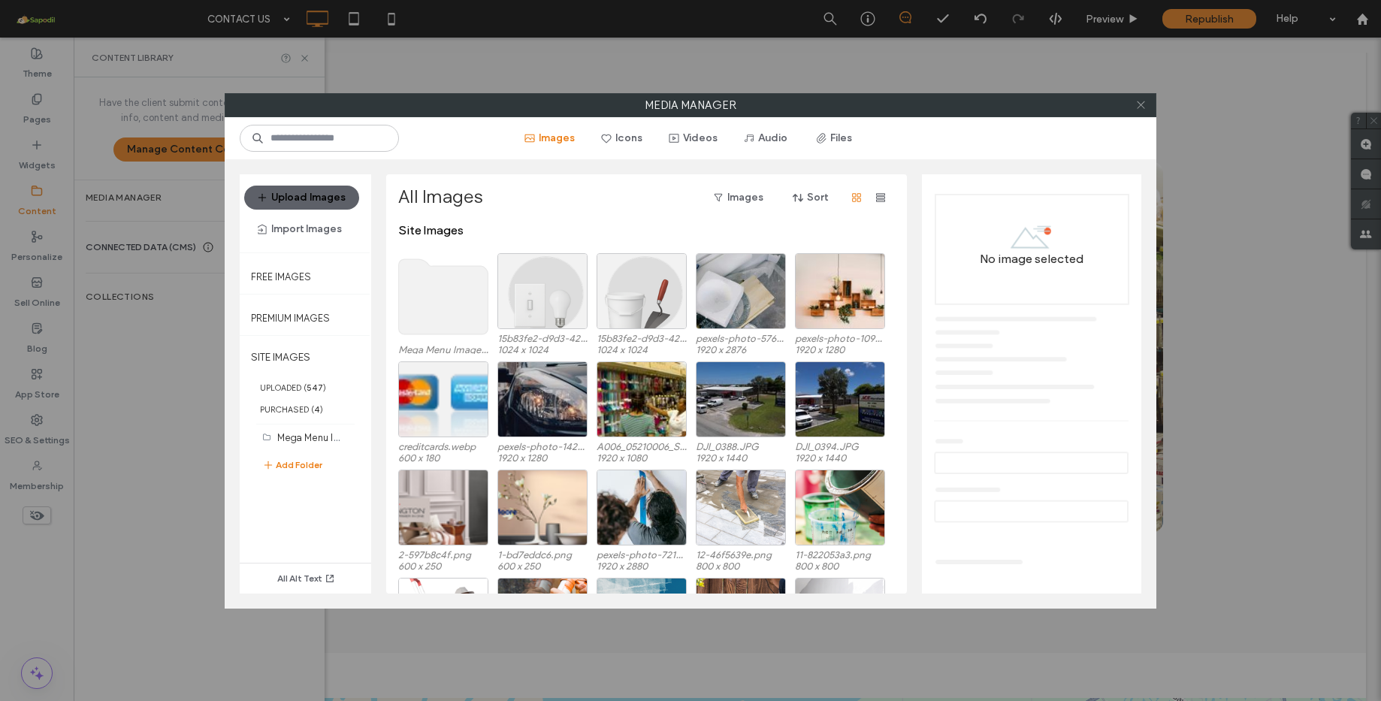
click at [1141, 102] on icon at bounding box center [1140, 104] width 11 height 11
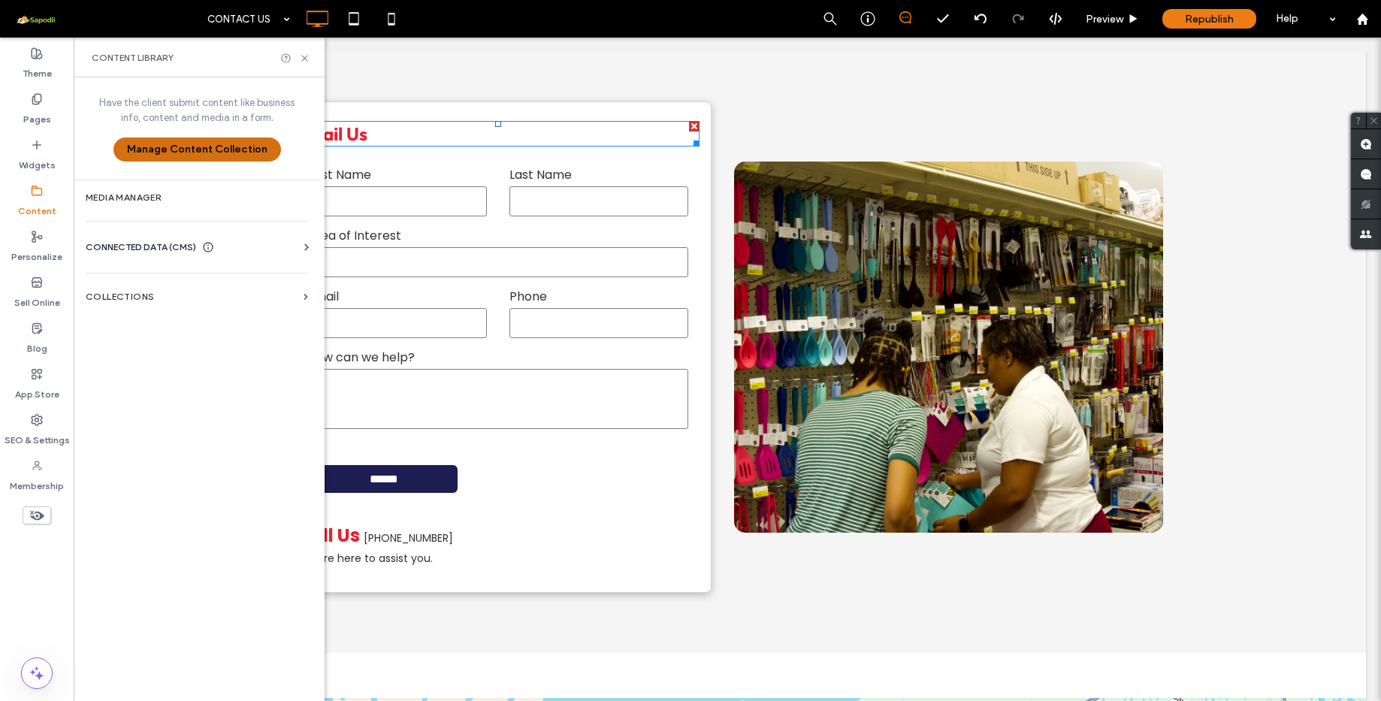
click at [201, 148] on button "Manage Content Collection" at bounding box center [197, 149] width 168 height 24
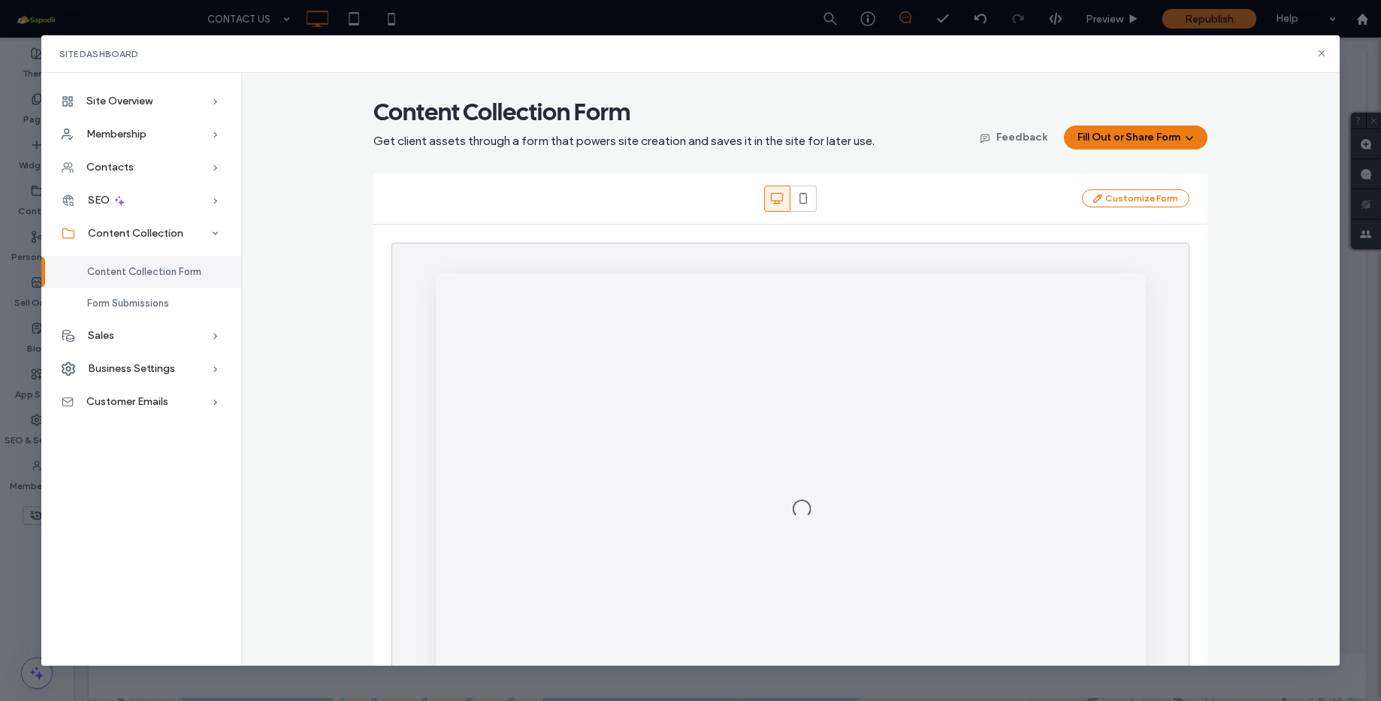
scroll to position [0, 0]
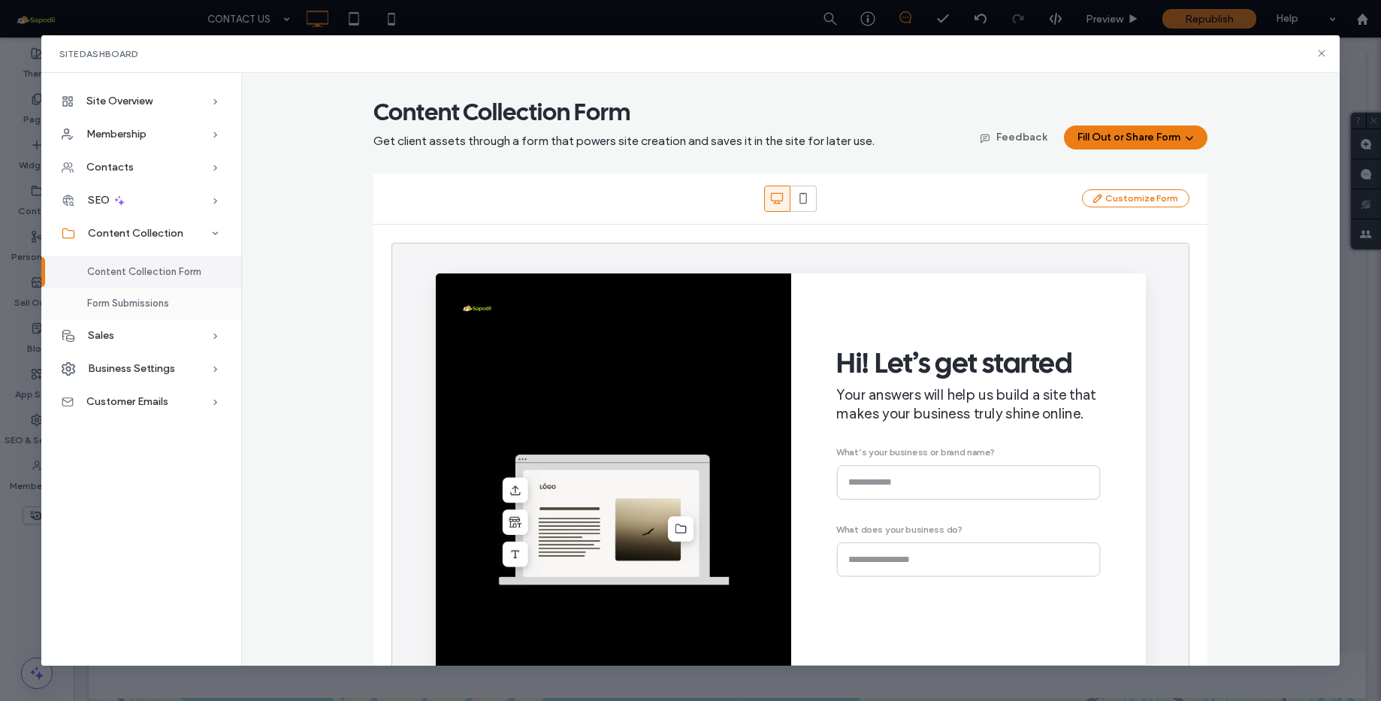
click at [157, 302] on span "Form Submissions" at bounding box center [128, 302] width 82 height 11
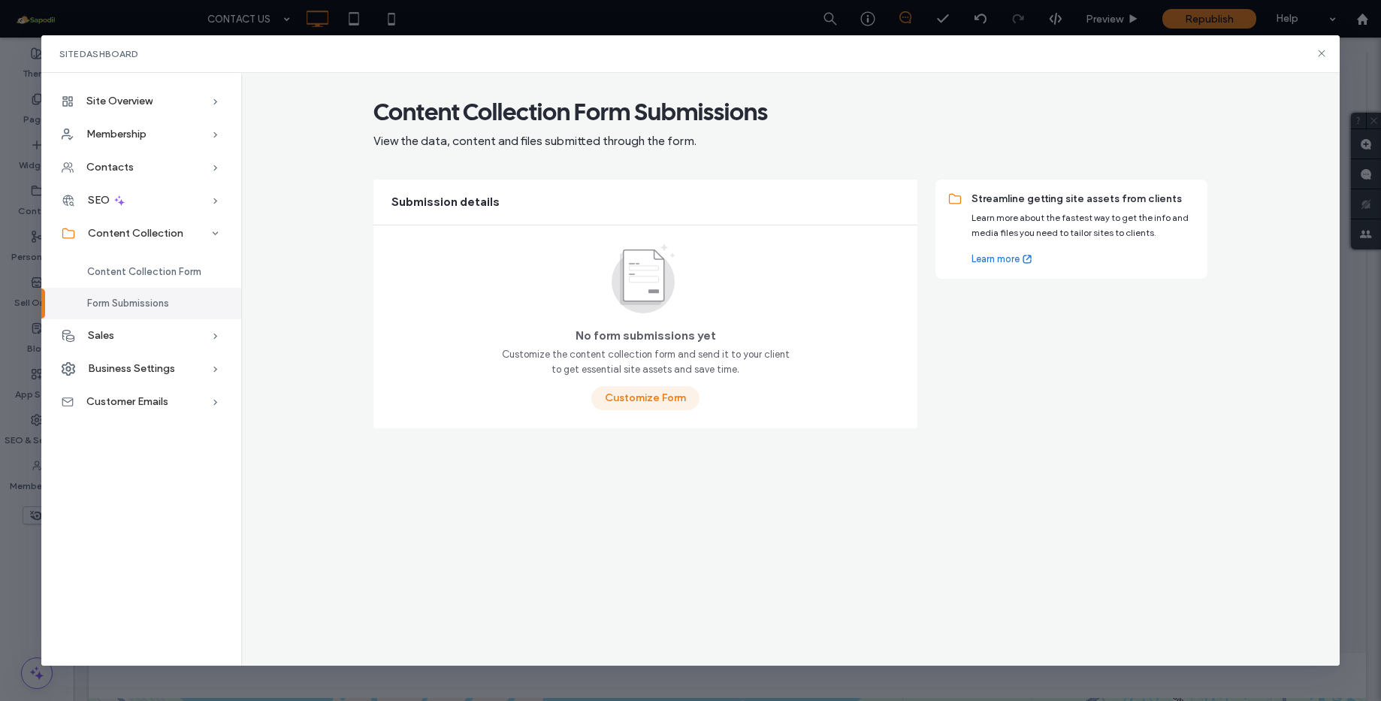
click at [653, 397] on button "Customize Form" at bounding box center [645, 398] width 108 height 24
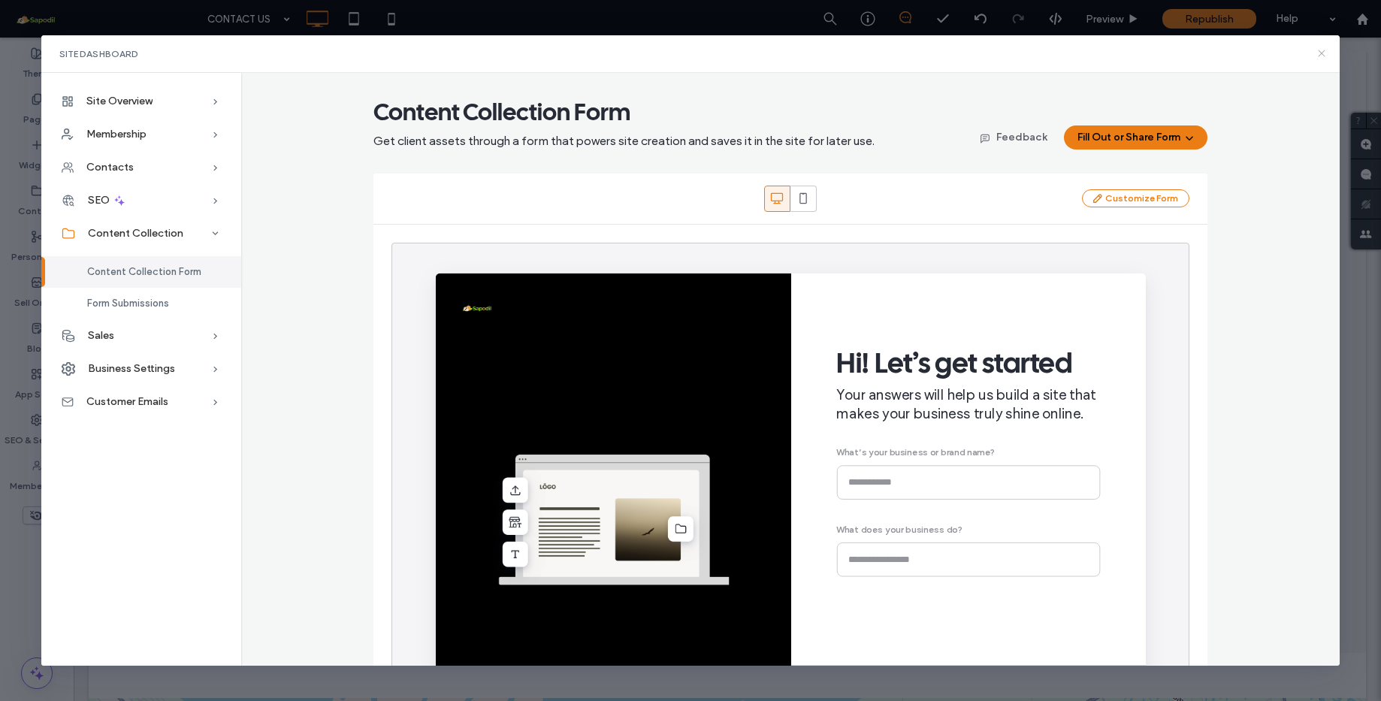
click at [1327, 53] on icon at bounding box center [1321, 53] width 12 height 12
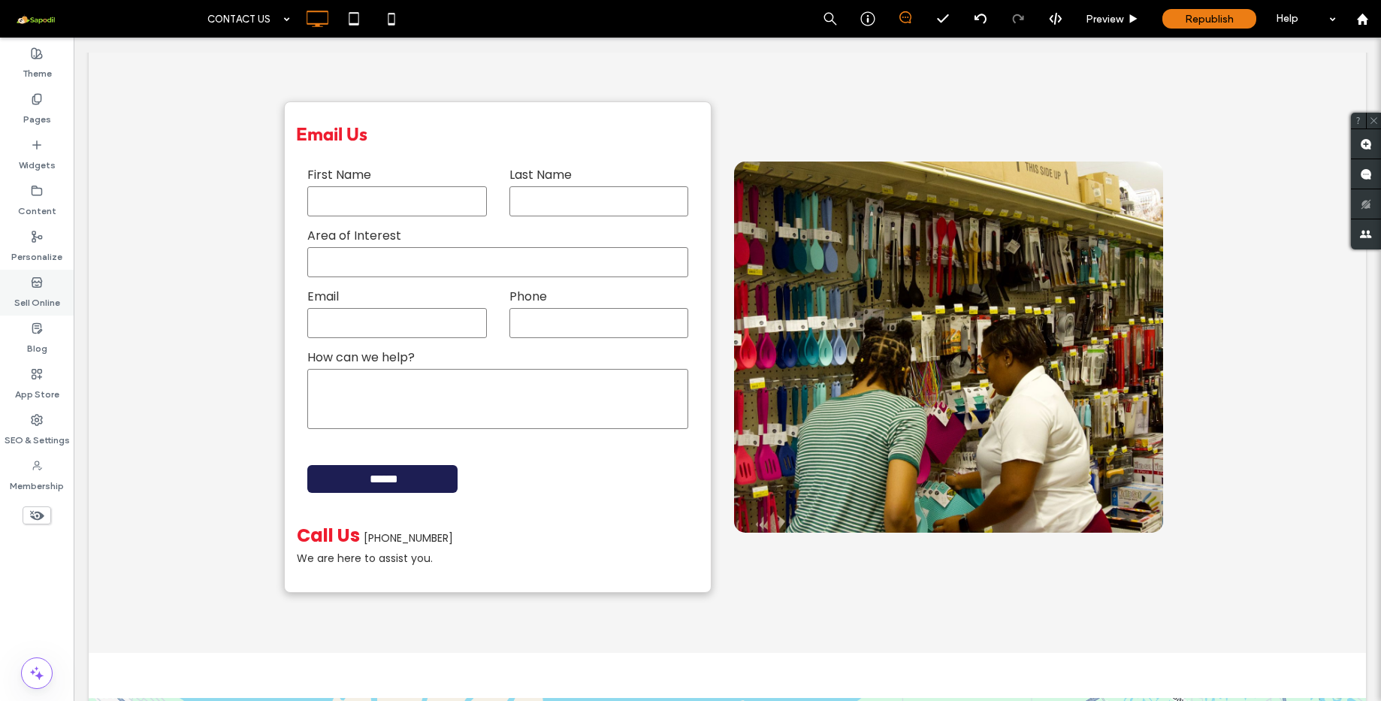
click at [44, 283] on div "Sell Online" at bounding box center [37, 293] width 74 height 46
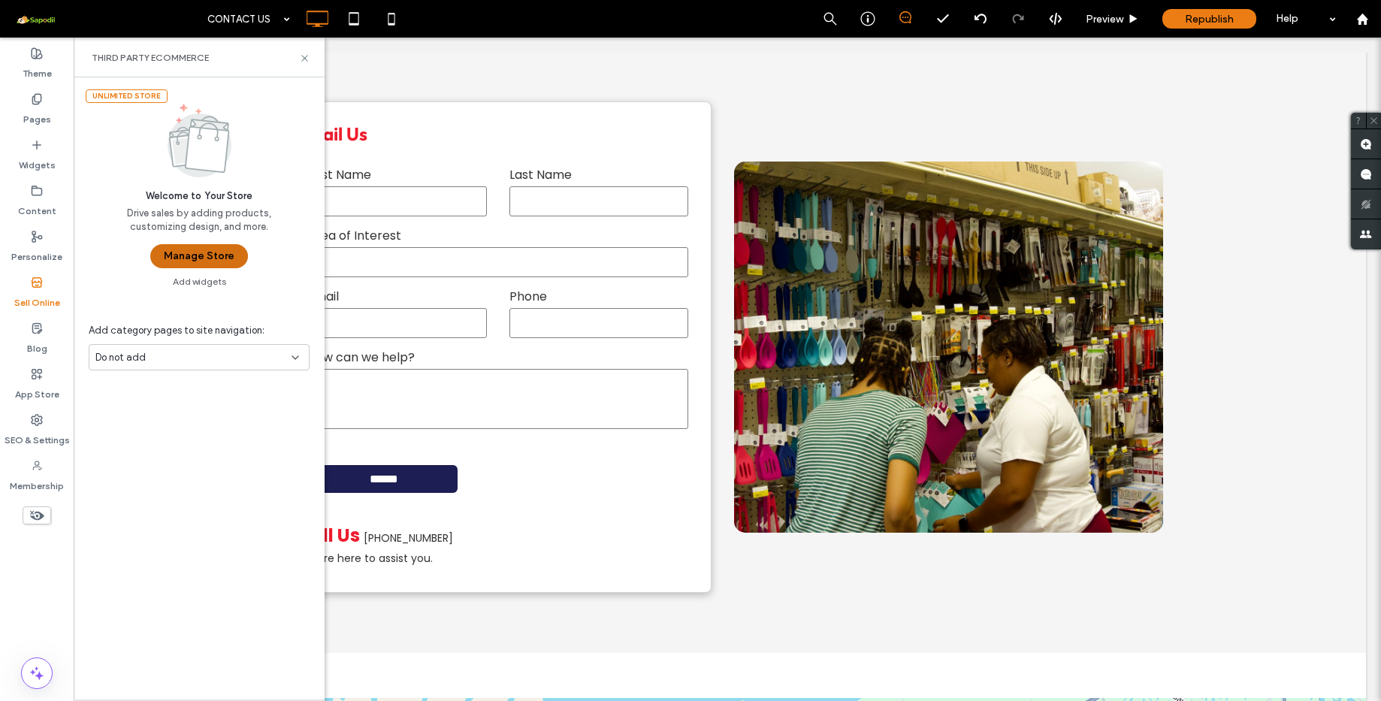
click at [210, 265] on button "Manage Store" at bounding box center [199, 256] width 98 height 24
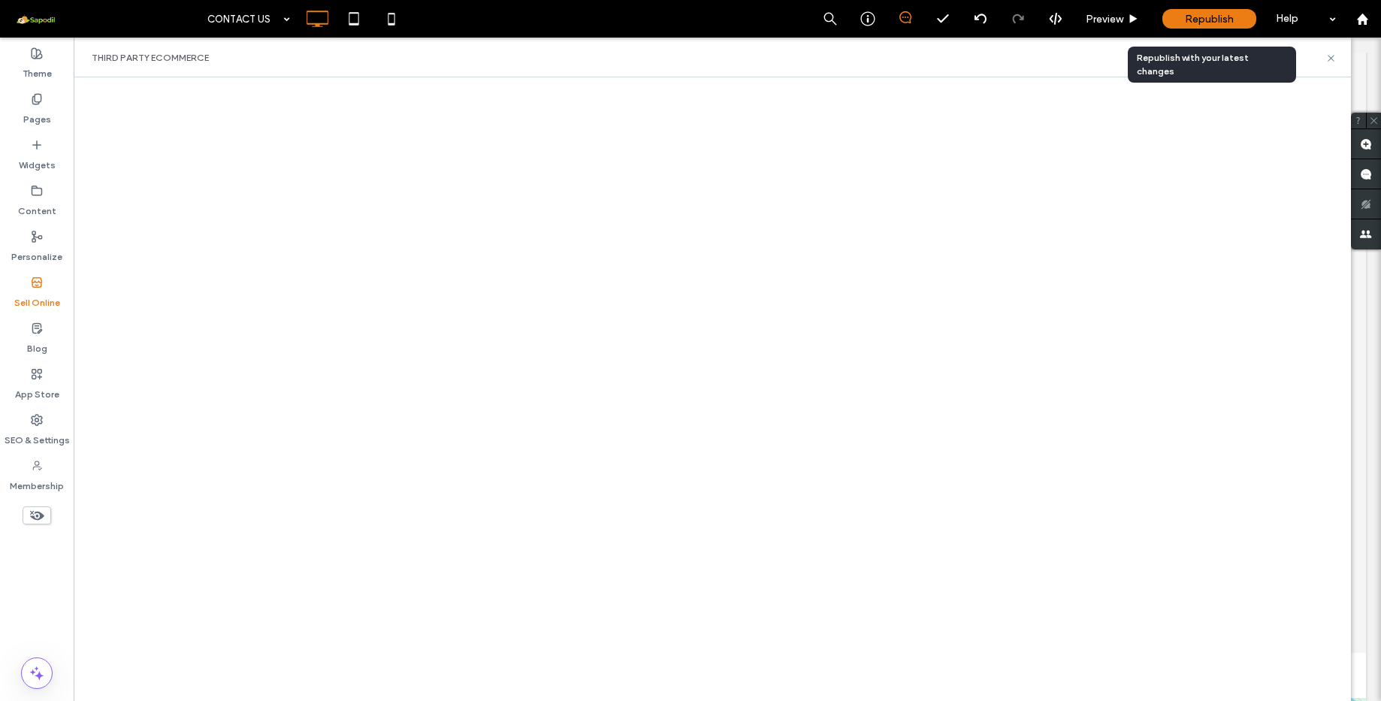
click at [1219, 29] on div "Republish" at bounding box center [1209, 19] width 94 height 38
click at [1330, 59] on use at bounding box center [1330, 58] width 6 height 6
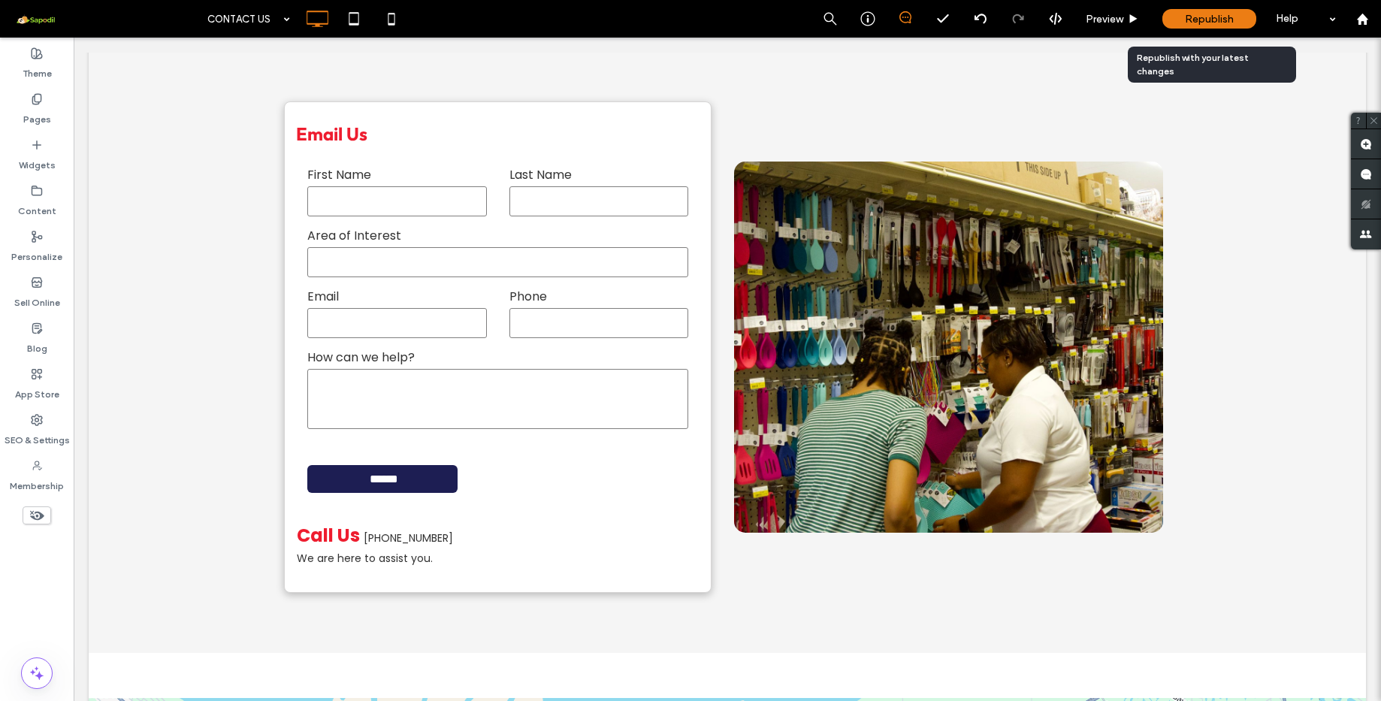
click at [1186, 21] on span "Republish" at bounding box center [1209, 19] width 49 height 13
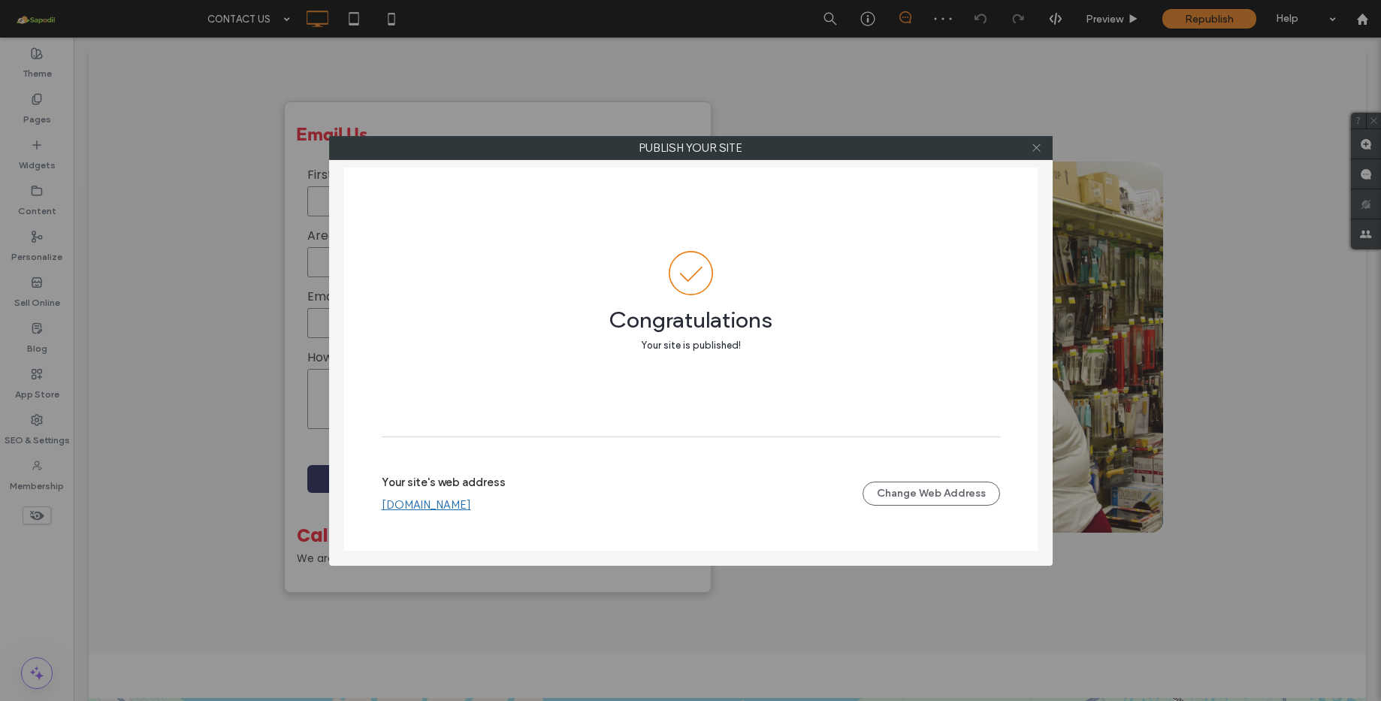
click at [1034, 148] on icon at bounding box center [1036, 147] width 11 height 11
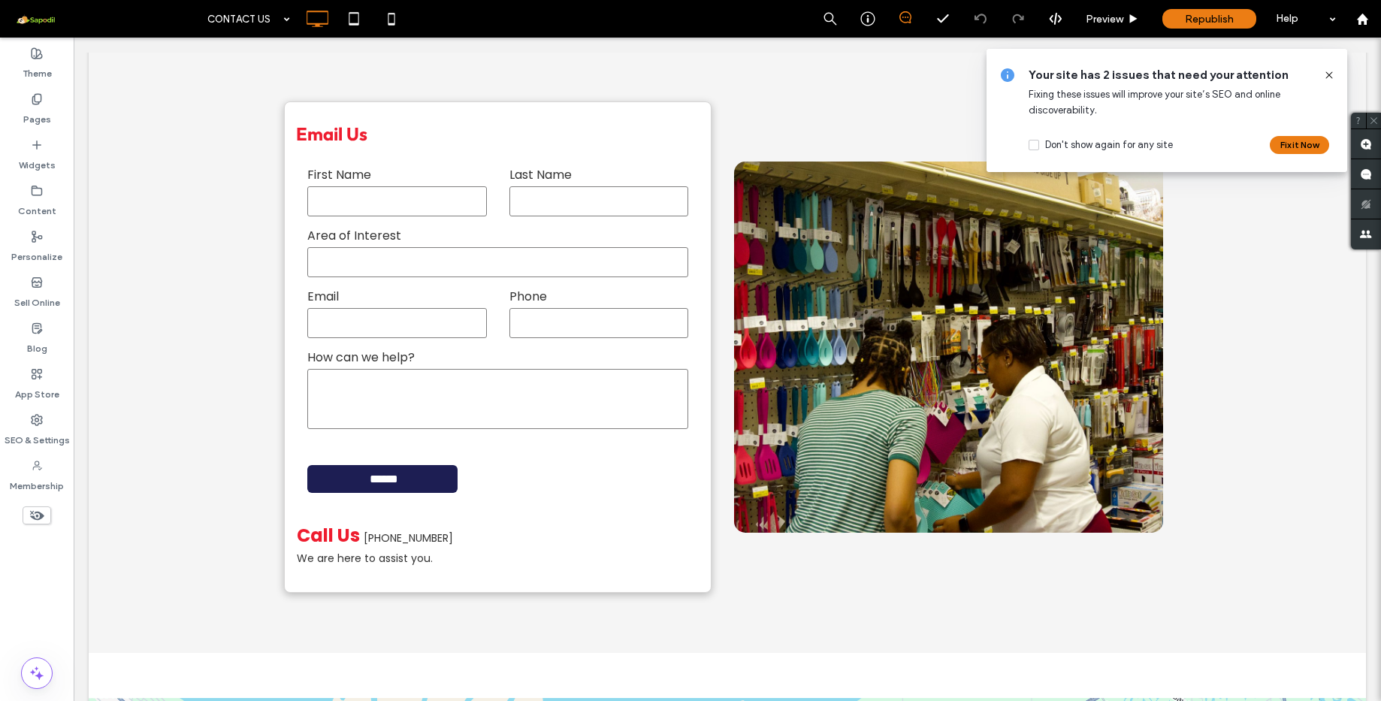
click at [1330, 72] on icon at bounding box center [1329, 75] width 12 height 12
